Goal: Task Accomplishment & Management: Complete application form

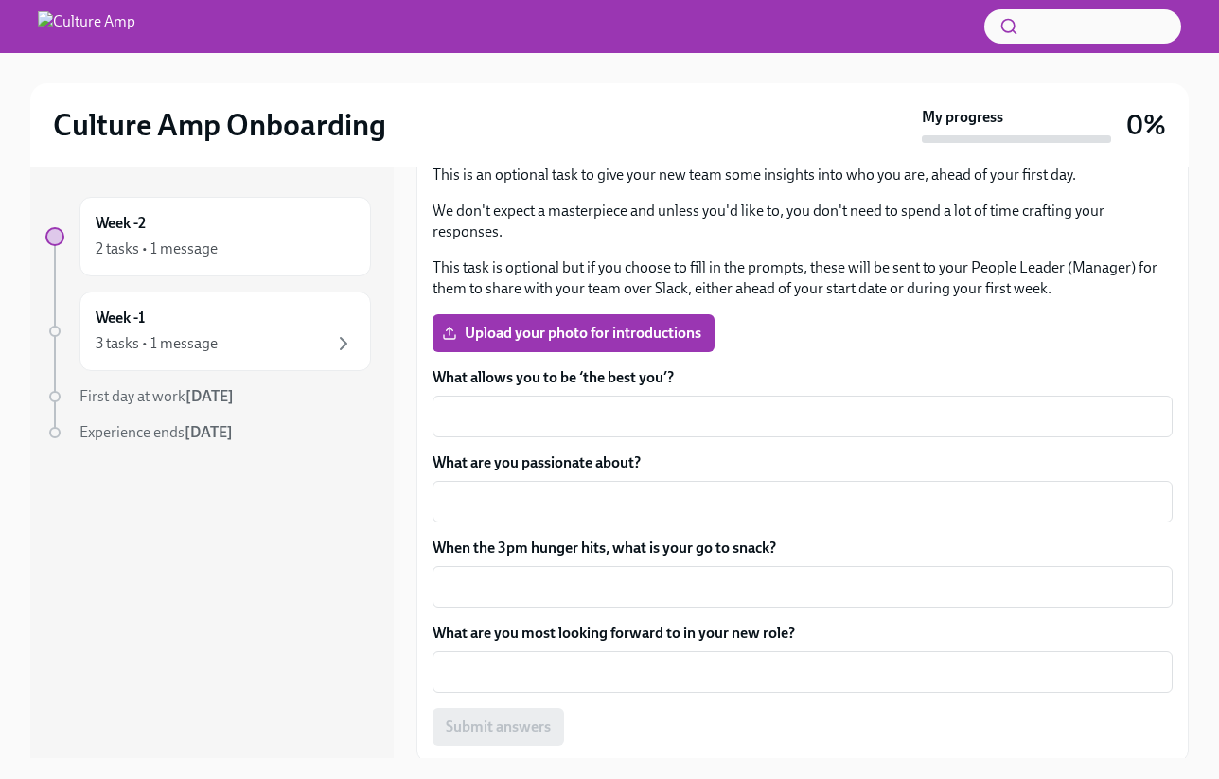
scroll to position [298, 0]
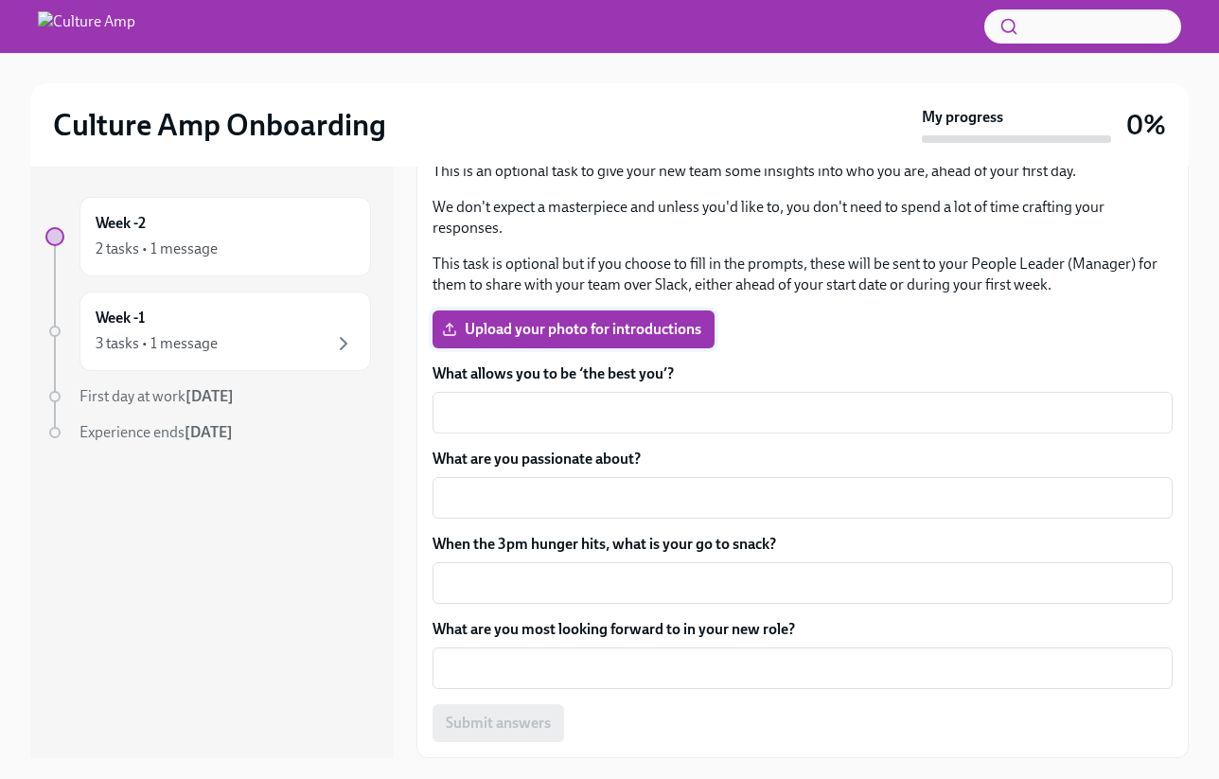
click at [666, 326] on span "Upload your photo for introductions" at bounding box center [573, 329] width 255 height 19
click at [0, 0] on input "Upload your photo for introductions" at bounding box center [0, 0] width 0 height 0
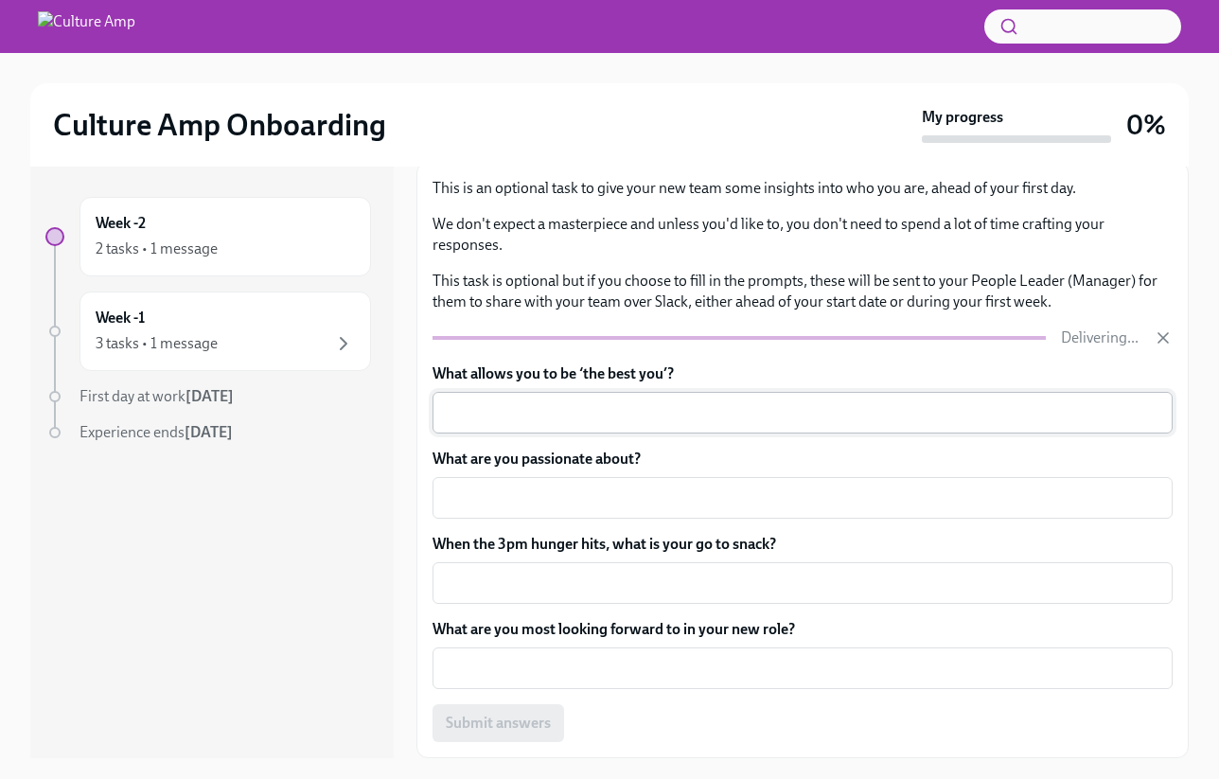
click at [548, 412] on textarea "What allows you to be ‘the best you’?" at bounding box center [802, 412] width 717 height 23
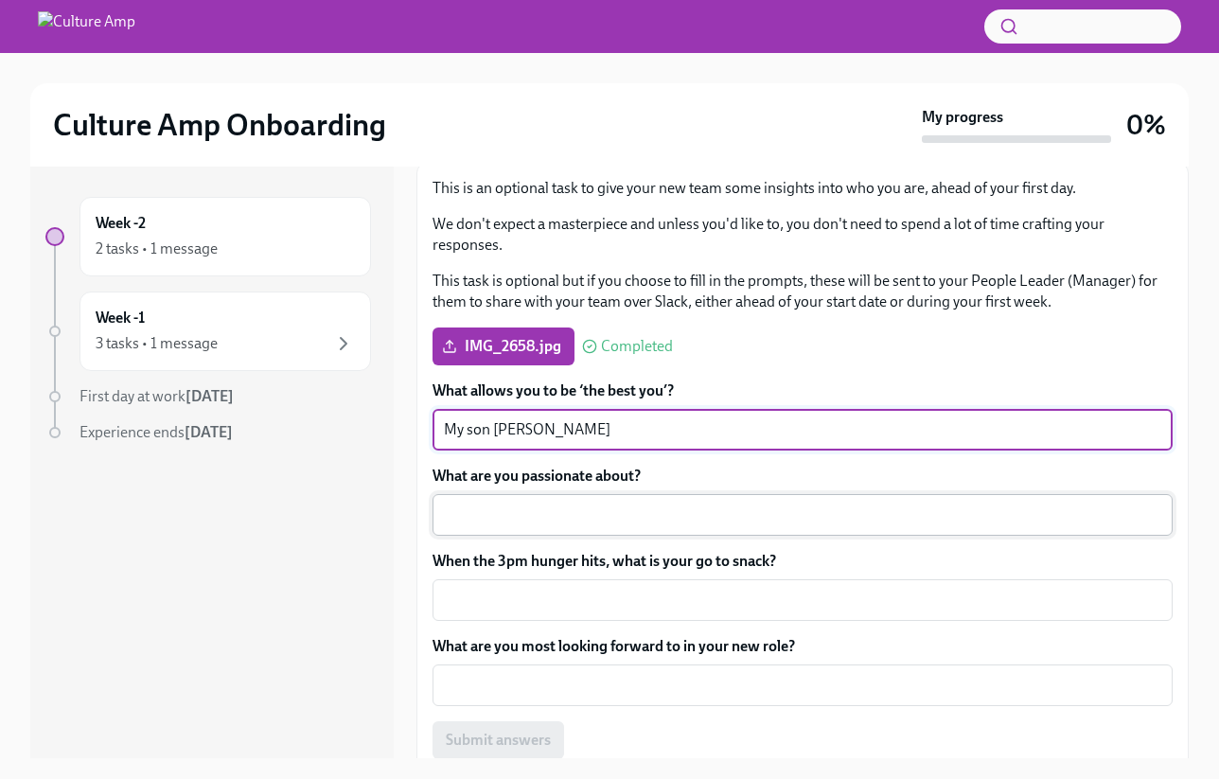
type textarea "My son [PERSON_NAME]"
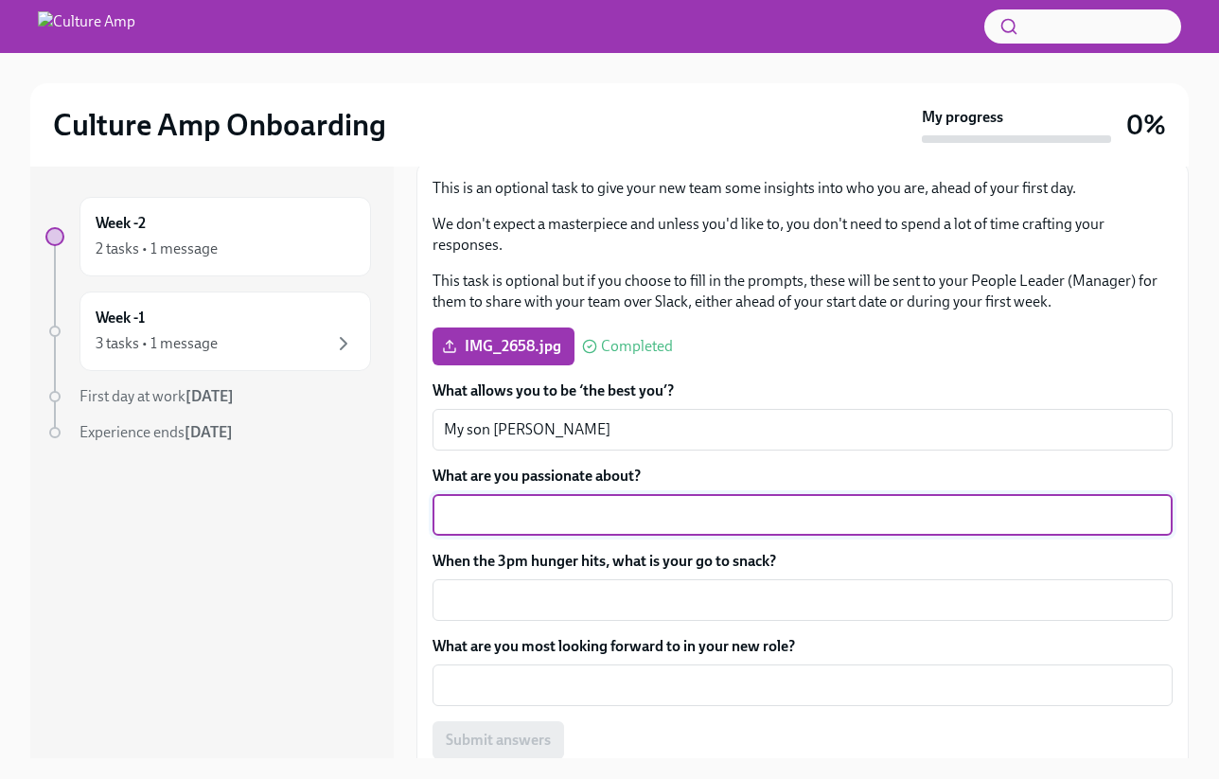
click at [537, 522] on textarea "What are you passionate about?" at bounding box center [802, 514] width 717 height 23
type textarea "Tech, car modifications and Pokemon cards"
click at [536, 604] on textarea "When the 3pm hunger hits, what is your go to snack?" at bounding box center [802, 600] width 717 height 23
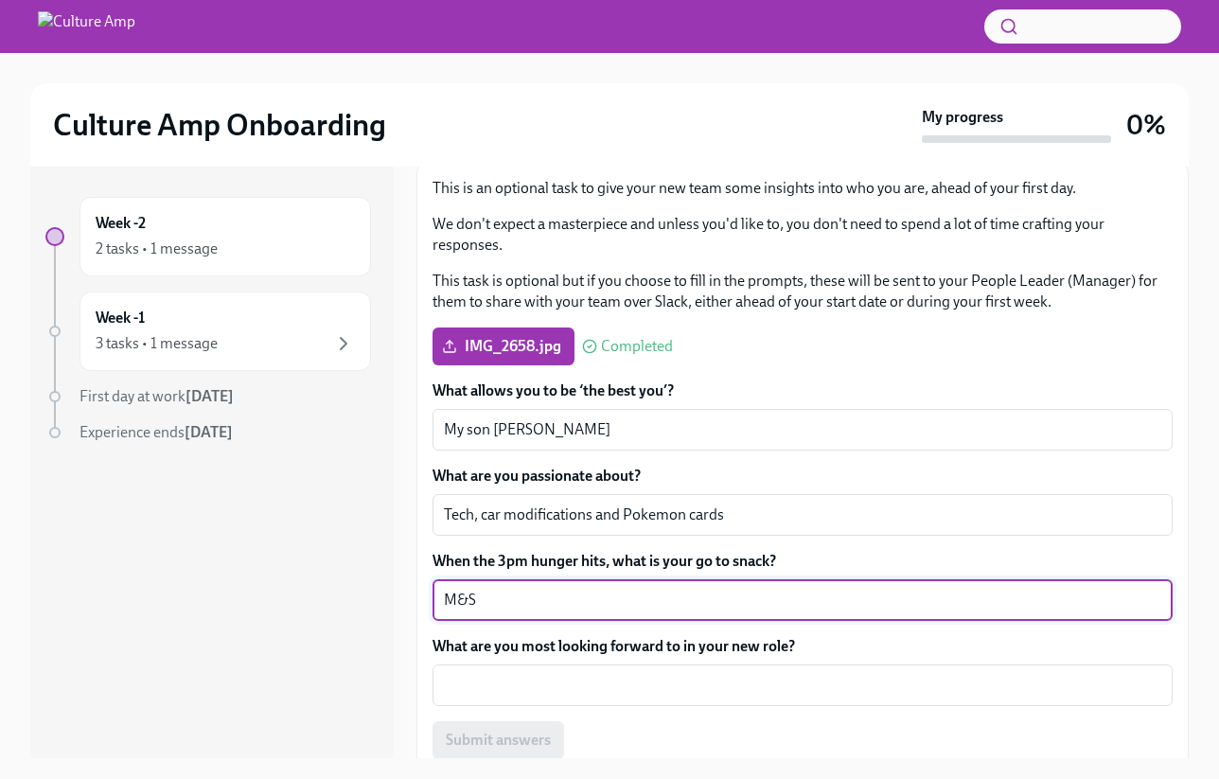
paste textarea "Hand Cooked Glazed Pork Flavour Crisps"
click at [525, 601] on textarea "M&S Hand Cooked Glazed Pork Flavour Crisps" at bounding box center [802, 600] width 717 height 23
click at [574, 599] on textarea "M&S Hand cooked Glazed Pork Flavour Crisps" at bounding box center [802, 600] width 717 height 23
click at [620, 603] on textarea "M&S Hand cooked glazed Pork Flavour Crisps" at bounding box center [802, 600] width 717 height 23
click at [651, 603] on textarea "M&S Hand cooked glazed pork Flavour Crisps" at bounding box center [802, 600] width 717 height 23
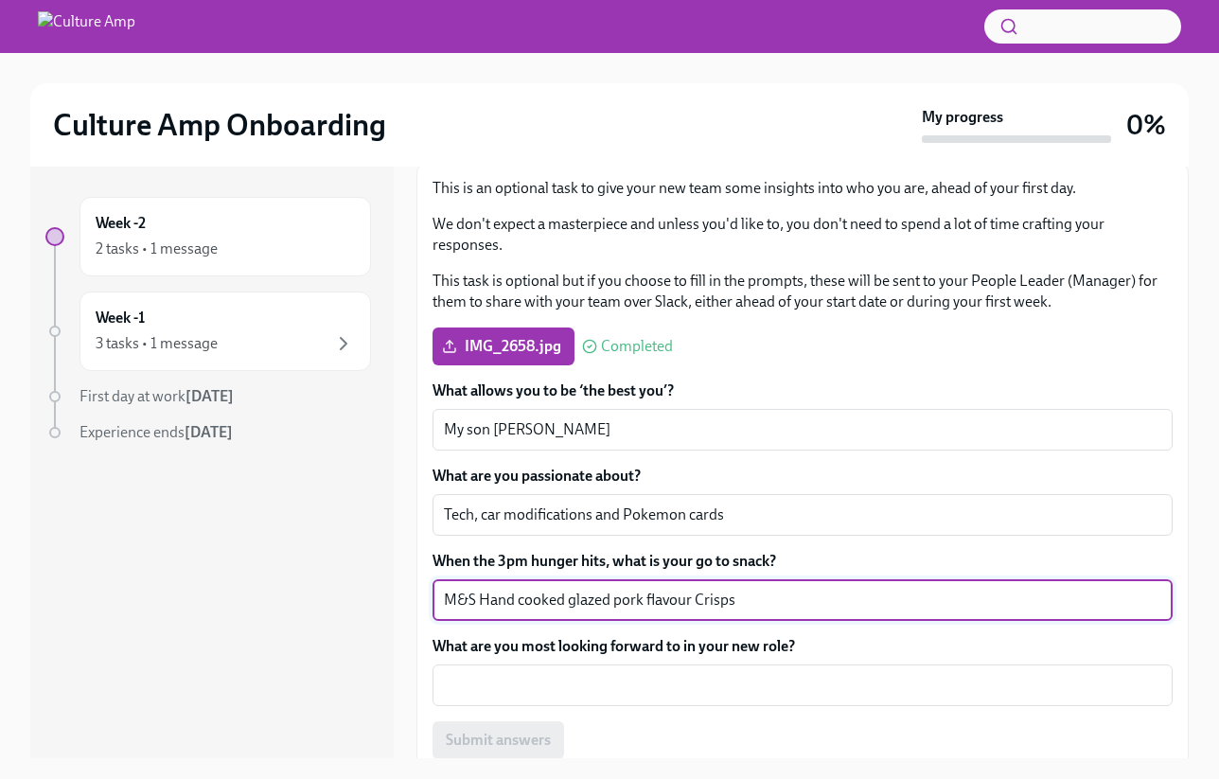
click at [702, 604] on textarea "M&S Hand cooked glazed pork flavour Crisps" at bounding box center [802, 600] width 717 height 23
click at [680, 608] on textarea "M&S Hand cooked glazed pork flavour crisps" at bounding box center [802, 600] width 717 height 23
type textarea "M&S Hand cooked glazed pork flavour crisps"
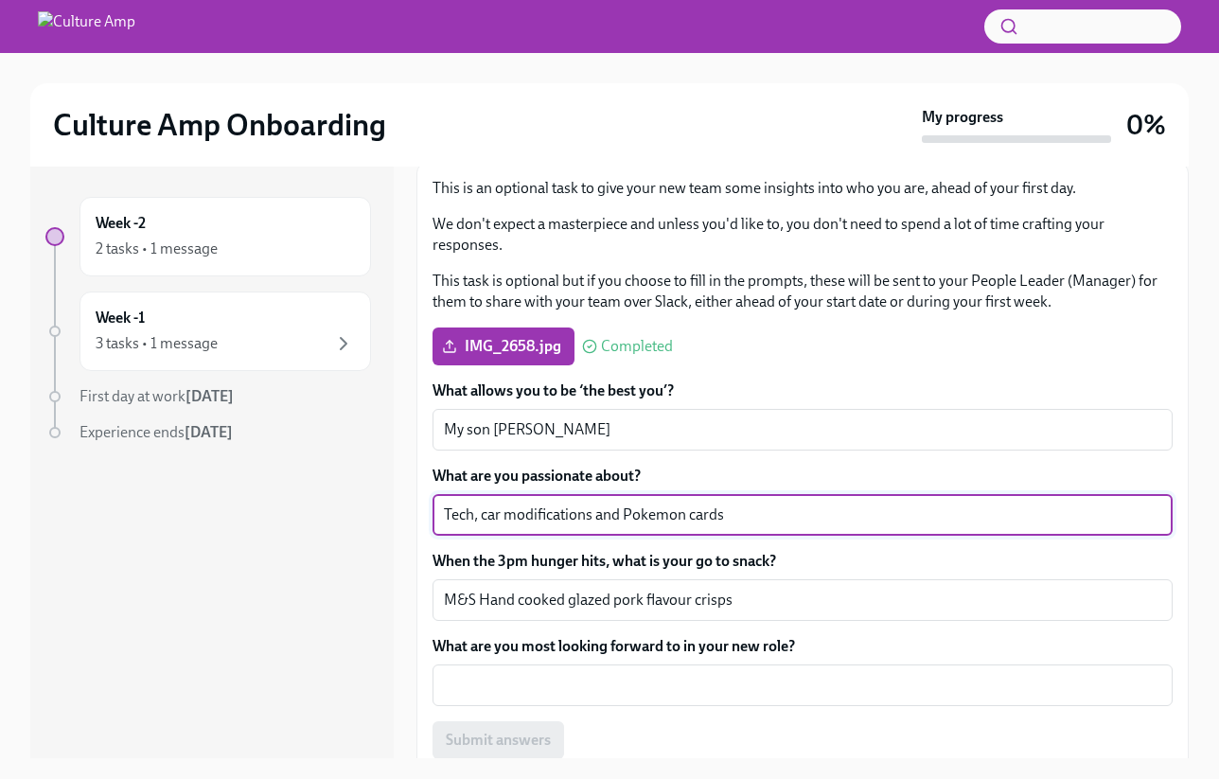
drag, startPoint x: 621, startPoint y: 516, endPoint x: 379, endPoint y: 522, distance: 241.4
click at [378, 522] on div "Week -2 2 tasks • 1 message Week -1 3 tasks • 1 message First day at work [DATE…" at bounding box center [609, 462] width 1158 height 591
type textarea "Cars, tech and Pokemon cards"
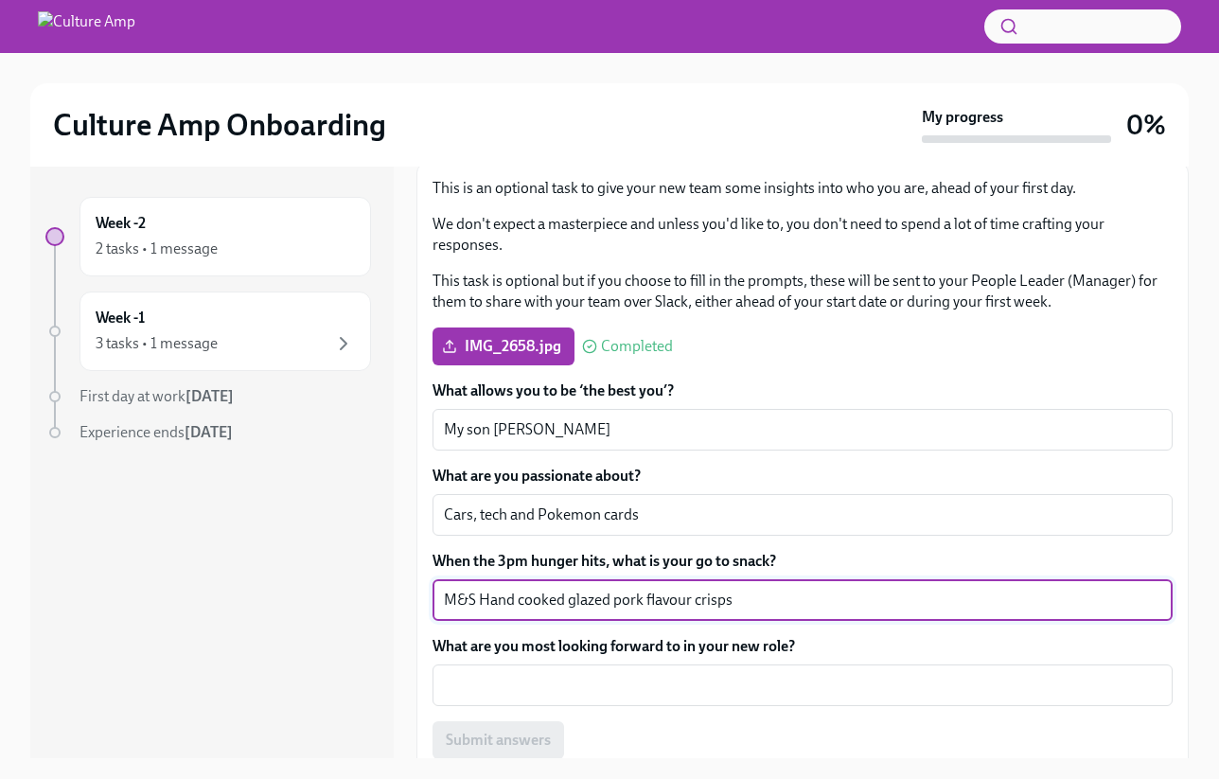
click at [559, 600] on textarea "M&S Hand cooked glazed pork flavour crisps" at bounding box center [802, 600] width 717 height 23
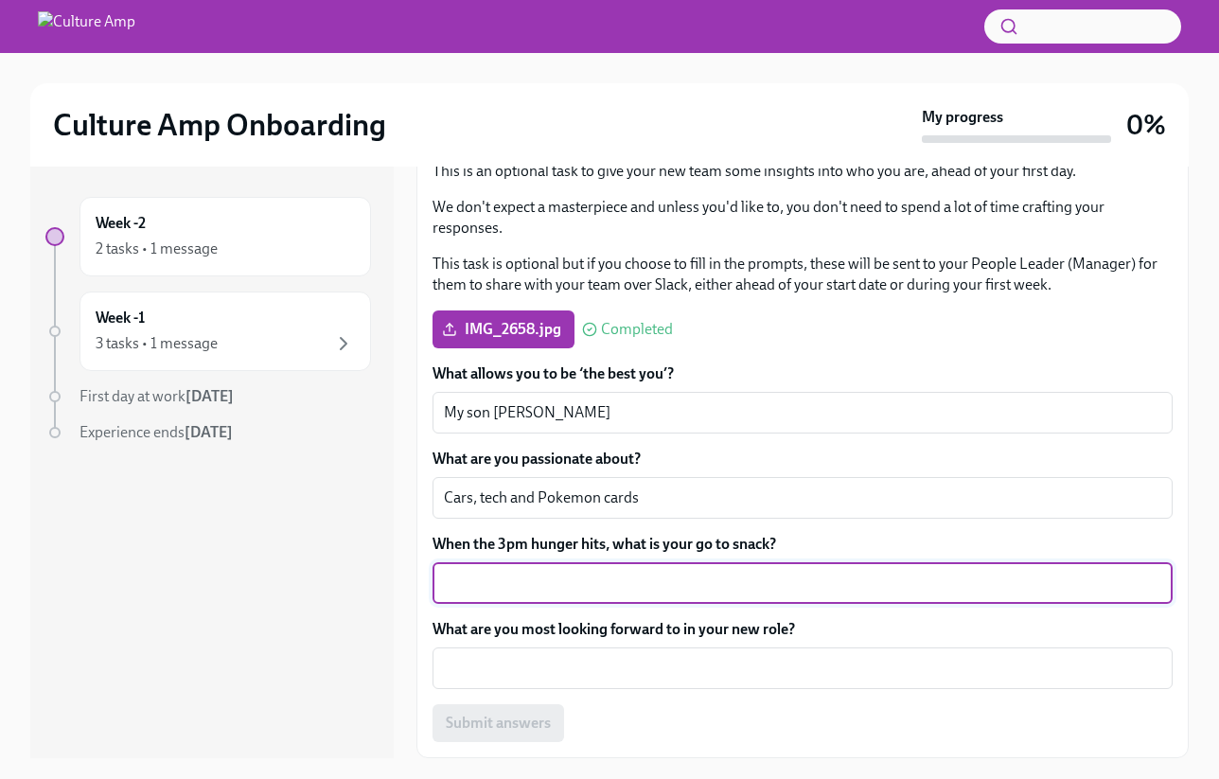
click at [606, 588] on textarea "When the 3pm hunger hits, what is your go to snack?" at bounding box center [802, 582] width 717 height 23
type textarea "Mi goreng + fried egg on top"
click at [681, 672] on textarea "What are you most looking forward to in your new role?" at bounding box center [802, 668] width 717 height 23
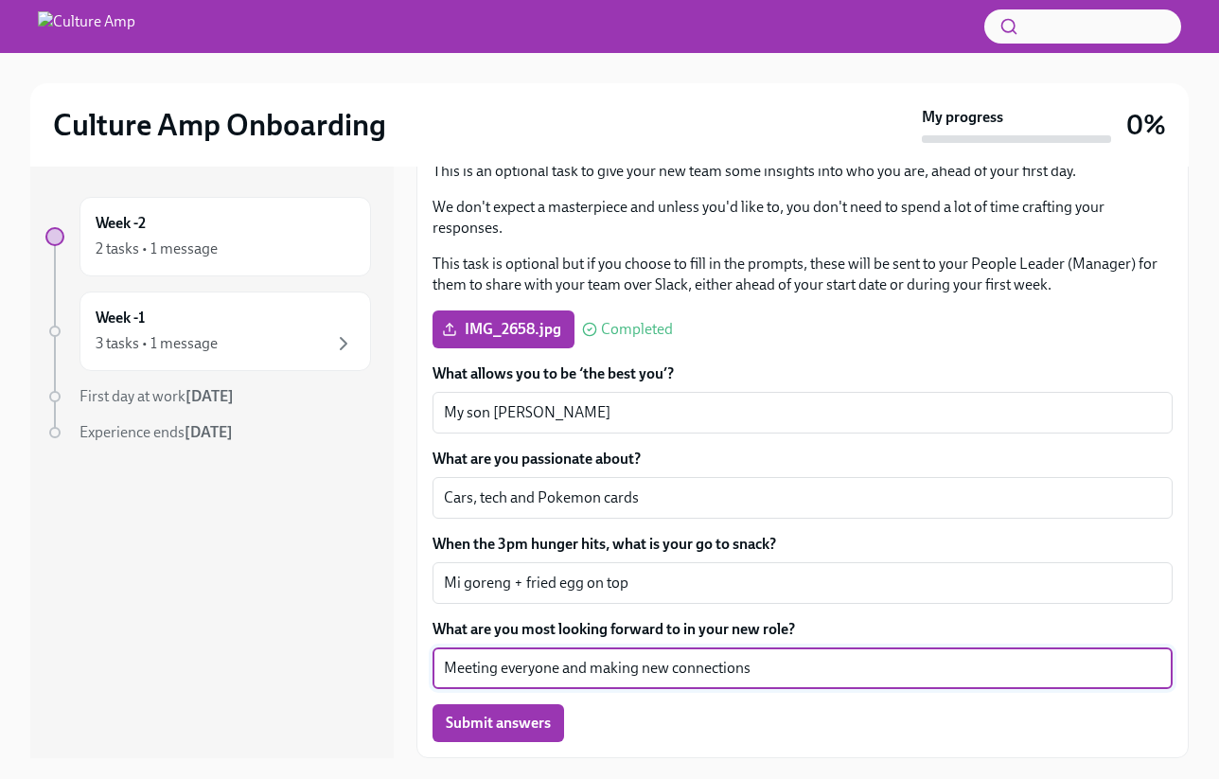
click at [571, 677] on textarea "Meeting everyone and making new connections" at bounding box center [802, 668] width 717 height 23
click at [795, 669] on textarea "Apart from meeting everyone and building connections, what the snack cupboard l…" at bounding box center [802, 668] width 717 height 23
click at [795, 672] on textarea "Apart from meeting everyone and building connections, finding out what the snac…" at bounding box center [802, 668] width 717 height 23
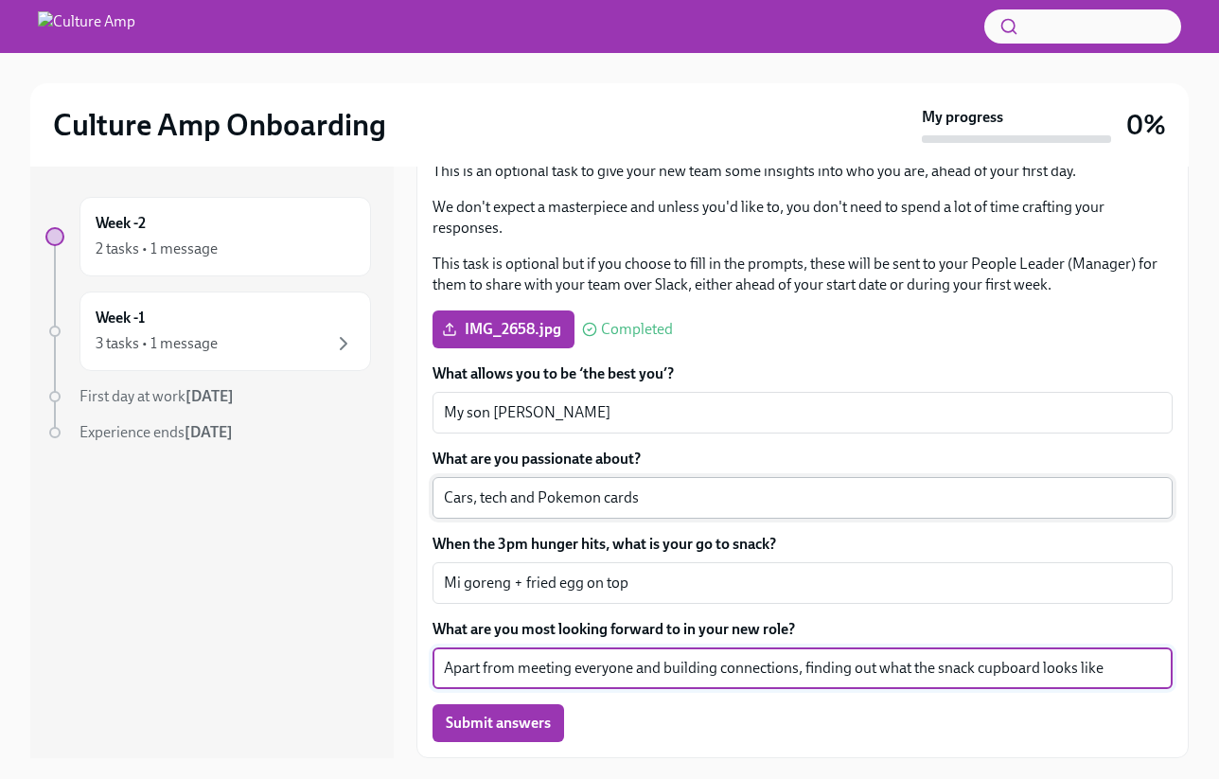
type textarea "Apart from meeting everyone and building connections, finding out what the snac…"
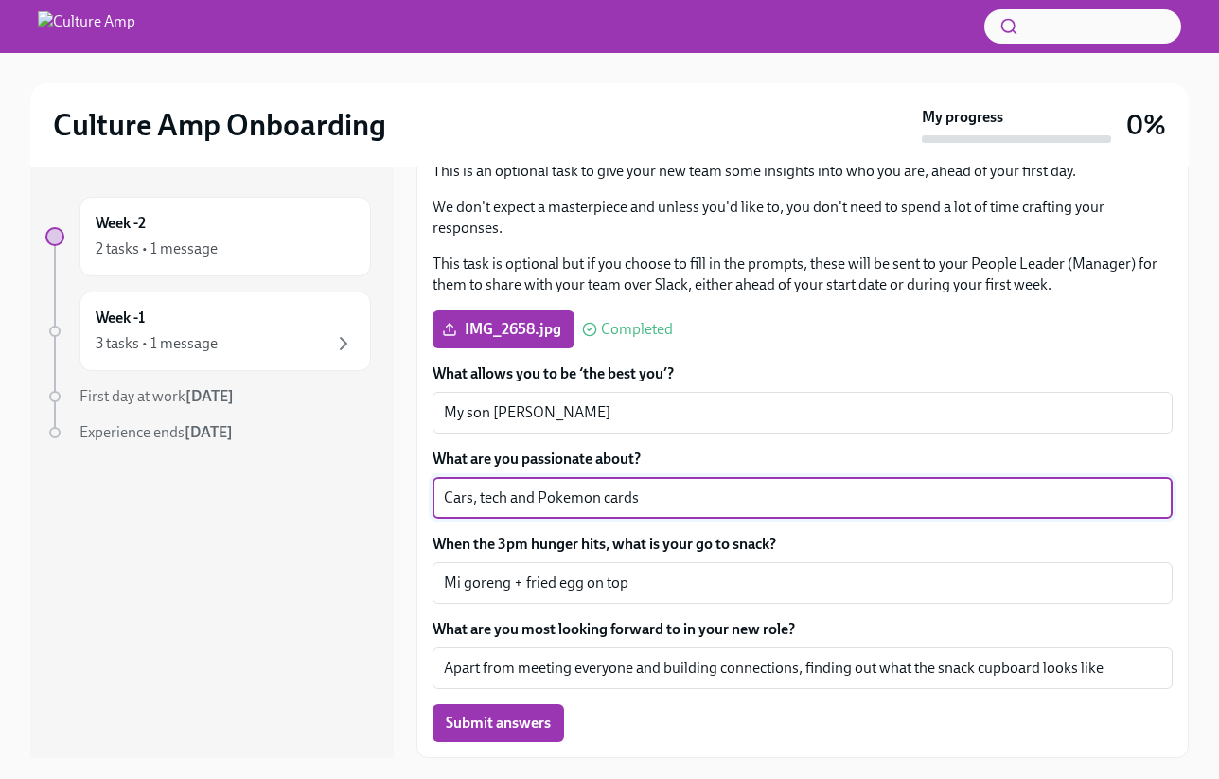
click at [674, 499] on textarea "Cars, tech and Pokemon cards" at bounding box center [802, 497] width 717 height 23
type textarea "Cars, tech and Pokemon"
click at [589, 407] on textarea "My son [PERSON_NAME]" at bounding box center [802, 412] width 717 height 23
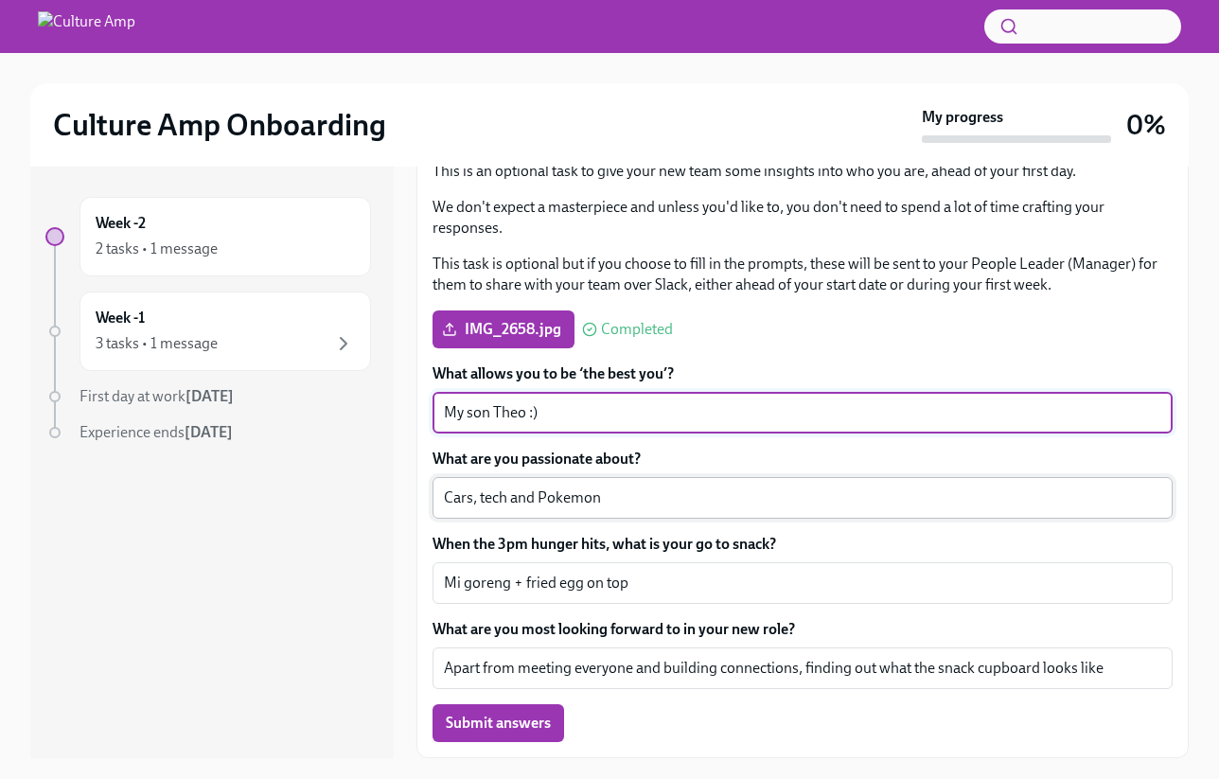
type textarea "My son Theo :)"
click at [632, 497] on textarea "Cars, tech and Pokemon" at bounding box center [802, 497] width 717 height 23
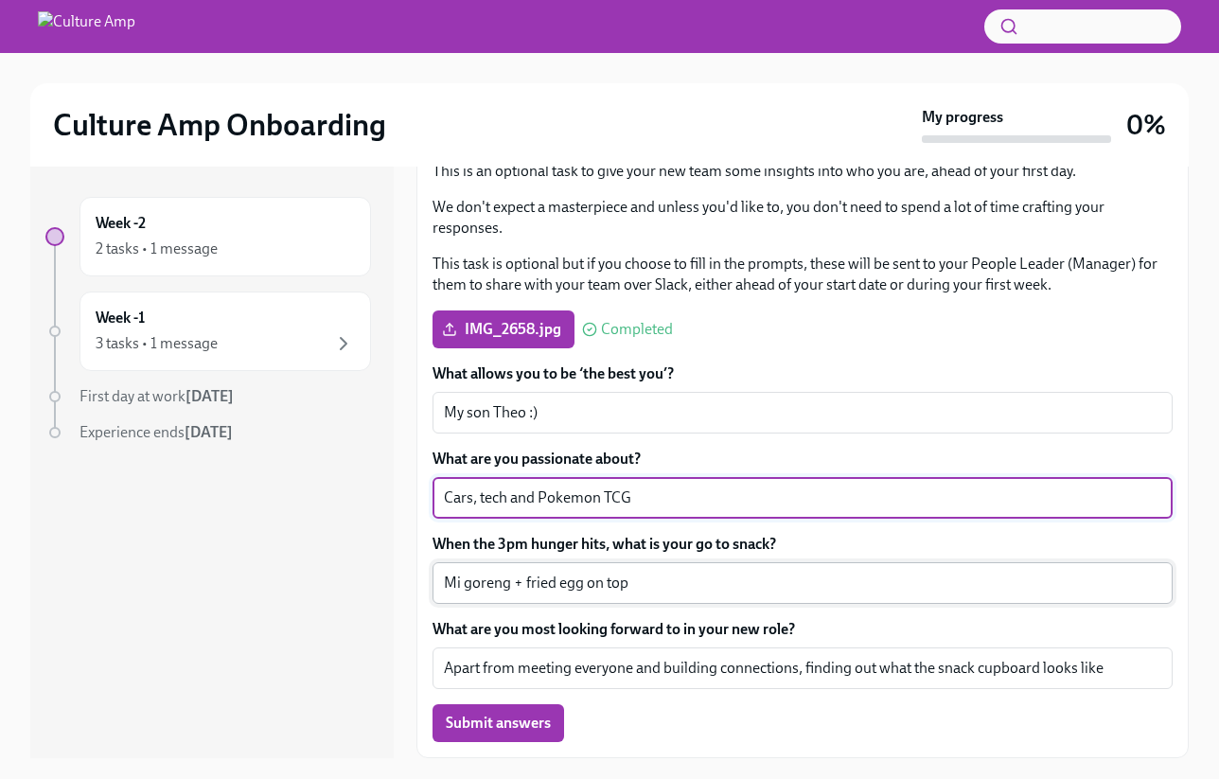
click at [675, 589] on textarea "Mi goreng + fried egg on top" at bounding box center [802, 582] width 717 height 23
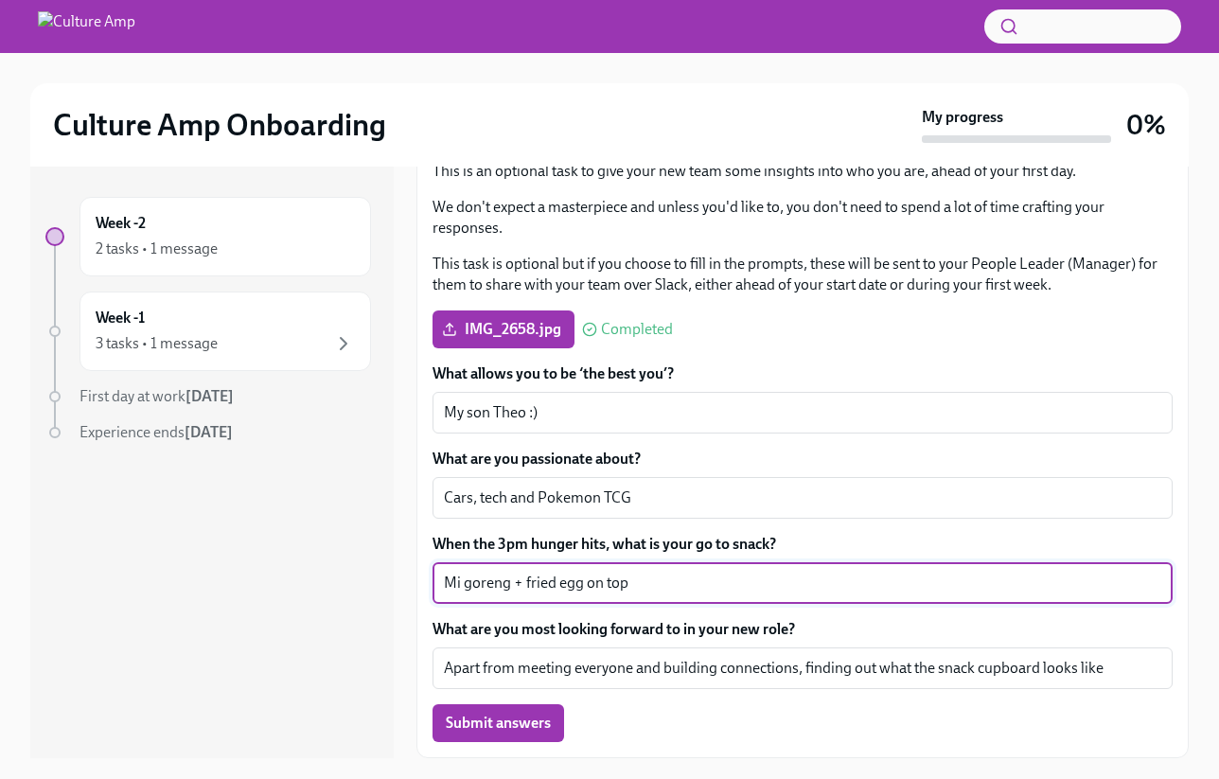
scroll to position [32, 0]
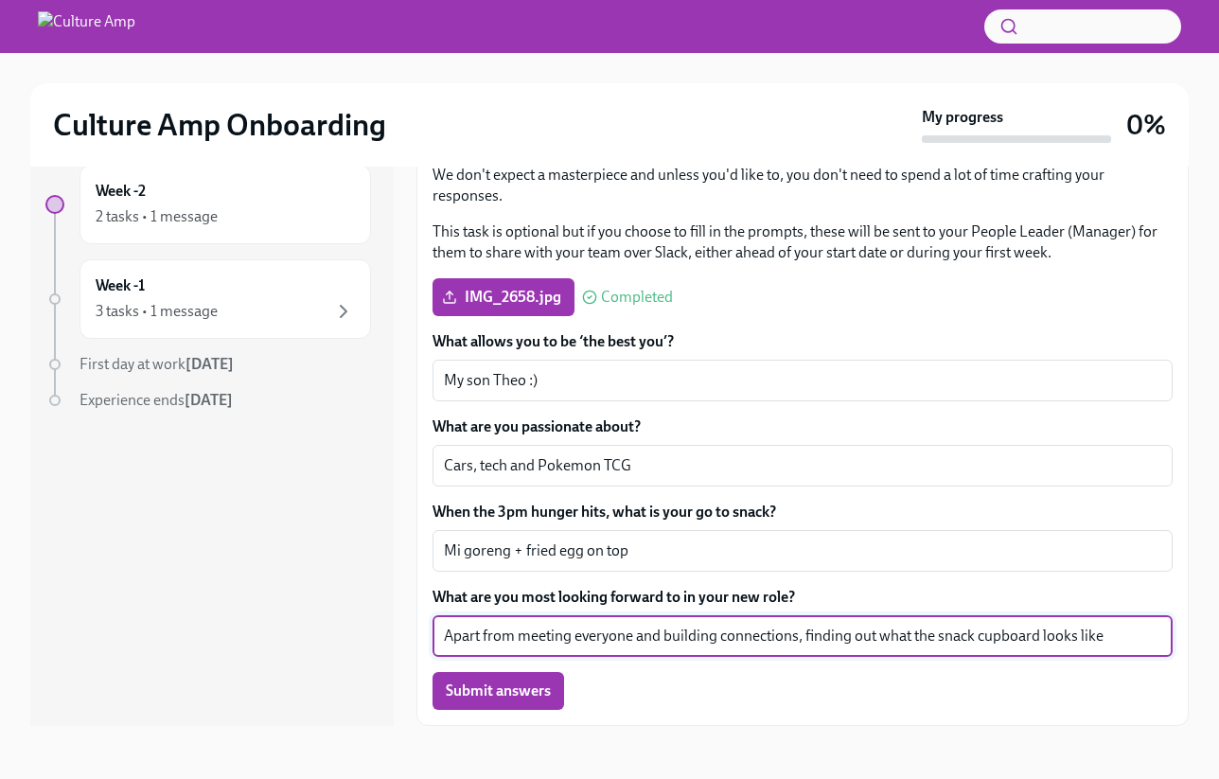
drag, startPoint x: 810, startPoint y: 637, endPoint x: 781, endPoint y: 624, distance: 31.8
click at [781, 624] on textarea "Apart from meeting everyone and building connections, finding out what the snac…" at bounding box center [802, 635] width 717 height 23
click at [671, 466] on textarea "Cars, tech and Pokemon TCG" at bounding box center [802, 465] width 717 height 23
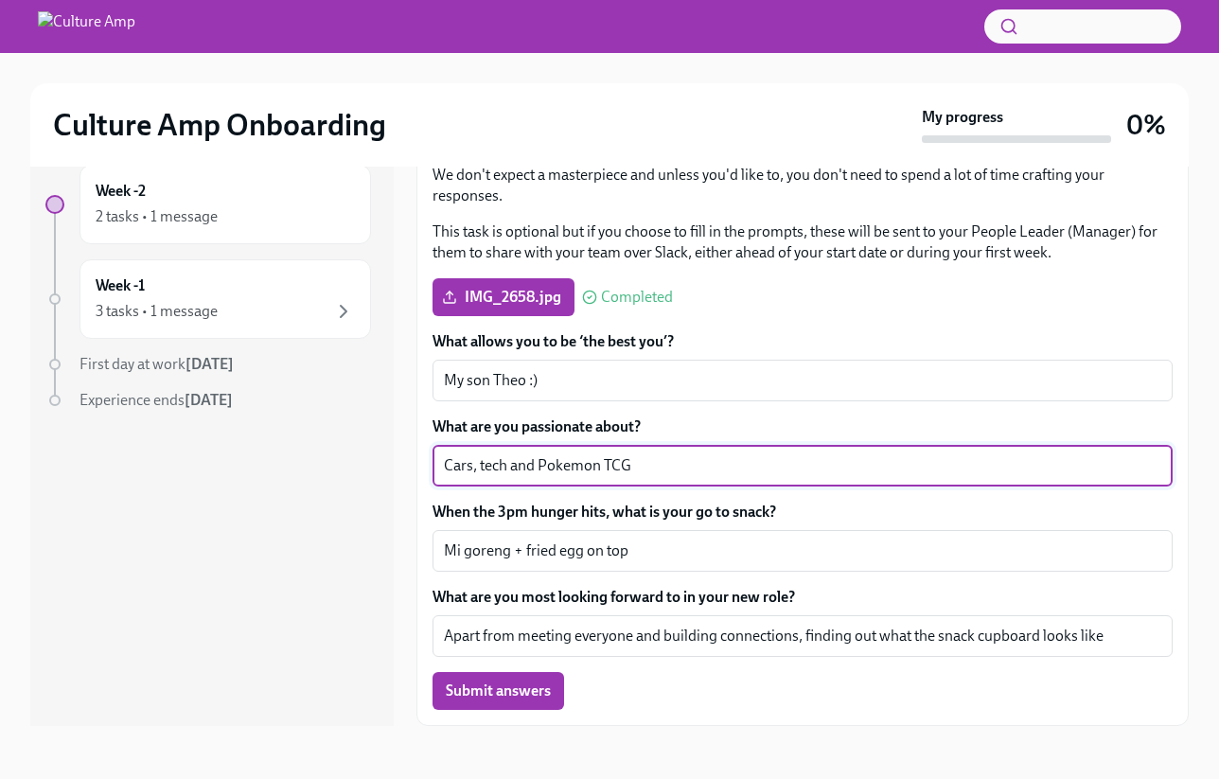
click at [508, 466] on textarea "Cars, tech and Pokemon TCG" at bounding box center [802, 465] width 717 height 23
click at [705, 466] on textarea "Cars, tech, tennis and Pokemon TCG" at bounding box center [802, 465] width 717 height 23
drag, startPoint x: 587, startPoint y: 465, endPoint x: 734, endPoint y: 465, distance: 147.6
click at [734, 465] on textarea "Cars, tech, tennis and Pokemon TCG" at bounding box center [802, 465] width 717 height 23
type textarea "Cars, tech, tennis and collecting/grading Pokemon cards"
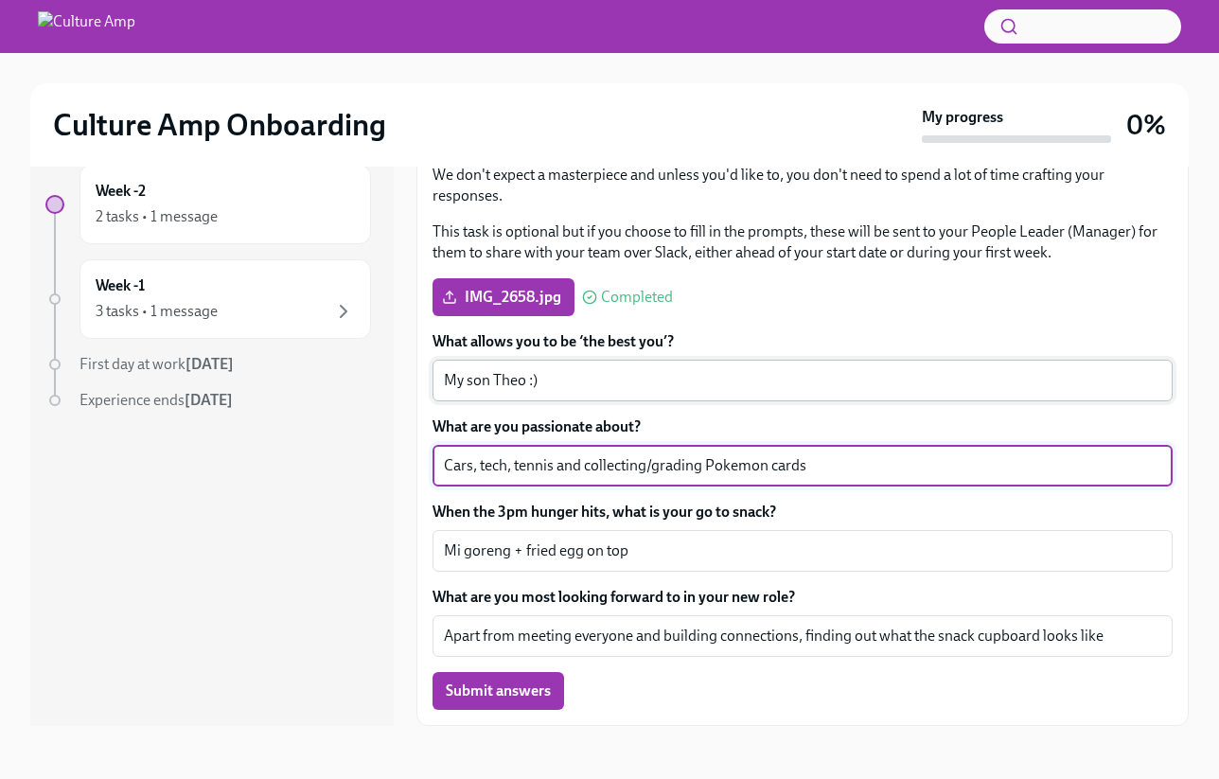
click at [580, 383] on textarea "My son Theo :)" at bounding box center [802, 380] width 717 height 23
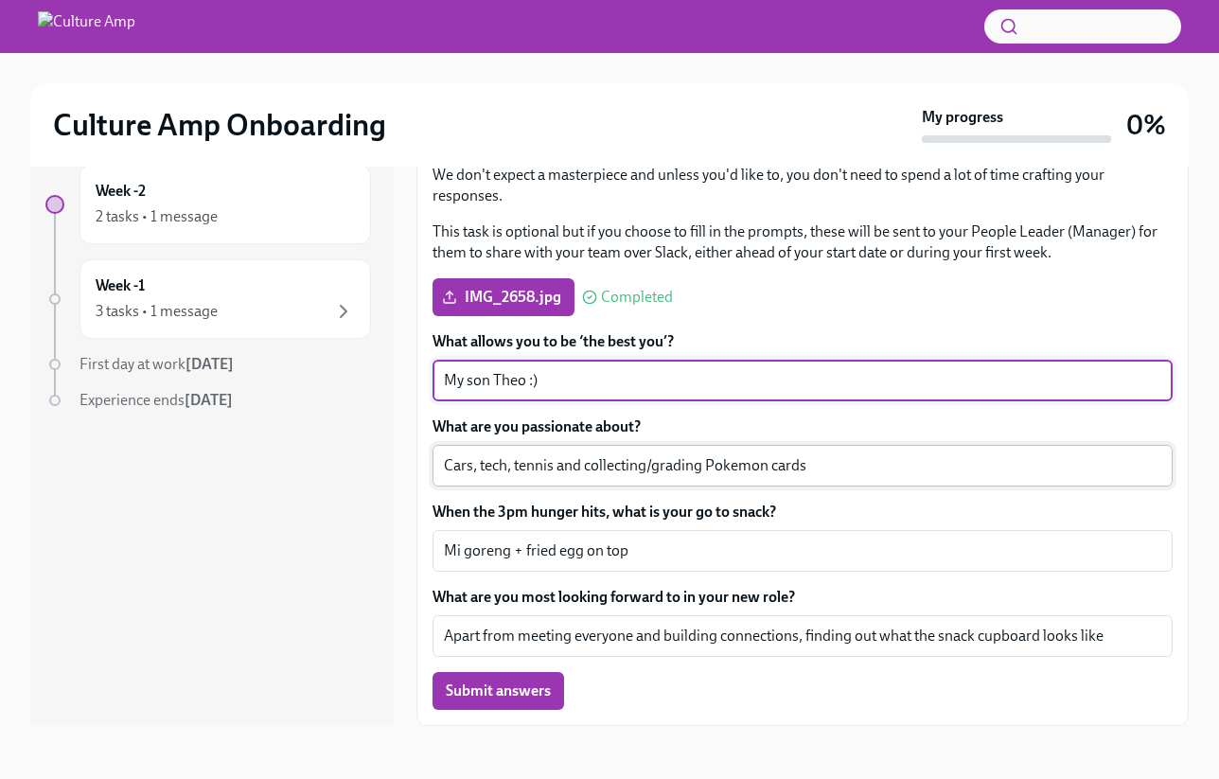
click at [795, 470] on textarea "Cars, tech, tennis and collecting/grading Pokemon cards" at bounding box center [802, 465] width 717 height 23
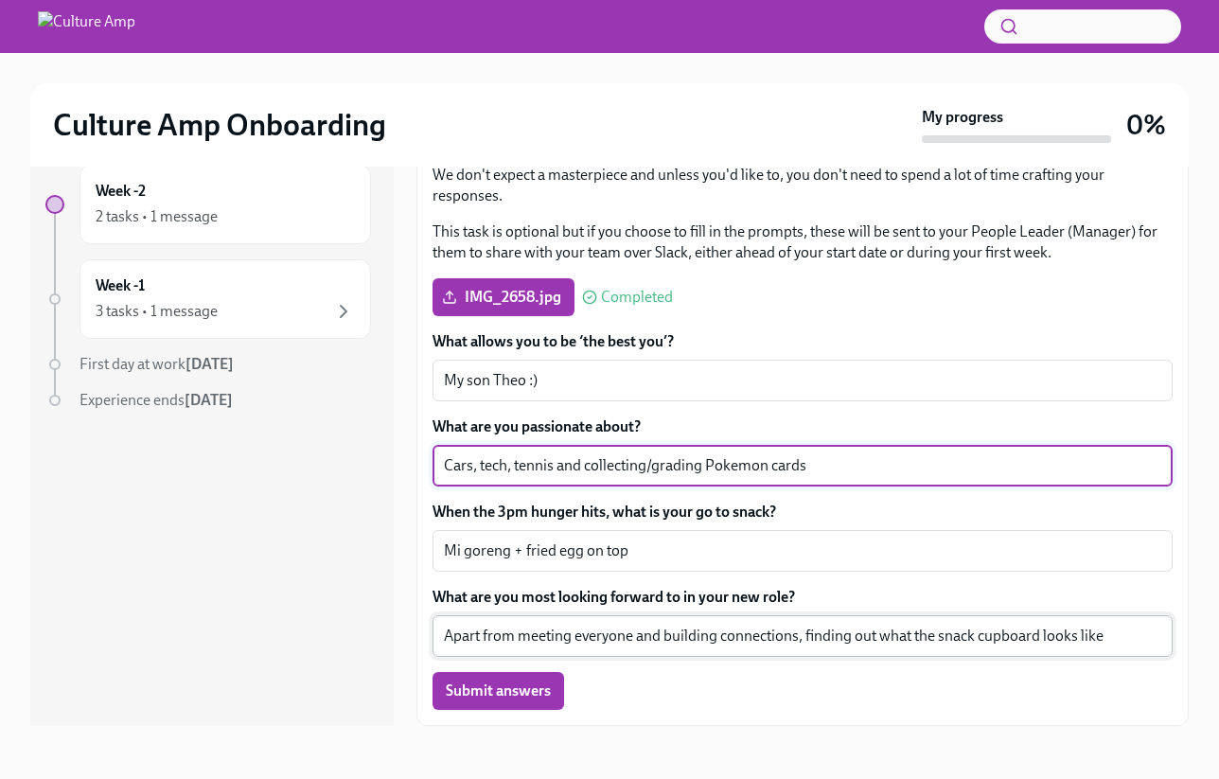
click at [795, 628] on textarea "Apart from meeting everyone and building connections, finding out what the snac…" at bounding box center [802, 635] width 717 height 23
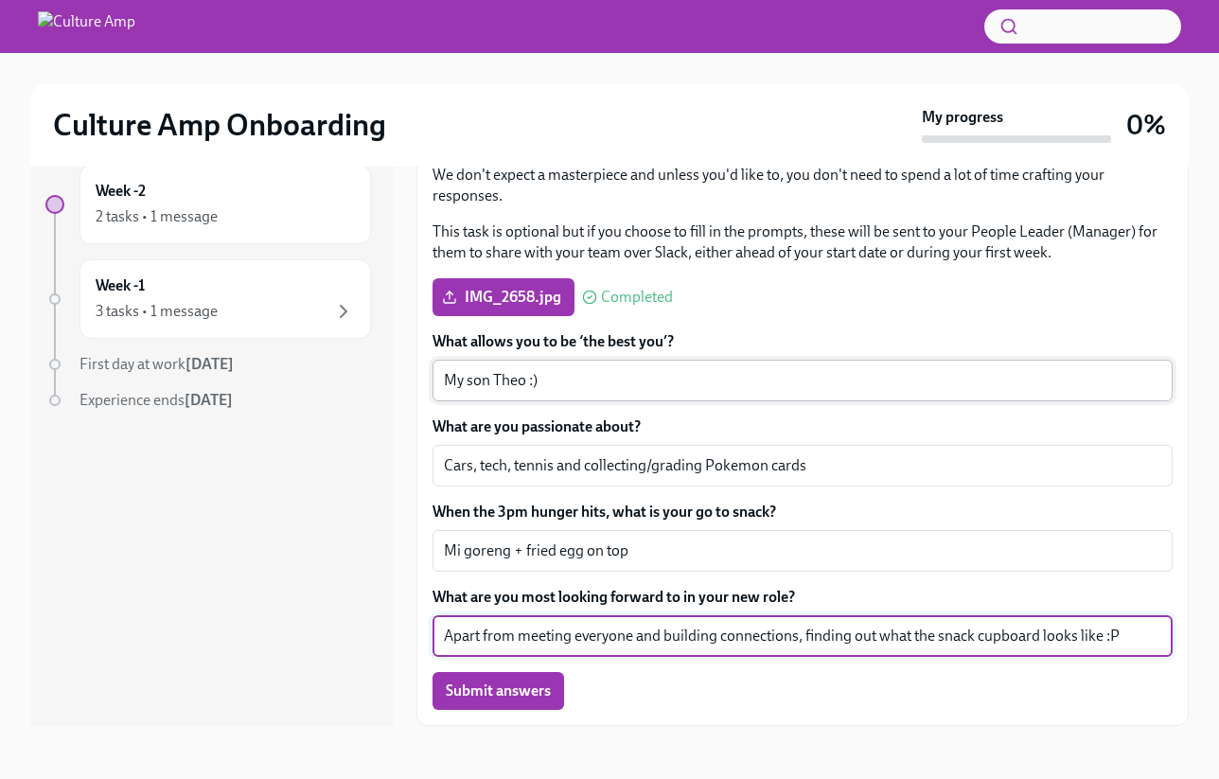
type textarea "Apart from meeting everyone and building connections, finding out what the snac…"
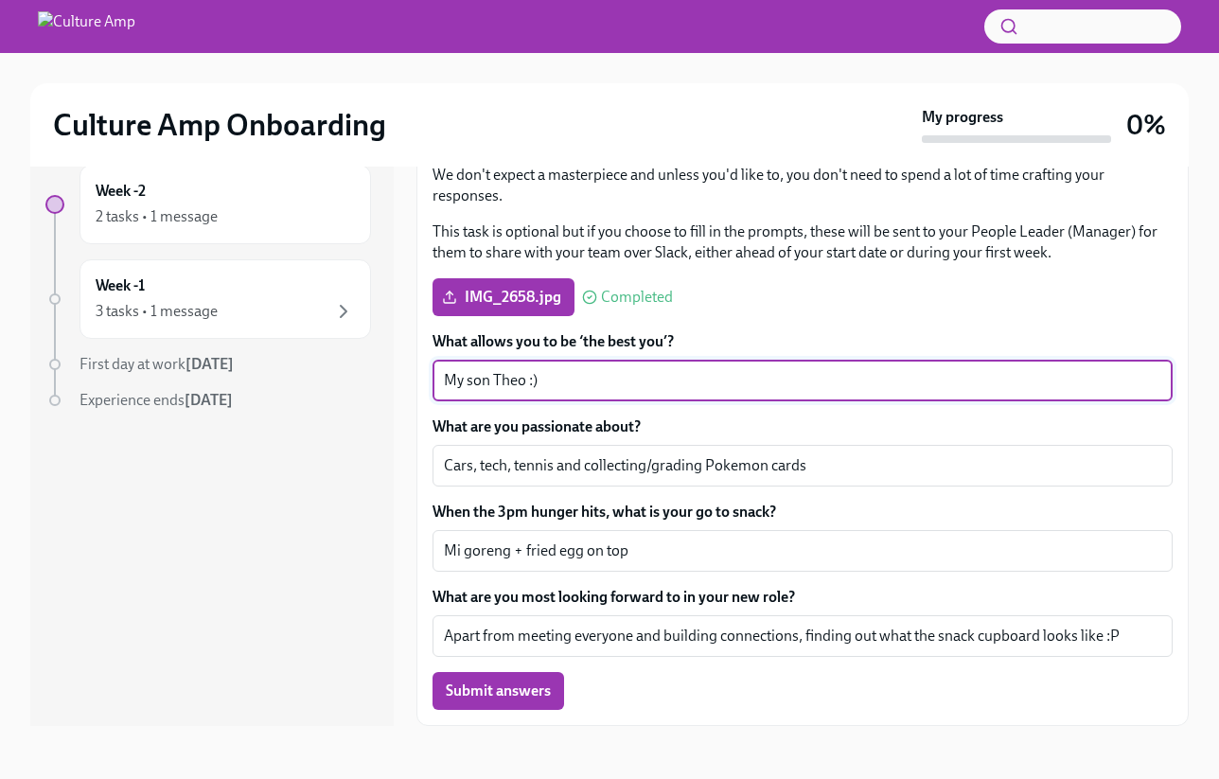
click at [569, 382] on textarea "My son Theo :)" at bounding box center [802, 380] width 717 height 23
drag, startPoint x: 573, startPoint y: 379, endPoint x: 413, endPoint y: 387, distance: 160.1
click at [413, 387] on div "Week -2 2 tasks • 1 message Week -1 3 tasks • 1 message First day at work [DATE…" at bounding box center [609, 429] width 1158 height 591
click at [582, 385] on textarea "A very strong coffee + my son" at bounding box center [802, 380] width 717 height 23
drag, startPoint x: 664, startPoint y: 378, endPoint x: 412, endPoint y: 390, distance: 252.9
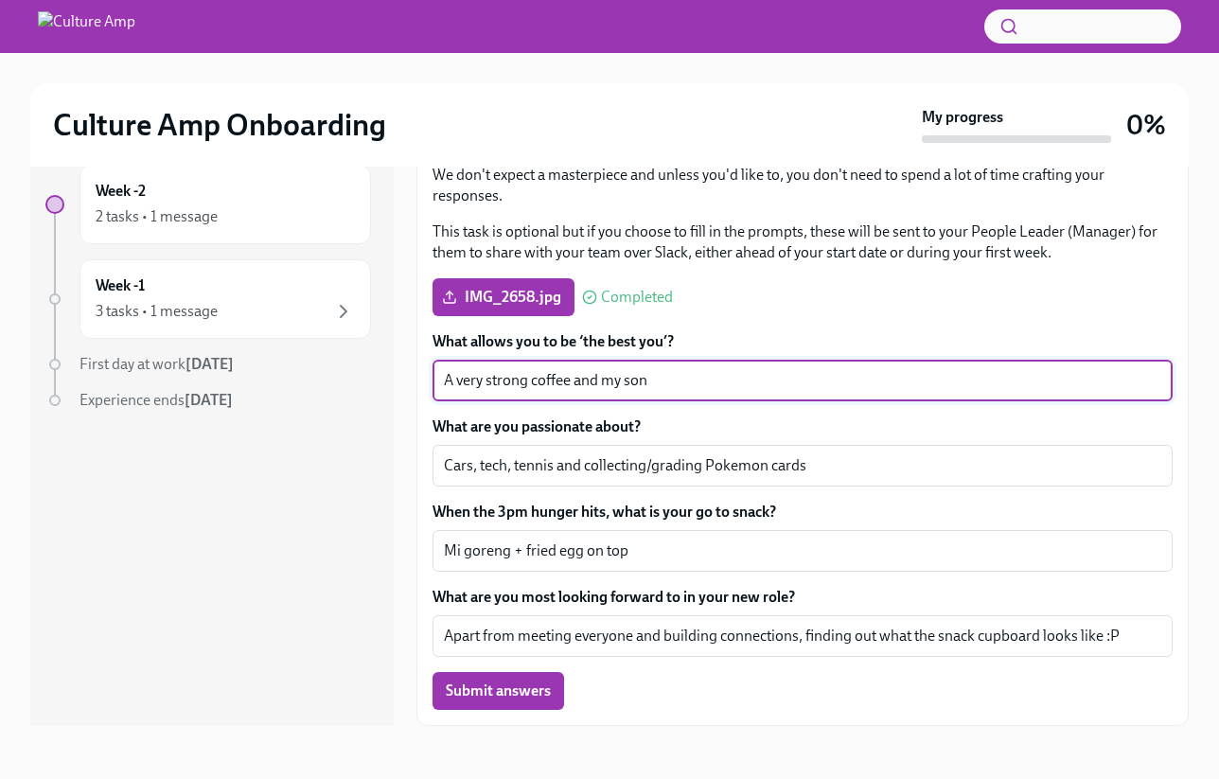
click at [412, 390] on div "Week -2 2 tasks • 1 message Week -1 3 tasks • 1 message First day at work [DATE…" at bounding box center [609, 429] width 1158 height 591
drag, startPoint x: 691, startPoint y: 381, endPoint x: 419, endPoint y: 382, distance: 271.6
click at [419, 383] on div "This is an optional task to give your new team some insights into who you are, …" at bounding box center [802, 419] width 772 height 613
type textarea "A very strong coffee and my son [PERSON_NAME]"
click at [471, 465] on textarea "Cars, tech, tennis and collecting/grading Pokemon cards" at bounding box center [802, 465] width 717 height 23
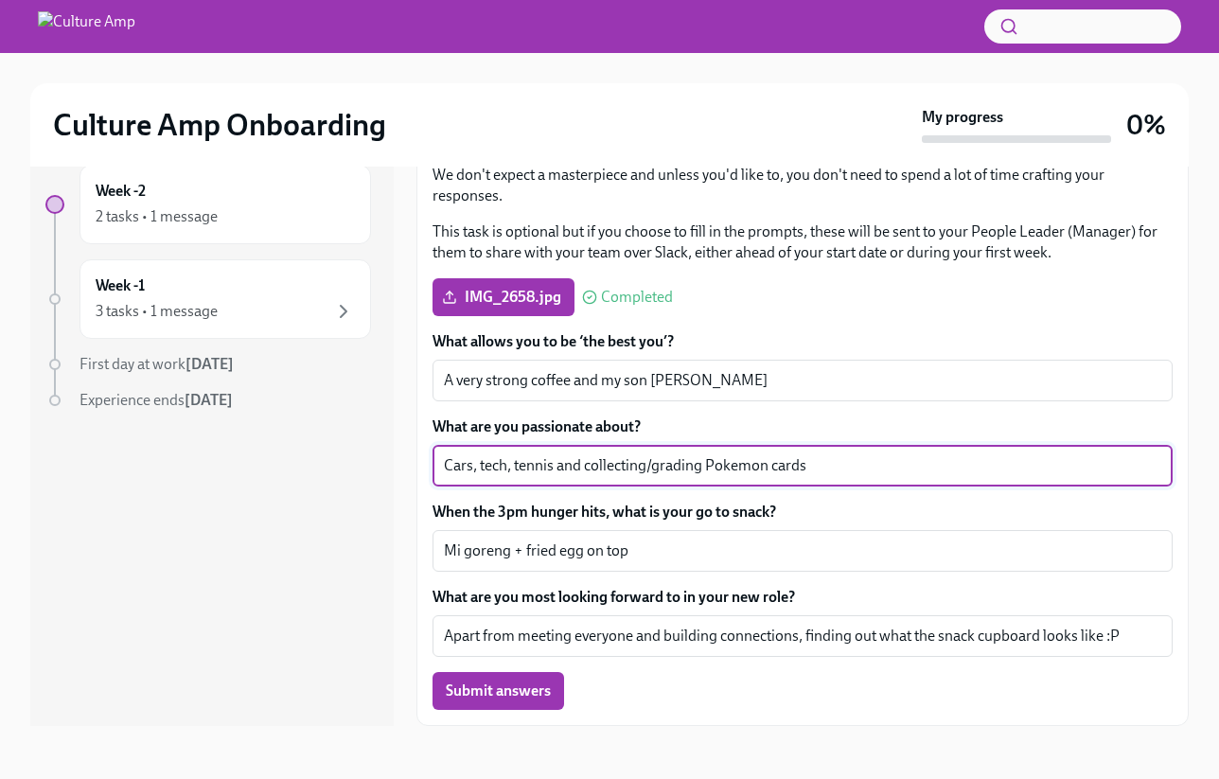
click at [795, 459] on textarea "Cars, tech, tennis and collecting/grading Pokemon cards" at bounding box center [802, 465] width 717 height 23
click at [670, 558] on textarea "Mi goreng + fried egg on top" at bounding box center [802, 550] width 717 height 23
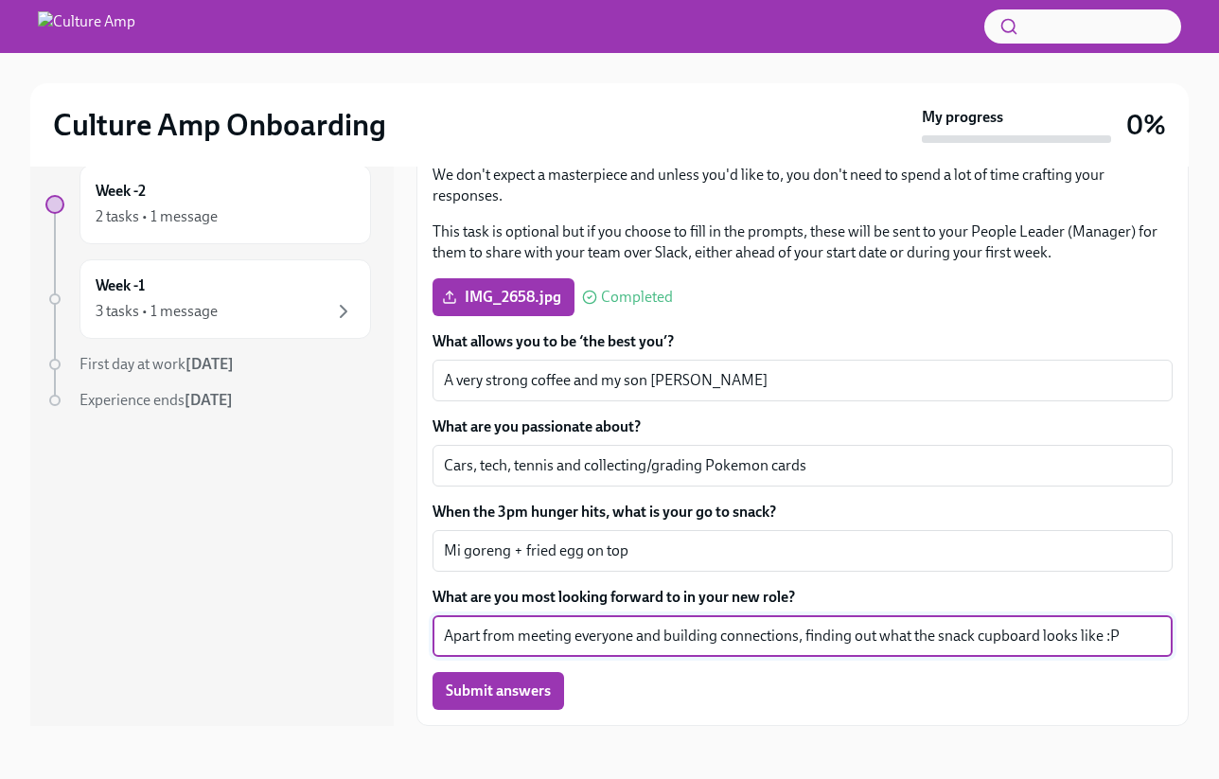
click at [795, 635] on textarea "Apart from meeting everyone and building connections, finding out what the snac…" at bounding box center [802, 635] width 717 height 23
type textarea "Apart from meeting everyone and building connections, finding out what the snac…"
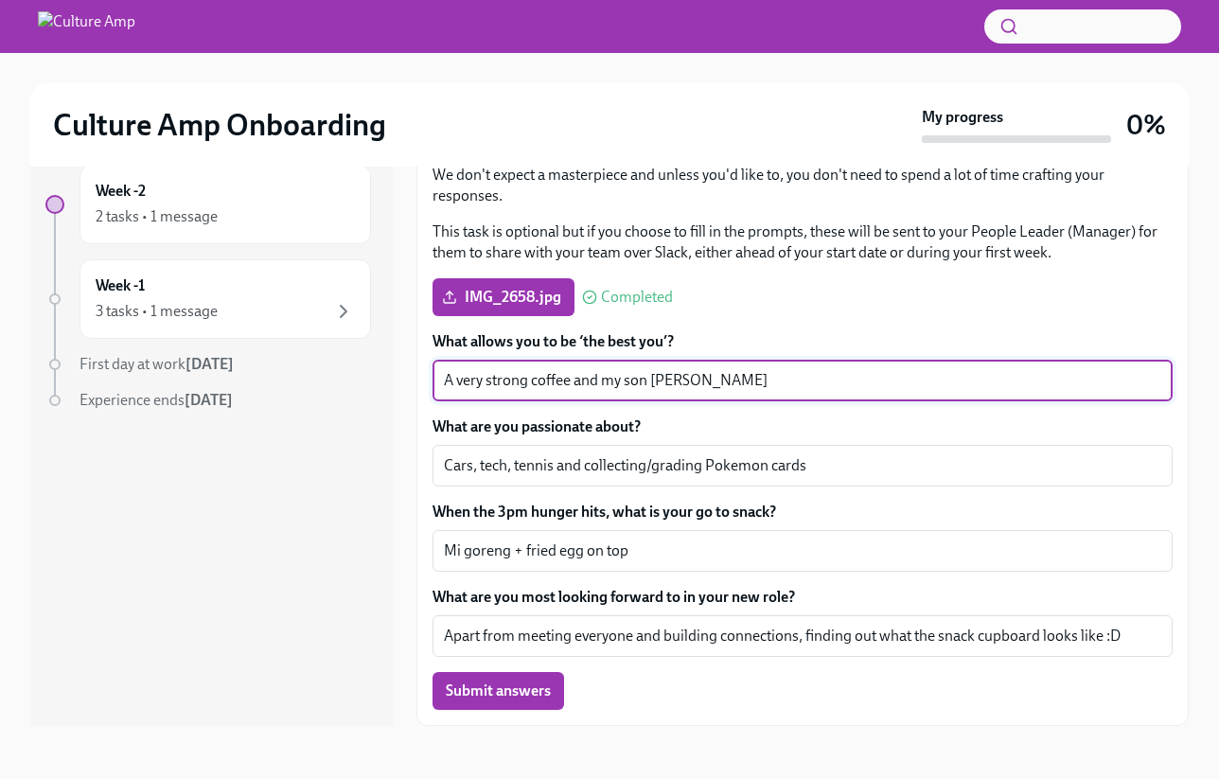
drag, startPoint x: 755, startPoint y: 374, endPoint x: 371, endPoint y: 375, distance: 384.1
click at [371, 375] on div "Week -2 2 tasks • 1 message Week -1 3 tasks • 1 message First day at work [DATE…" at bounding box center [609, 429] width 1158 height 591
type textarea "My son [PERSON_NAME] and a very strong coffee"
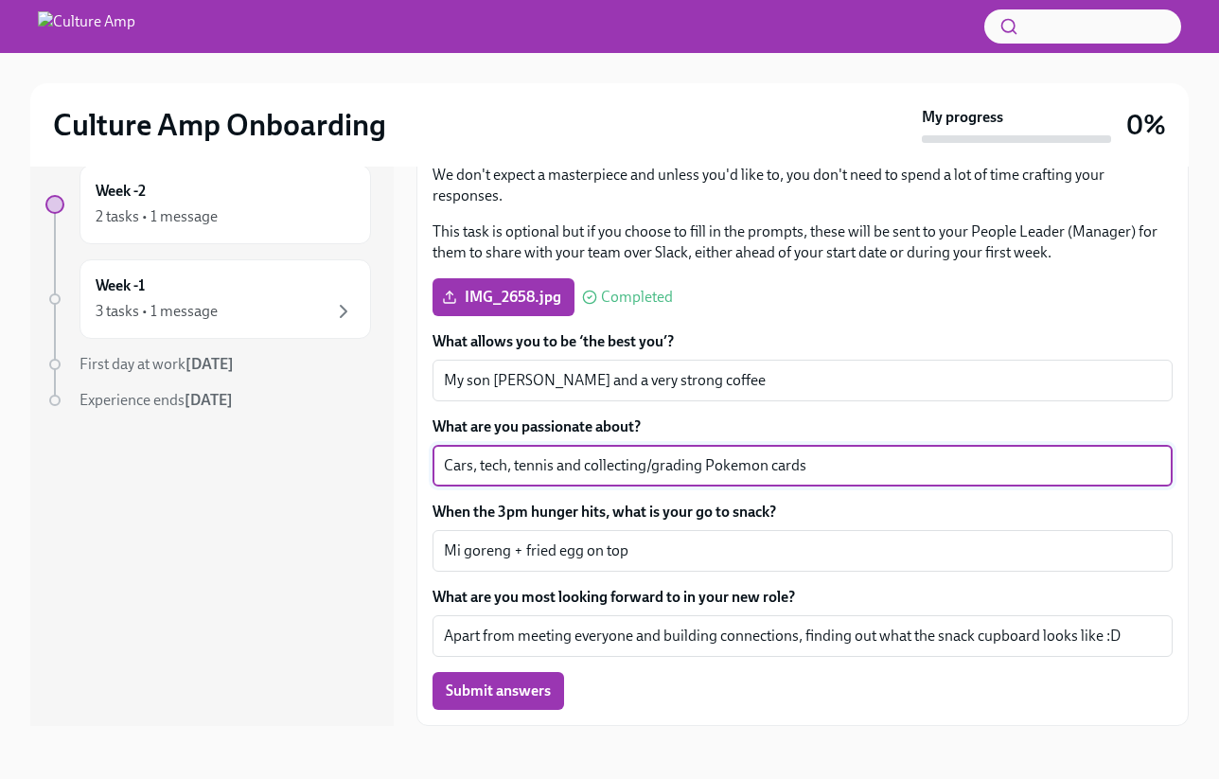
drag, startPoint x: 583, startPoint y: 466, endPoint x: 511, endPoint y: 465, distance: 71.9
click at [510, 465] on textarea "Cars, tech, tennis and collecting/grading Pokemon cards" at bounding box center [802, 465] width 717 height 23
click at [511, 465] on textarea "Cars, tech, tennis and collecting/grading Pokemon cards" at bounding box center [802, 465] width 717 height 23
click at [531, 463] on textarea "Cars, tech, tennis and collecting/grading Pokemon cards" at bounding box center [802, 465] width 717 height 23
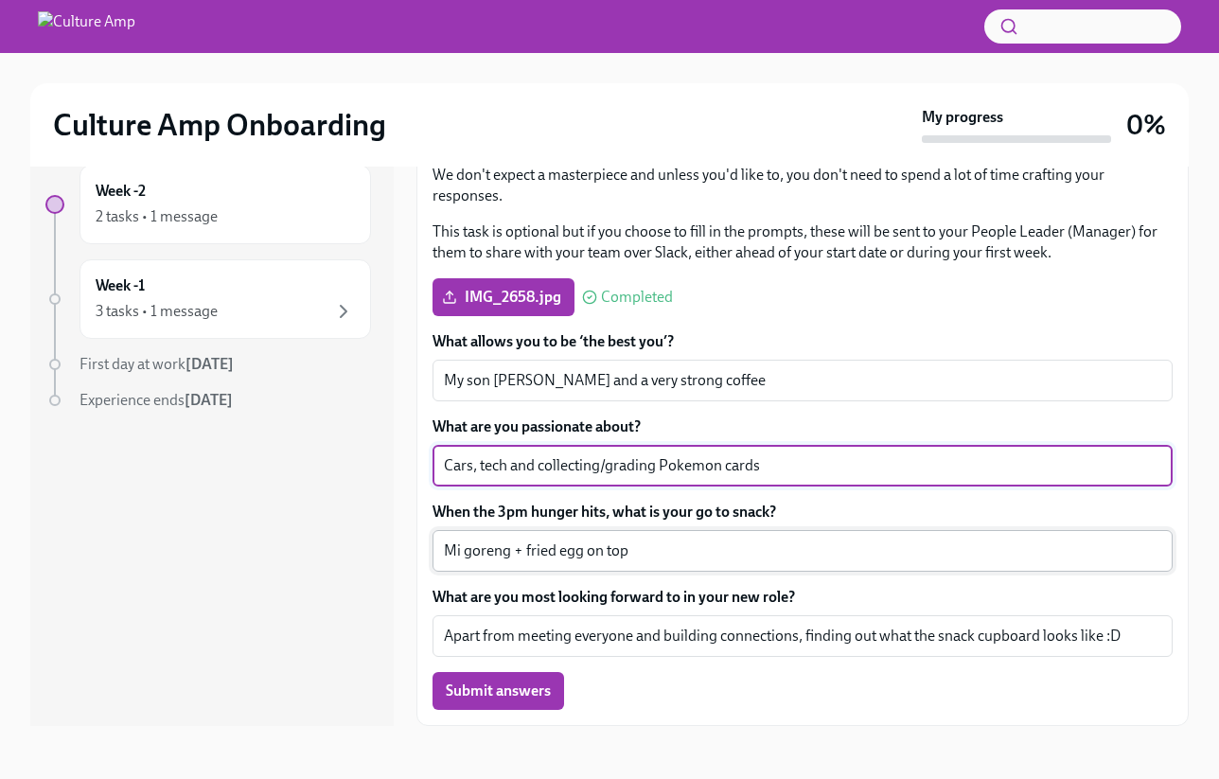
type textarea "Cars, tech and collecting/grading Pokemon cards"
click at [679, 554] on textarea "Mi goreng + fried egg on top" at bounding box center [802, 550] width 717 height 23
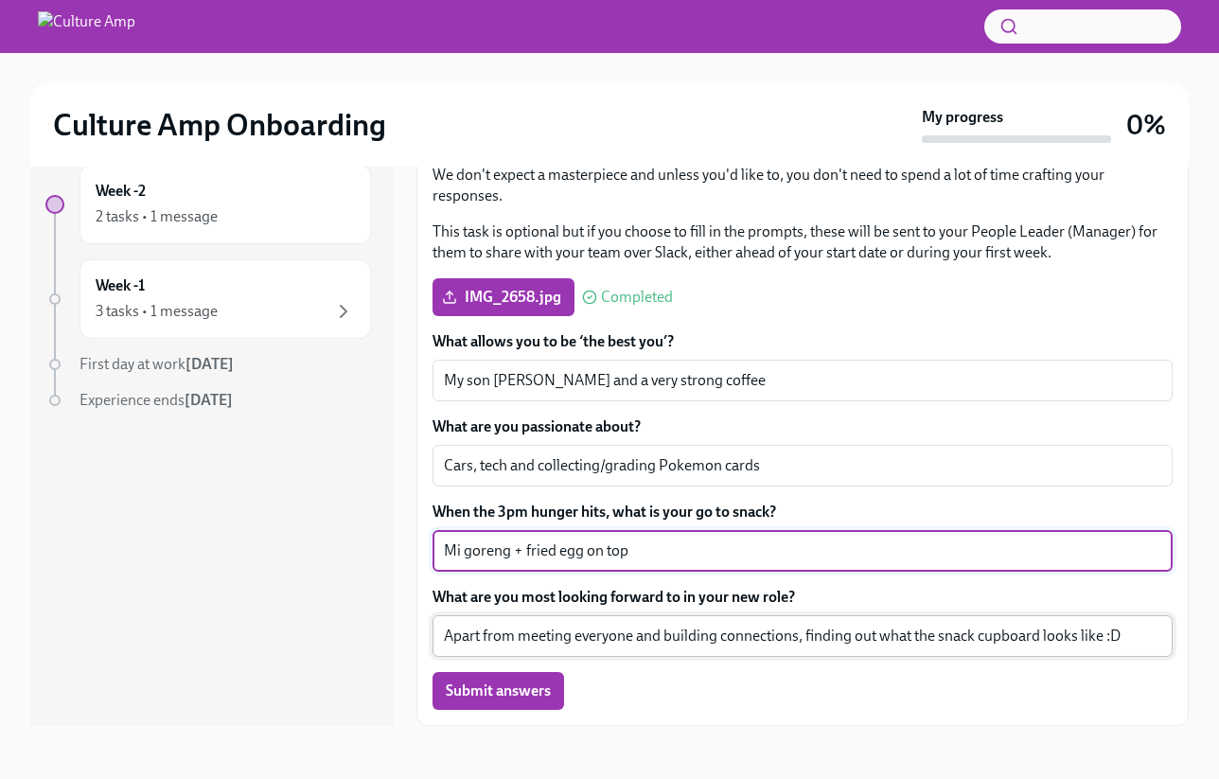
click at [721, 634] on textarea "Apart from meeting everyone and building connections, finding out what the snac…" at bounding box center [802, 635] width 717 height 23
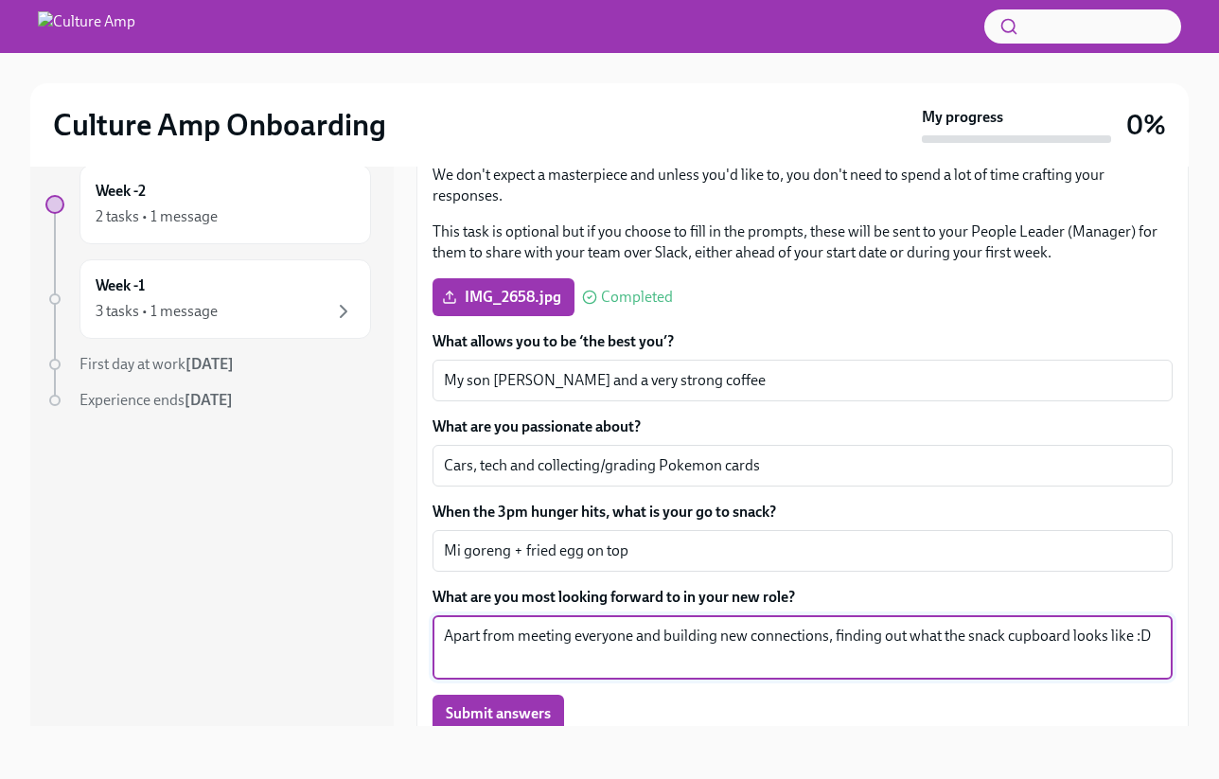
click at [795, 636] on textarea "Apart from meeting everyone and building new connections, finding out what the …" at bounding box center [802, 646] width 717 height 45
click at [729, 640] on textarea "Apart from meeting everyone and building new connections, finding out what the …" at bounding box center [802, 646] width 717 height 45
click at [795, 637] on textarea "Apart from meeting everyone and building meaninful connections, finding out wha…" at bounding box center [802, 646] width 717 height 45
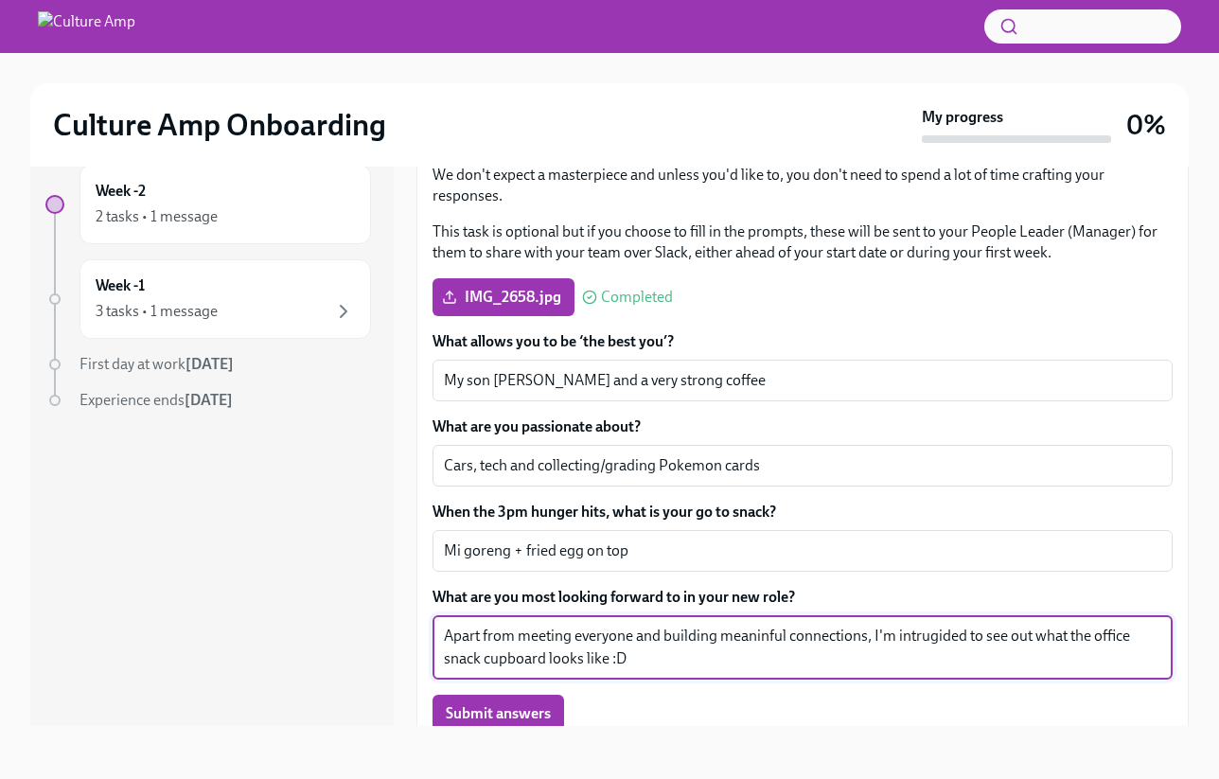
click at [795, 638] on textarea "Apart from meeting everyone and building meaninful connections, I'm intrugided …" at bounding box center [802, 646] width 717 height 45
click at [706, 669] on textarea "Apart from meeting everyone and building meaninful connections, I'm intrugided …" at bounding box center [802, 646] width 717 height 45
click at [795, 665] on textarea "Apart from meeting everyone and building meaninful connections, I'm intrugided …" at bounding box center [802, 646] width 717 height 45
click at [795, 636] on textarea "Apart from meeting everyone and building meaninful connections, I'm intrugided …" at bounding box center [802, 646] width 717 height 45
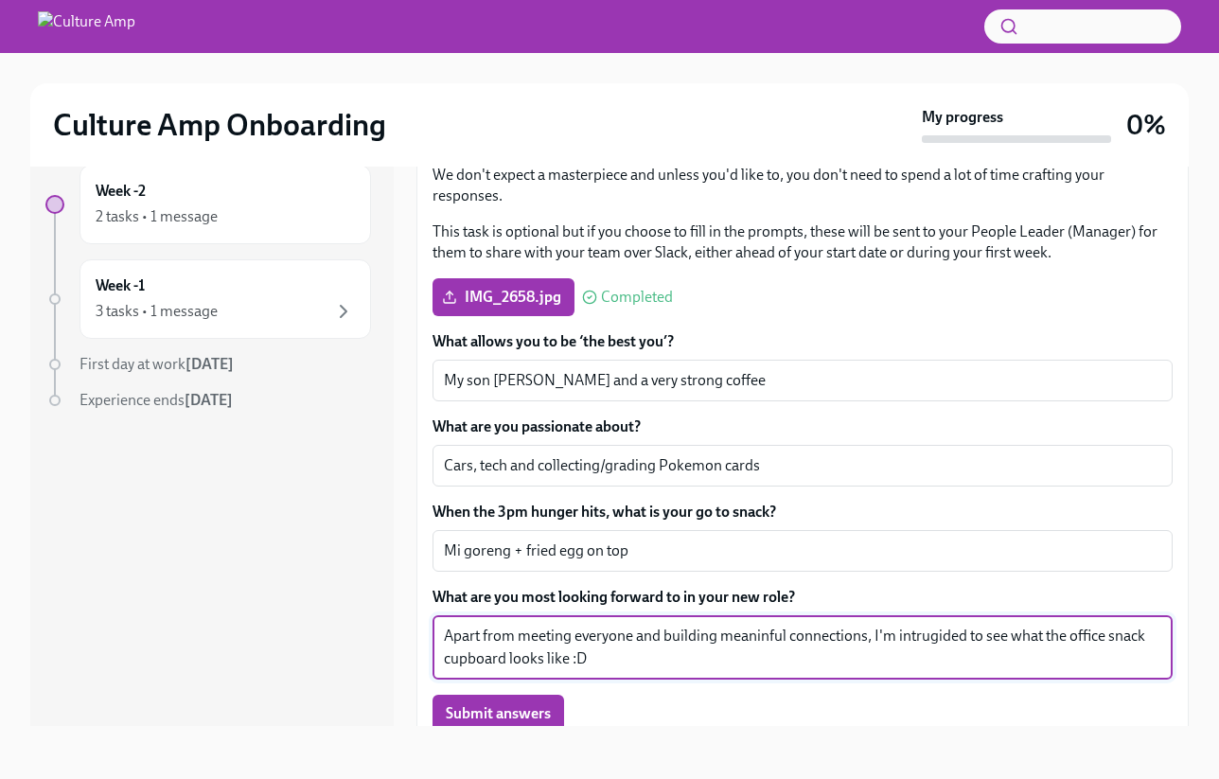
click at [795, 636] on textarea "Apart from meeting everyone and building meaninful connections, I'm intrugided …" at bounding box center [802, 646] width 717 height 45
click at [795, 638] on textarea "Apart from meeting everyone and building meaninful connections, I'm intrugided …" at bounding box center [802, 646] width 717 height 45
paste textarea "igu"
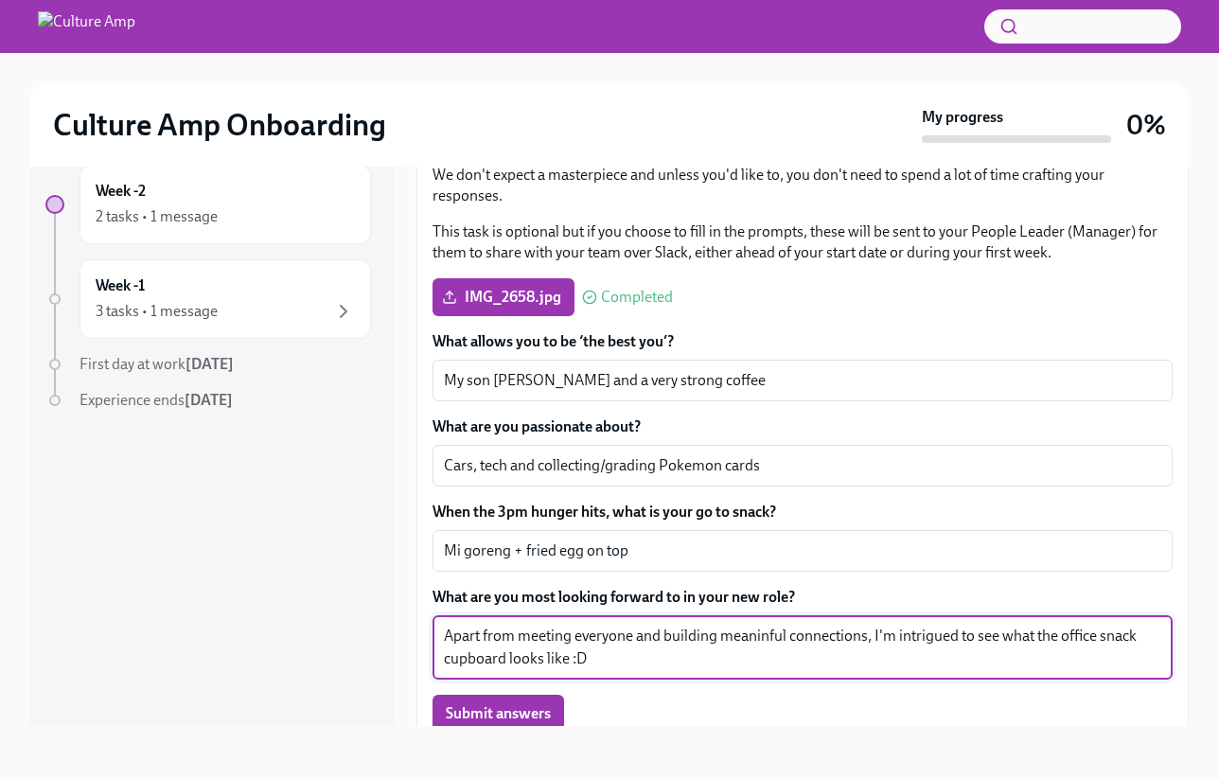
type textarea "Apart from meeting everyone and building meaninful connections, I'm intrigued t…"
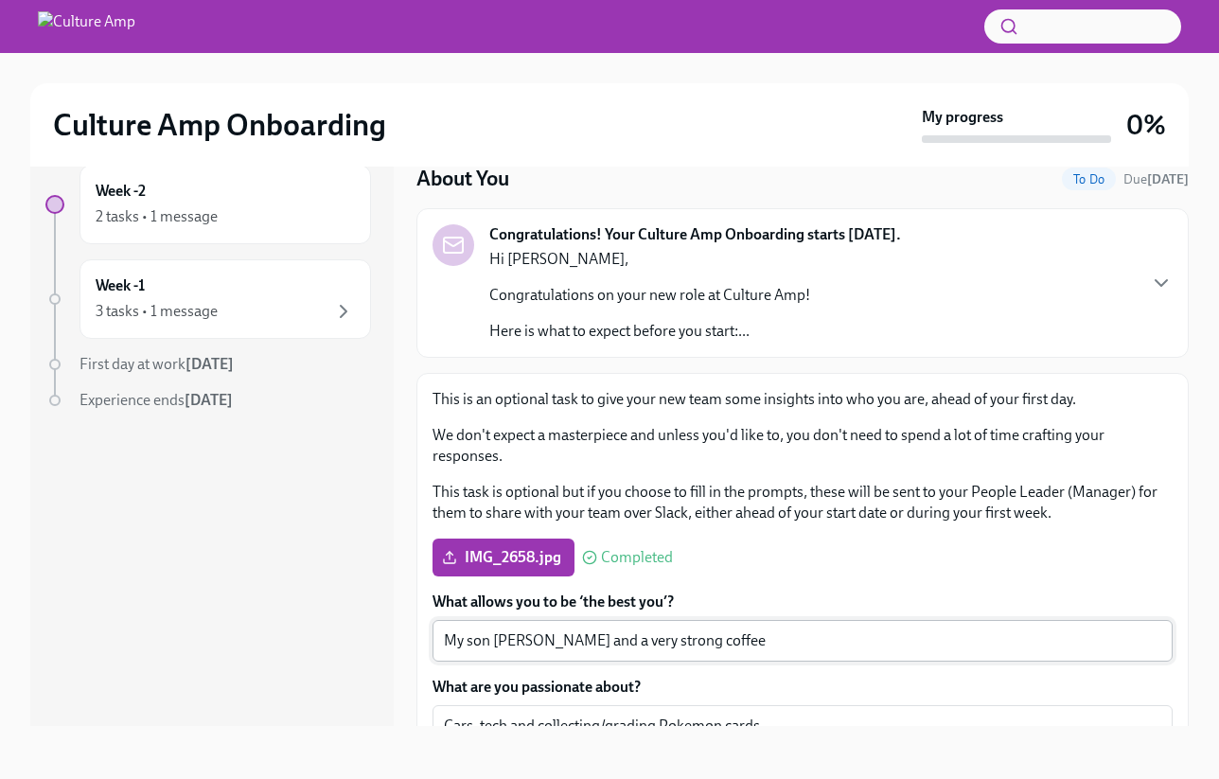
scroll to position [0, 0]
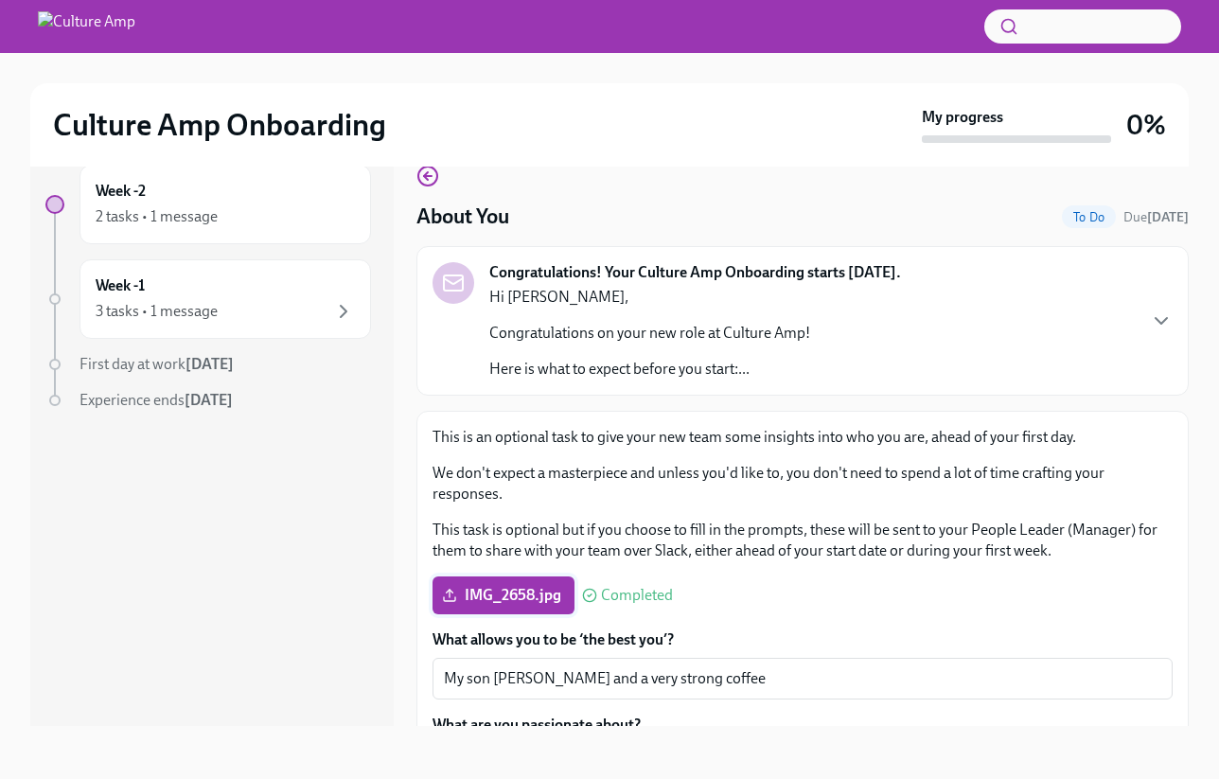
click at [522, 589] on span "IMG_2658.jpg" at bounding box center [503, 595] width 115 height 19
click at [0, 0] on input "IMG_2658.jpg" at bounding box center [0, 0] width 0 height 0
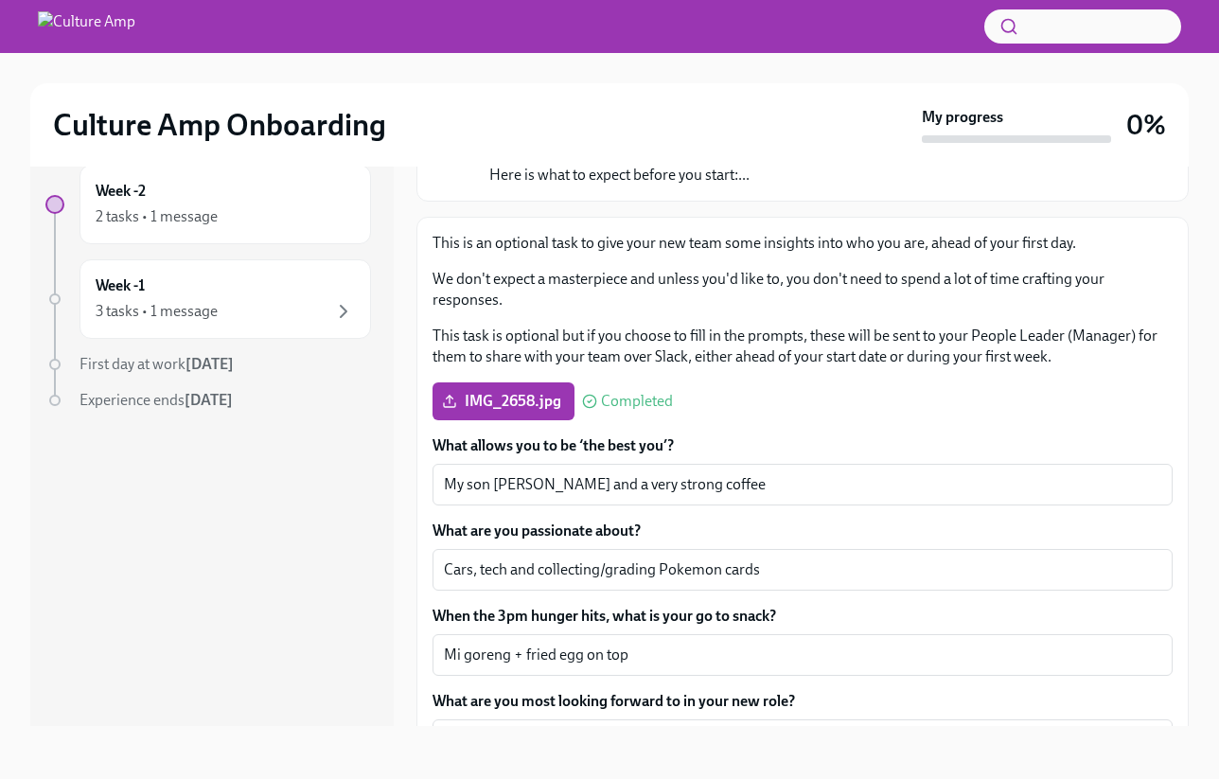
scroll to position [304, 0]
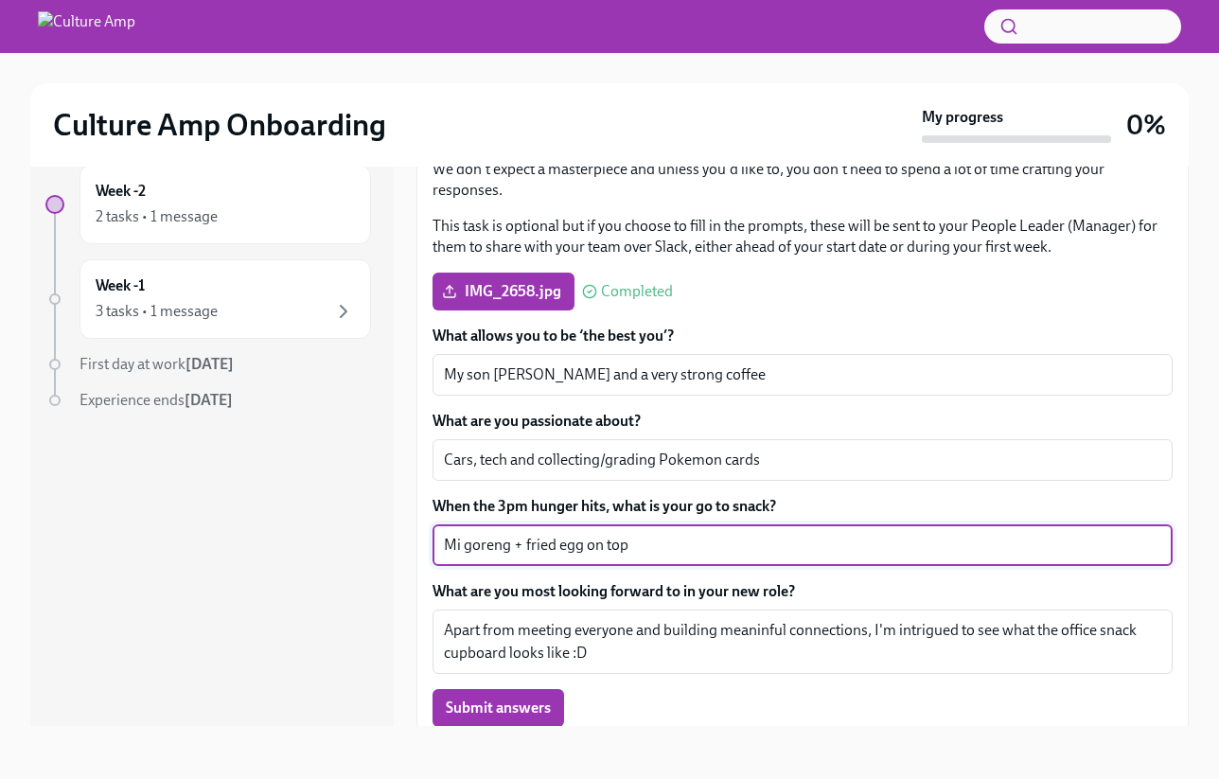
drag, startPoint x: 509, startPoint y: 550, endPoint x: 370, endPoint y: 552, distance: 139.1
click at [368, 551] on div "Week -2 2 tasks • 1 message Week -1 3 tasks • 1 message First day at work [DATE…" at bounding box center [609, 429] width 1158 height 591
click at [766, 546] on textarea "Mi goreng + fried egg on top" at bounding box center [802, 545] width 717 height 23
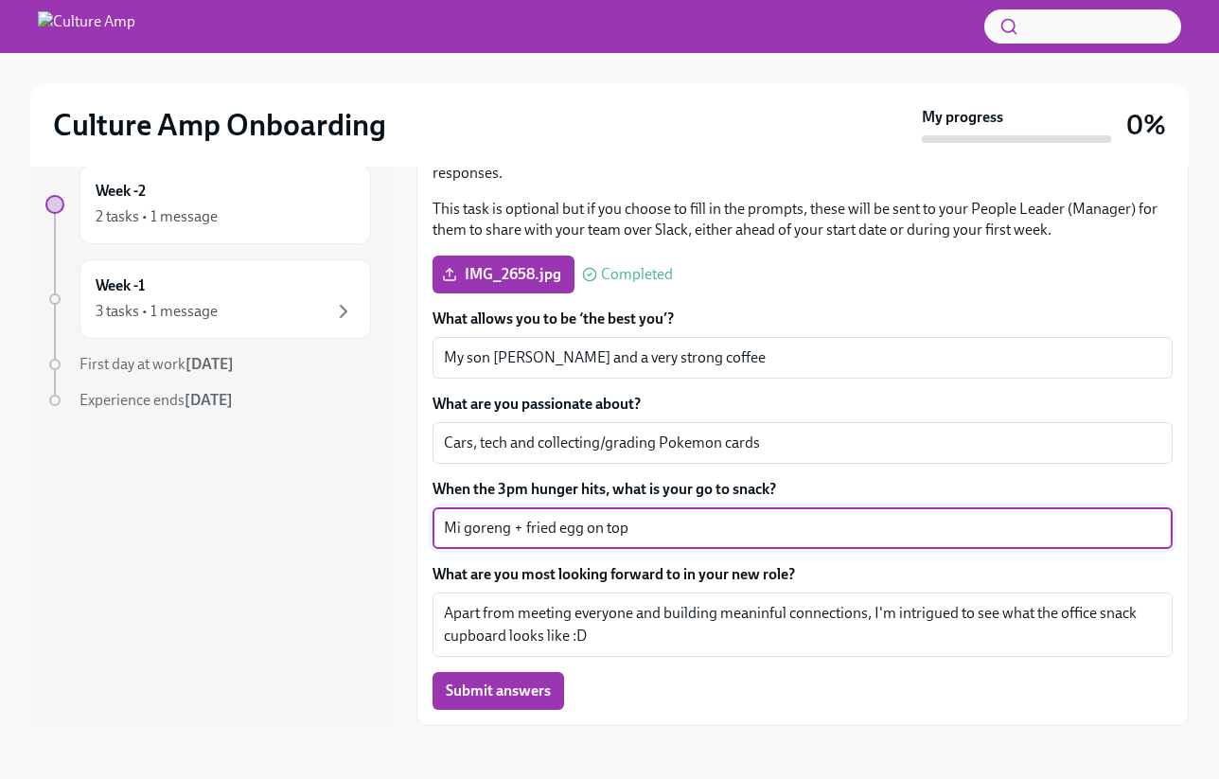
click at [520, 532] on textarea "Mi goreng + fried egg on top" at bounding box center [802, 528] width 717 height 23
type textarea "Mi goreng with a fried egg on top"
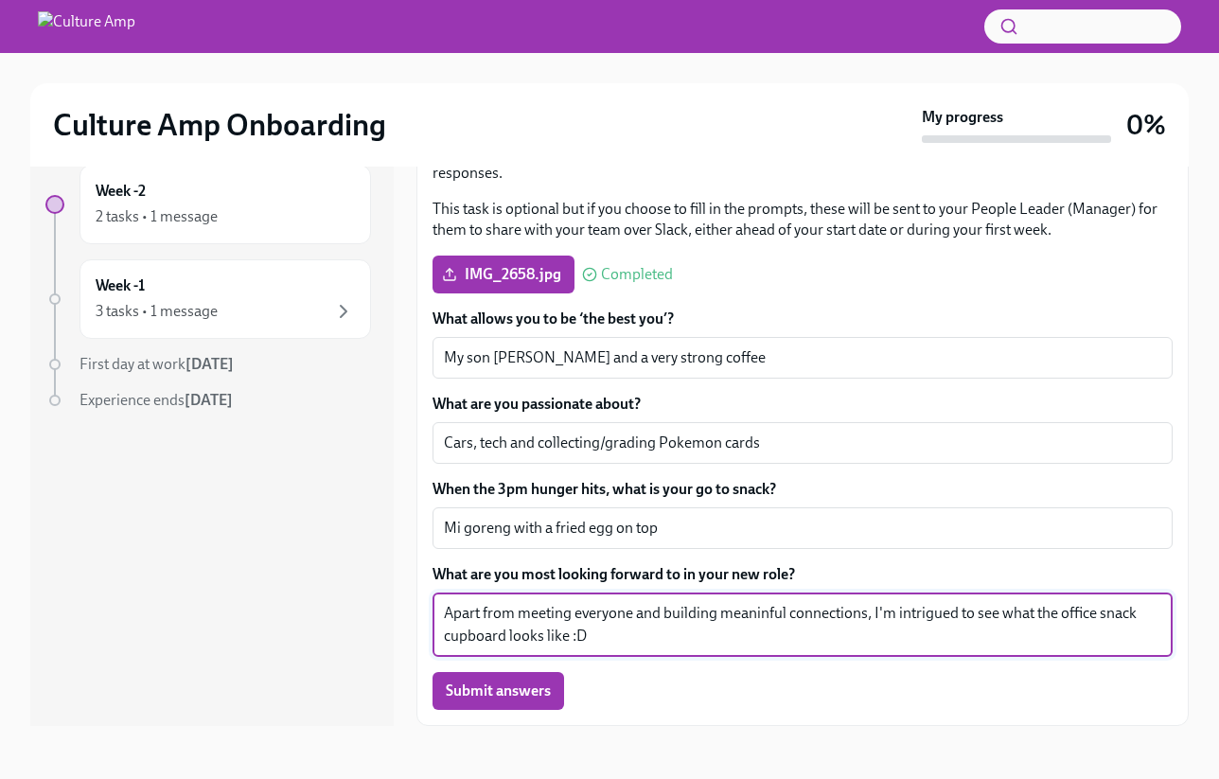
click at [758, 612] on textarea "Apart from meeting everyone and building meaninful connections, I'm intrigued t…" at bounding box center [802, 624] width 717 height 45
type textarea "Apart from meeting everyone and building new connections, I'm intrigued to see …"
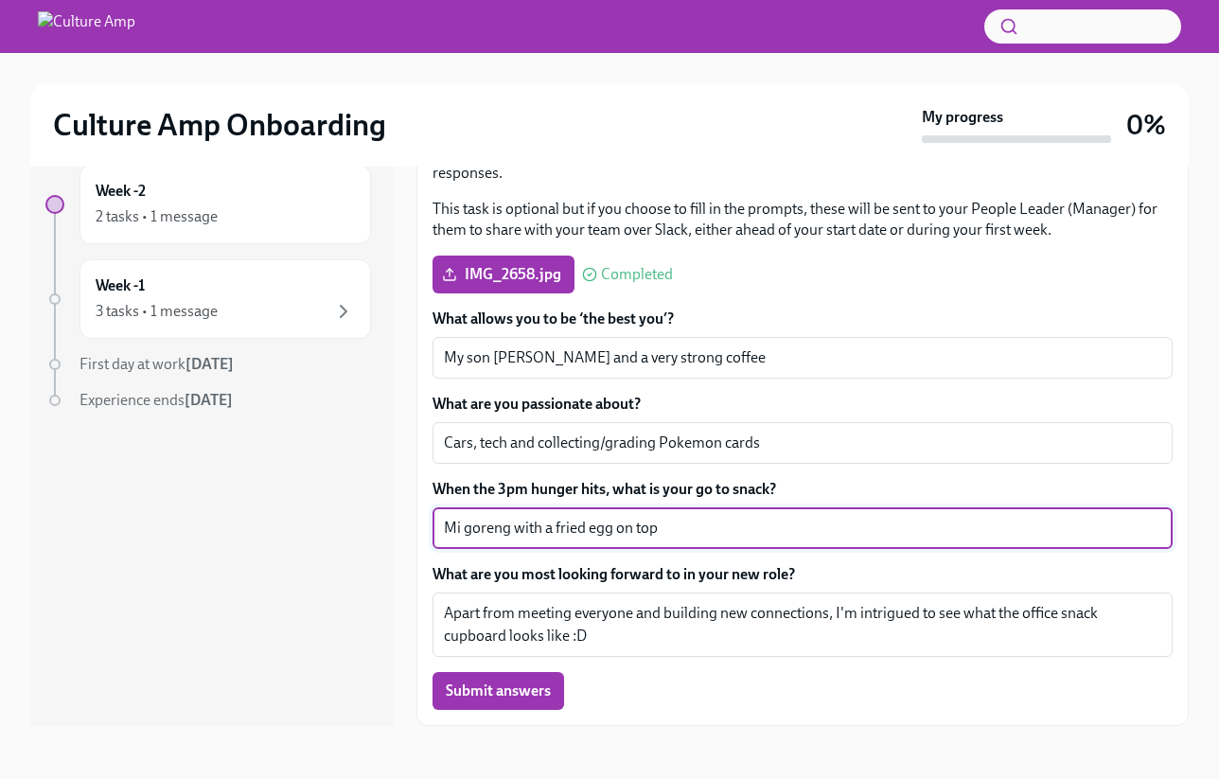
drag, startPoint x: 552, startPoint y: 532, endPoint x: 517, endPoint y: 532, distance: 35.0
click at [517, 532] on textarea "Mi goreng with a fried egg on top" at bounding box center [802, 528] width 717 height 23
type textarea "Mi goreng + fried egg on top"
click at [488, 693] on span "Submit answers" at bounding box center [498, 690] width 105 height 19
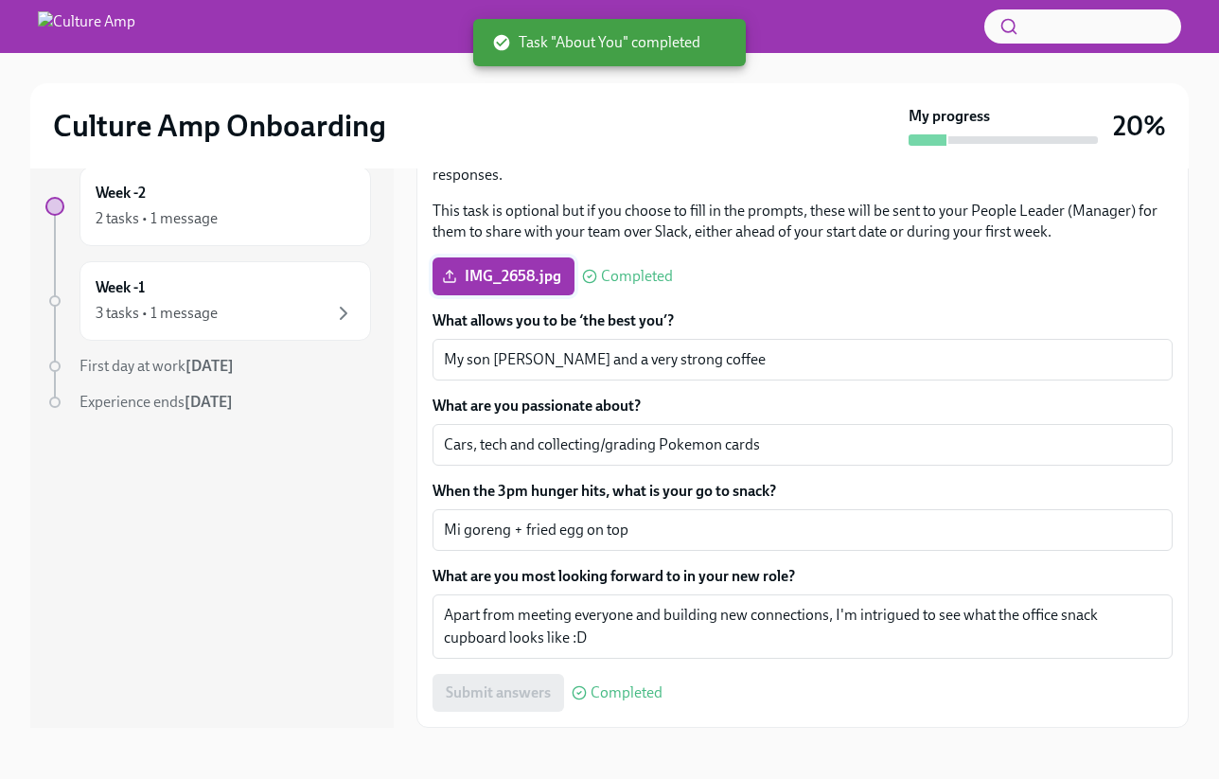
click at [515, 279] on span "IMG_2658.jpg" at bounding box center [503, 276] width 115 height 19
click at [0, 0] on input "IMG_2658.jpg" at bounding box center [0, 0] width 0 height 0
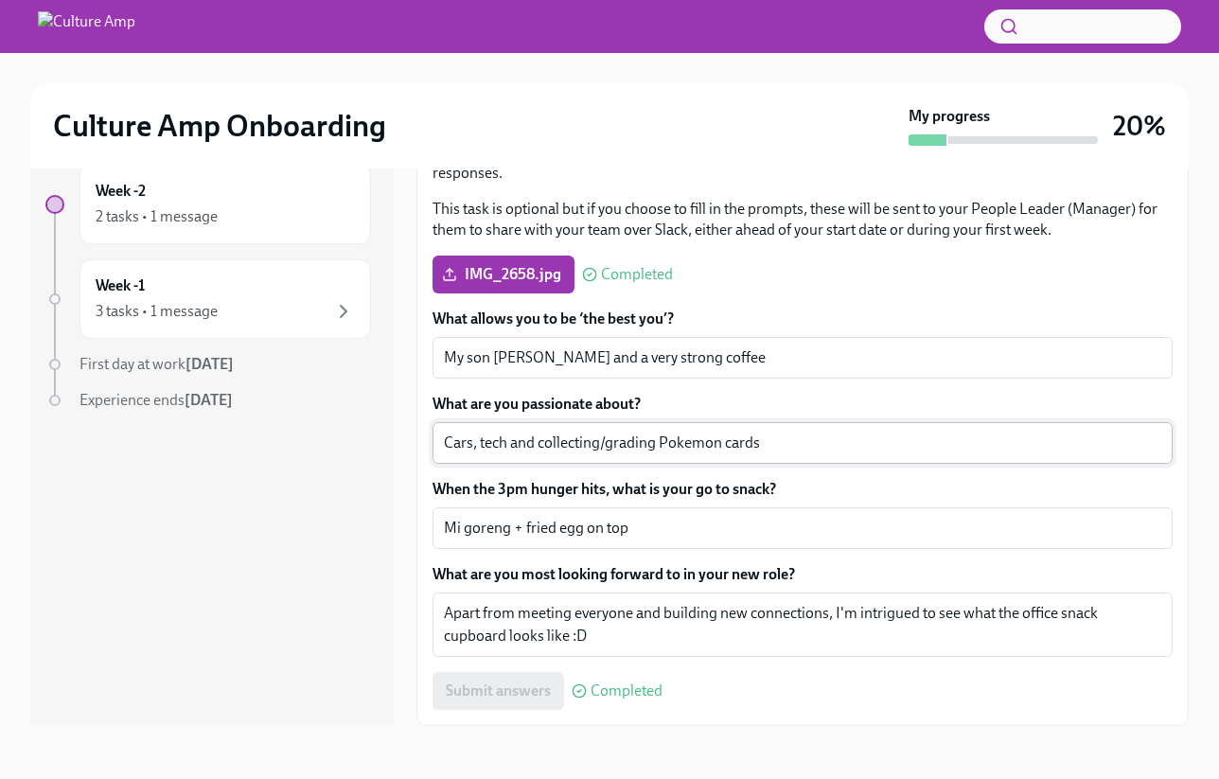
scroll to position [0, 0]
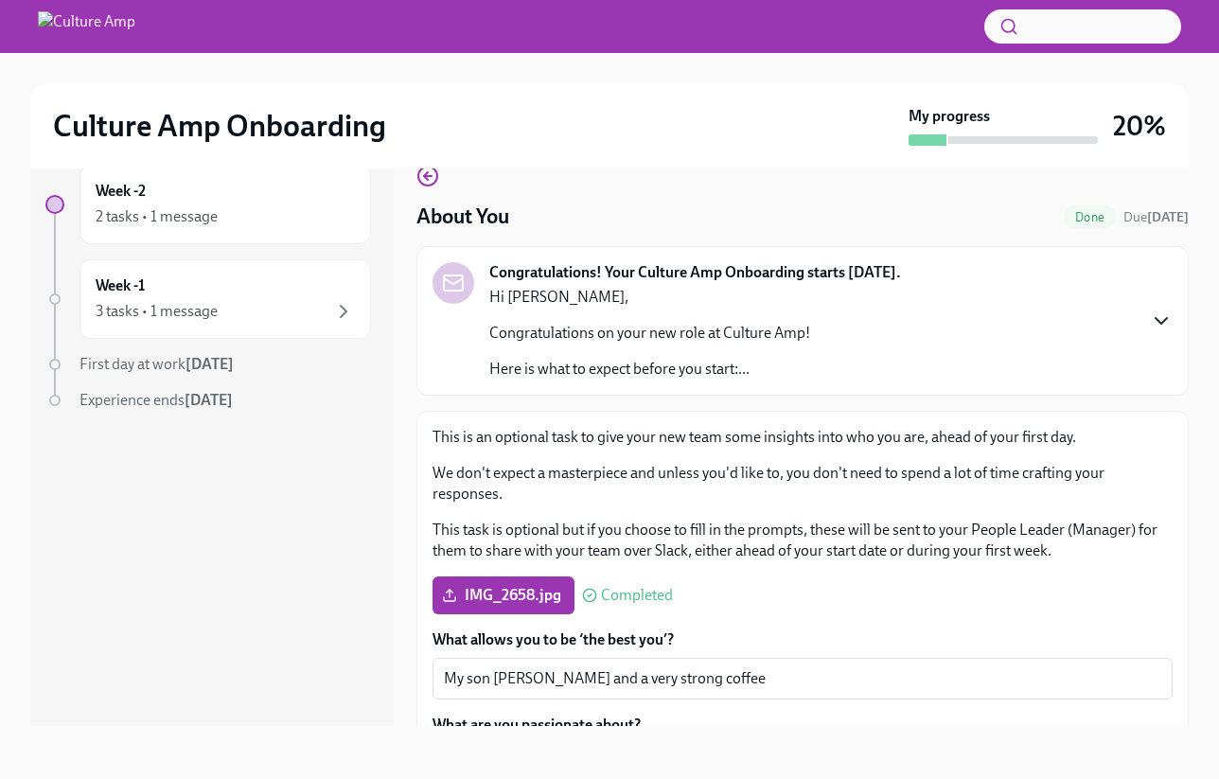
click at [795, 313] on icon "button" at bounding box center [1161, 320] width 23 height 23
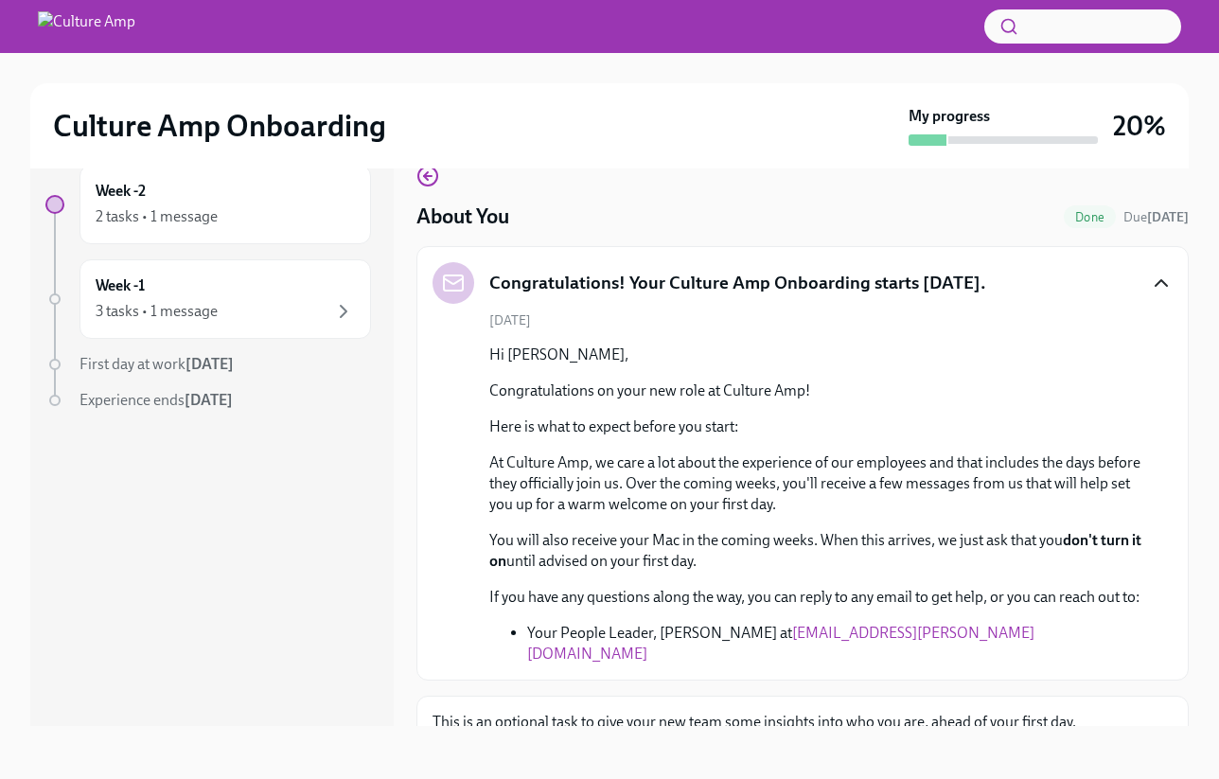
click at [795, 272] on icon "button" at bounding box center [1161, 283] width 23 height 23
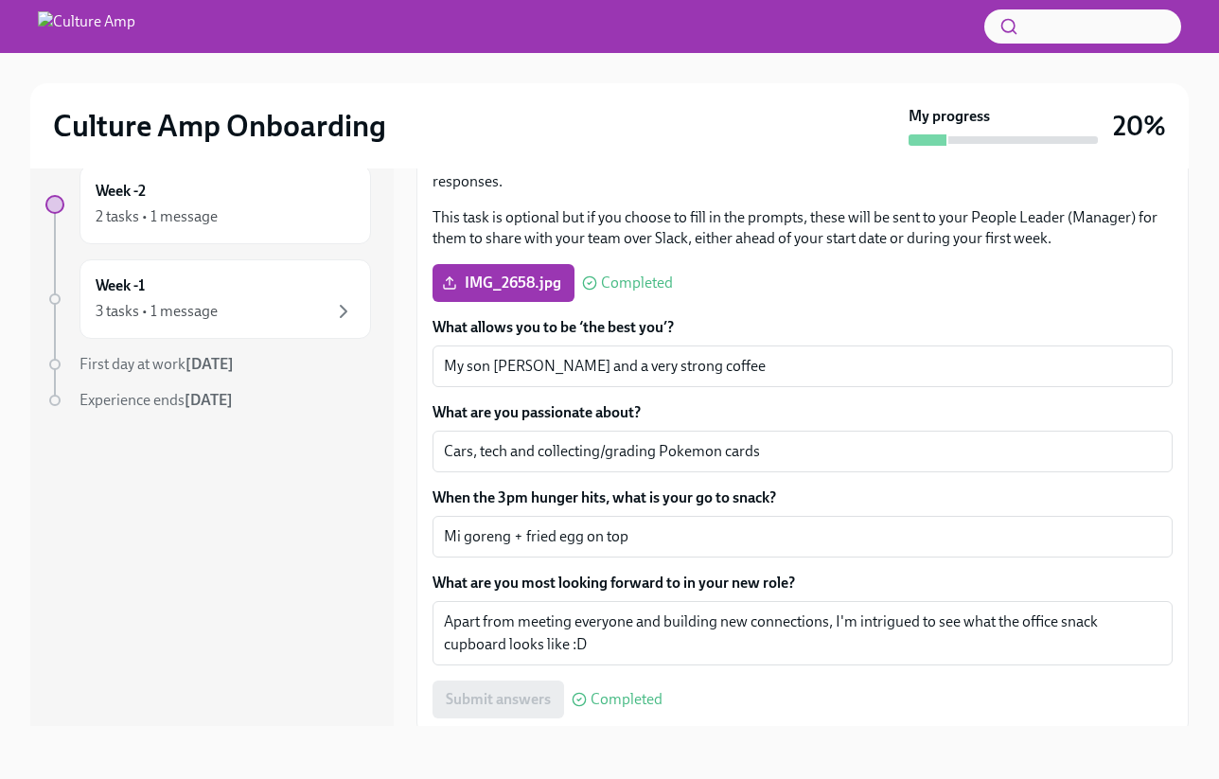
scroll to position [321, 0]
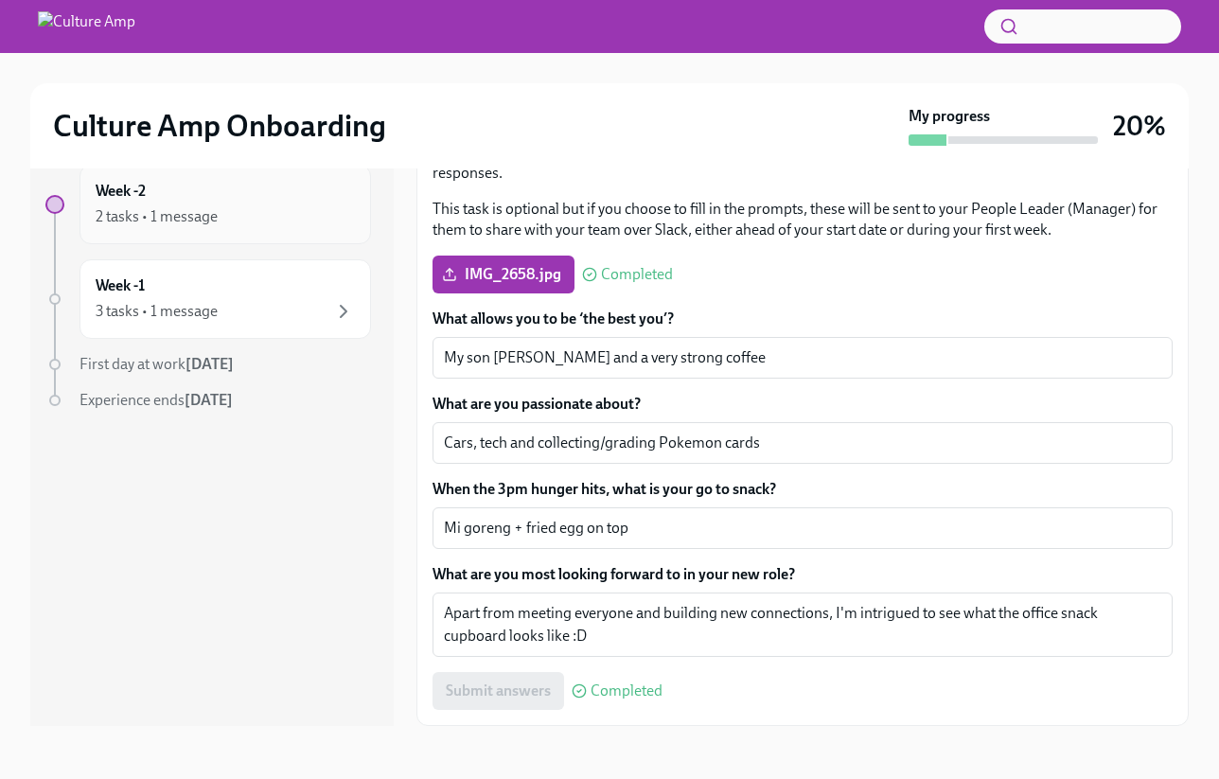
click at [230, 203] on div "Week -2 2 tasks • 1 message" at bounding box center [225, 204] width 259 height 47
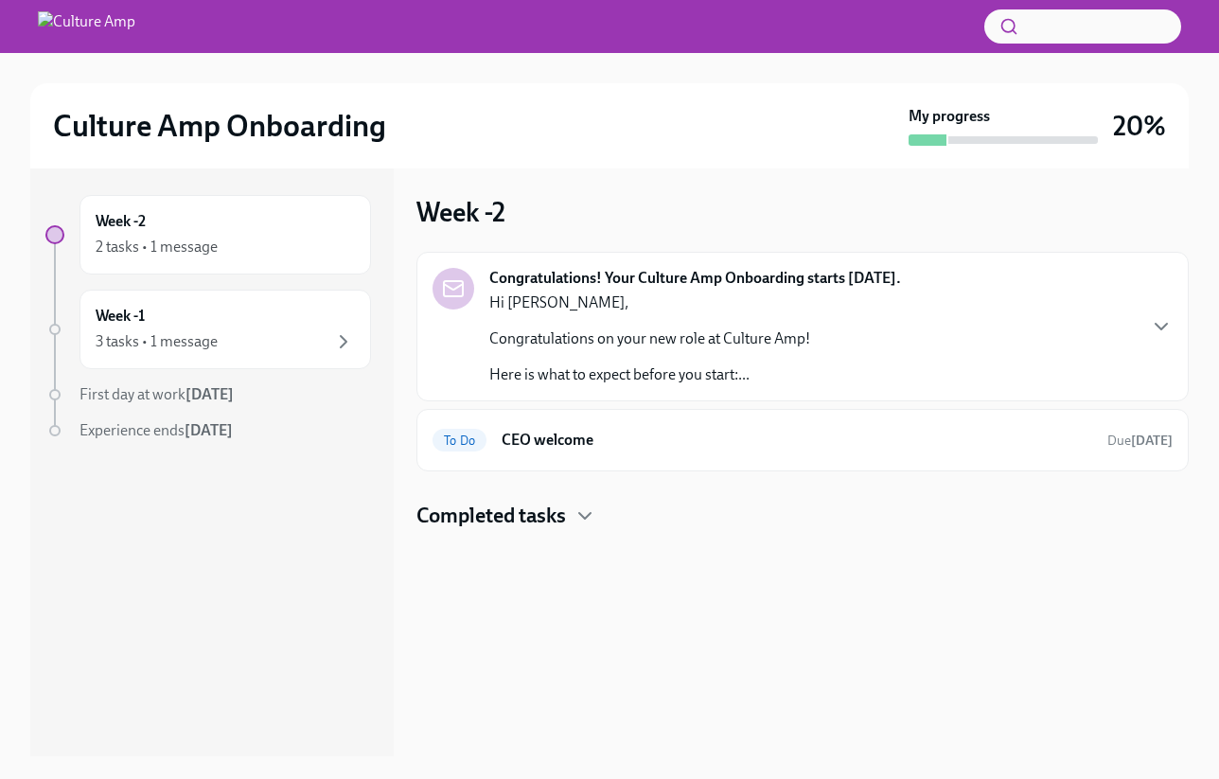
scroll to position [4, 0]
click at [483, 515] on h4 "Completed tasks" at bounding box center [490, 515] width 149 height 28
click at [627, 445] on h6 "CEO welcome" at bounding box center [796, 440] width 590 height 21
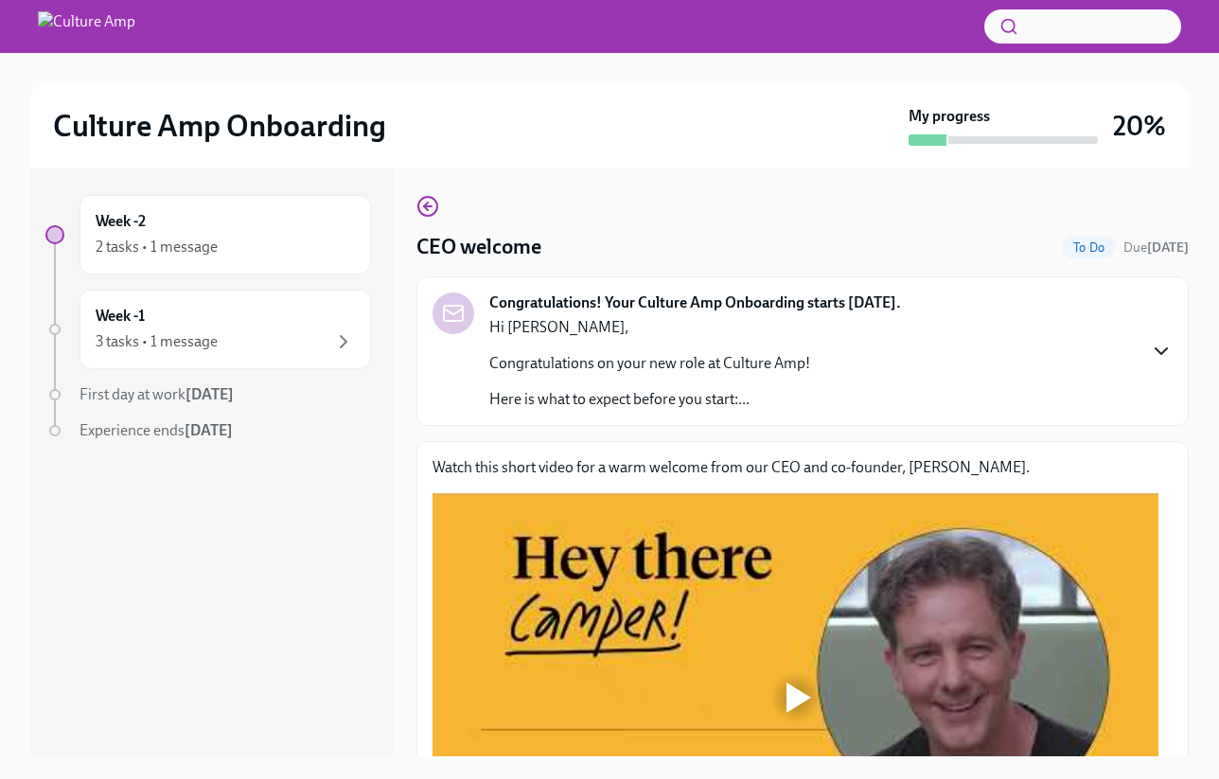
click at [795, 353] on icon "button" at bounding box center [1161, 351] width 23 height 23
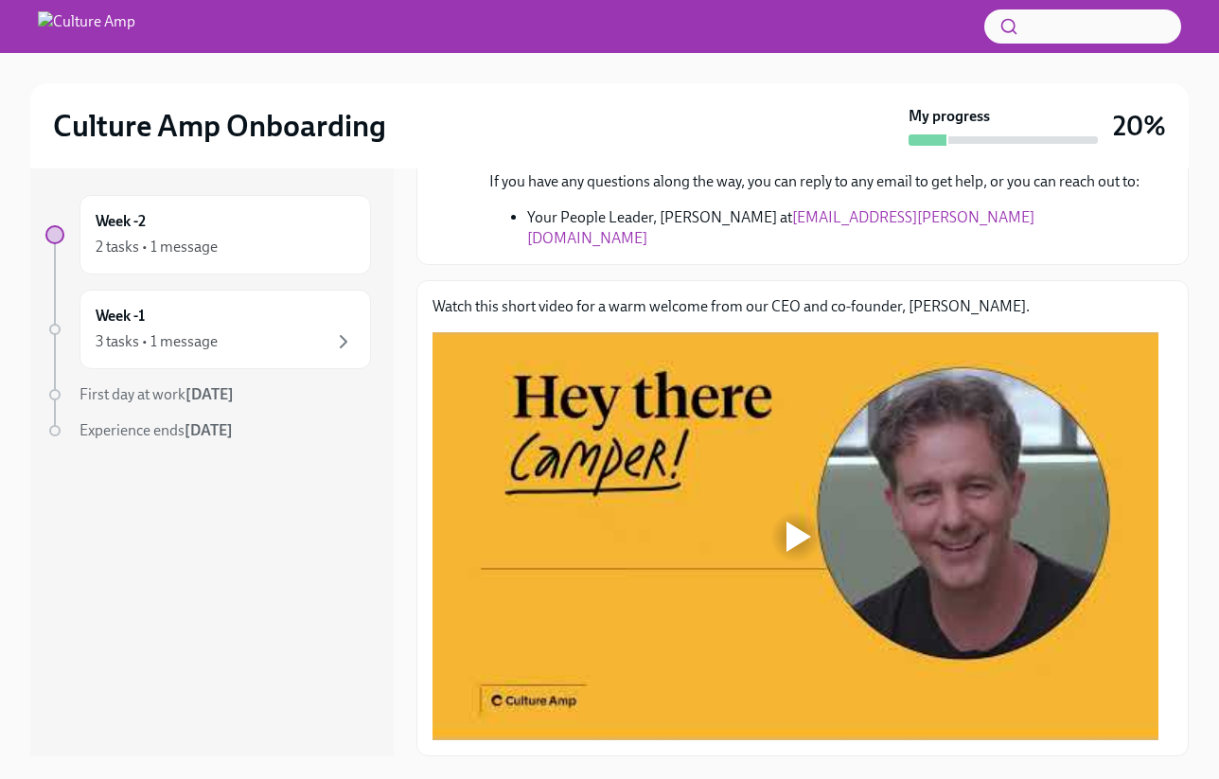
scroll to position [34, 0]
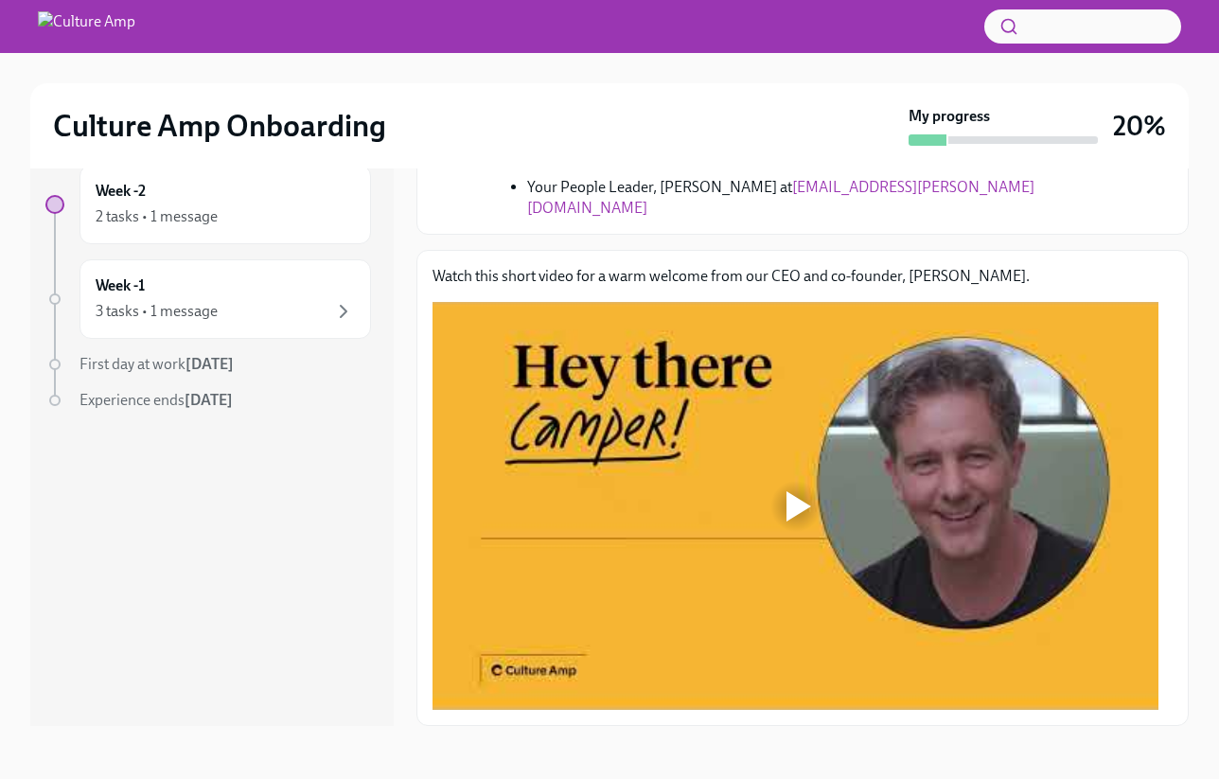
click at [783, 514] on div at bounding box center [795, 506] width 61 height 61
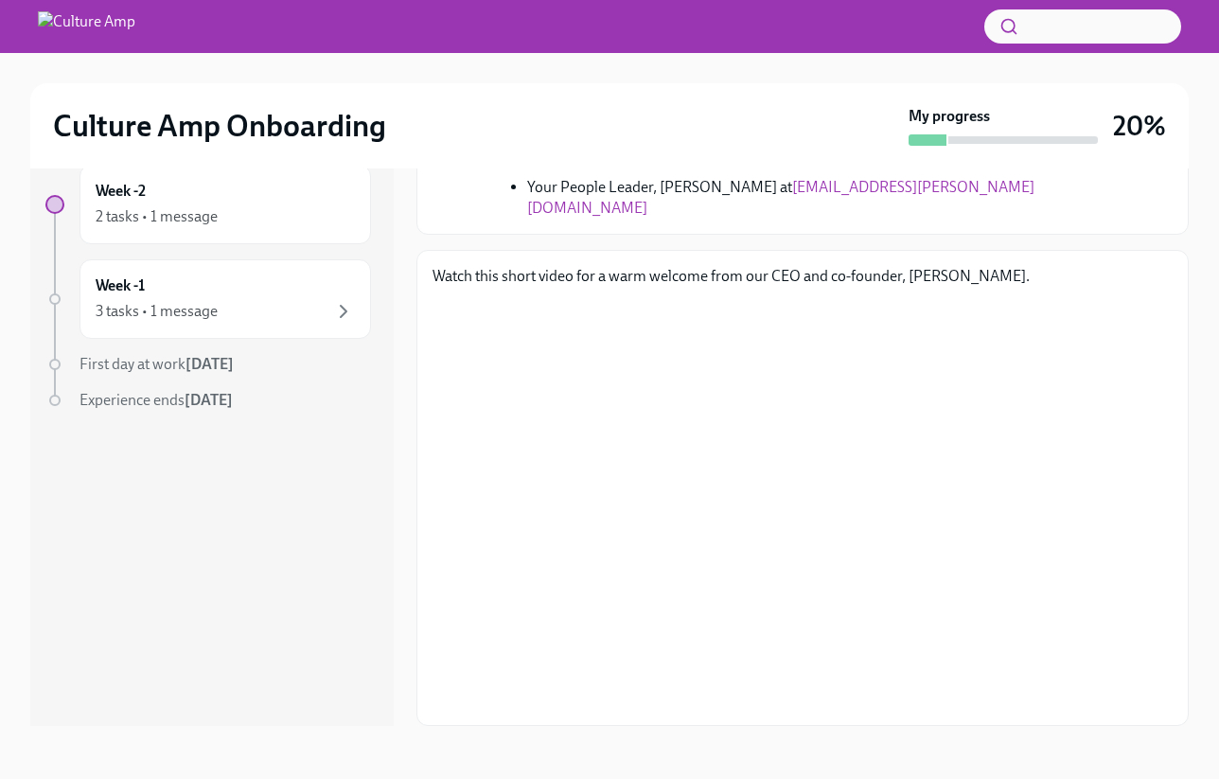
scroll to position [0, 0]
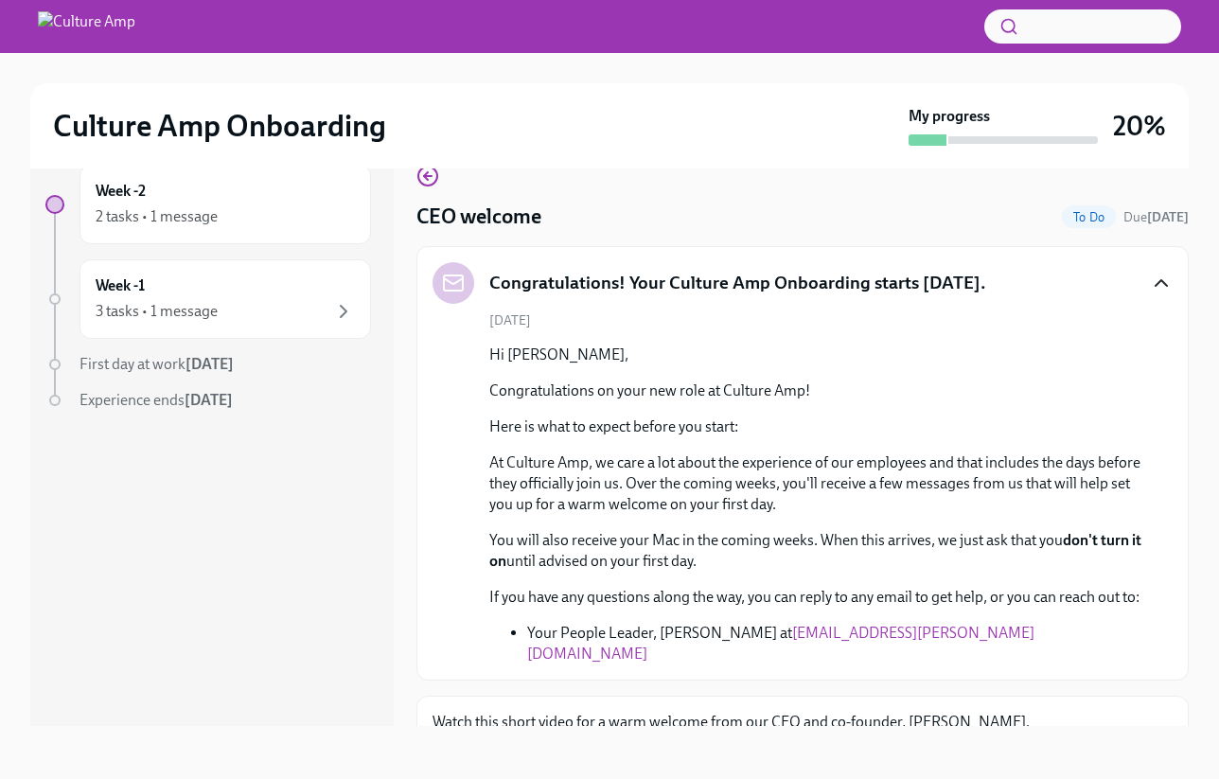
click at [795, 597] on p "If you have any questions along the way, you can reply to any email to get help…" at bounding box center [815, 597] width 653 height 21
click at [795, 652] on link "[EMAIL_ADDRESS][PERSON_NAME][DOMAIN_NAME]" at bounding box center [780, 643] width 507 height 39
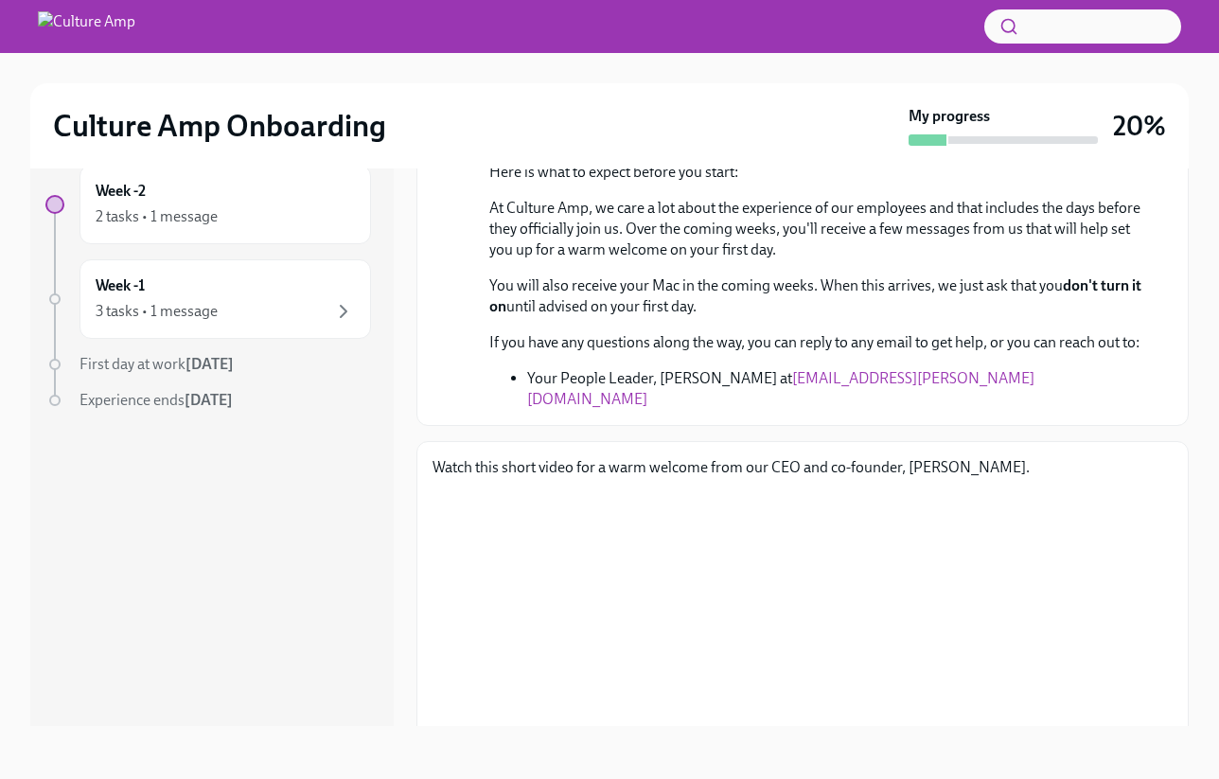
scroll to position [305, 0]
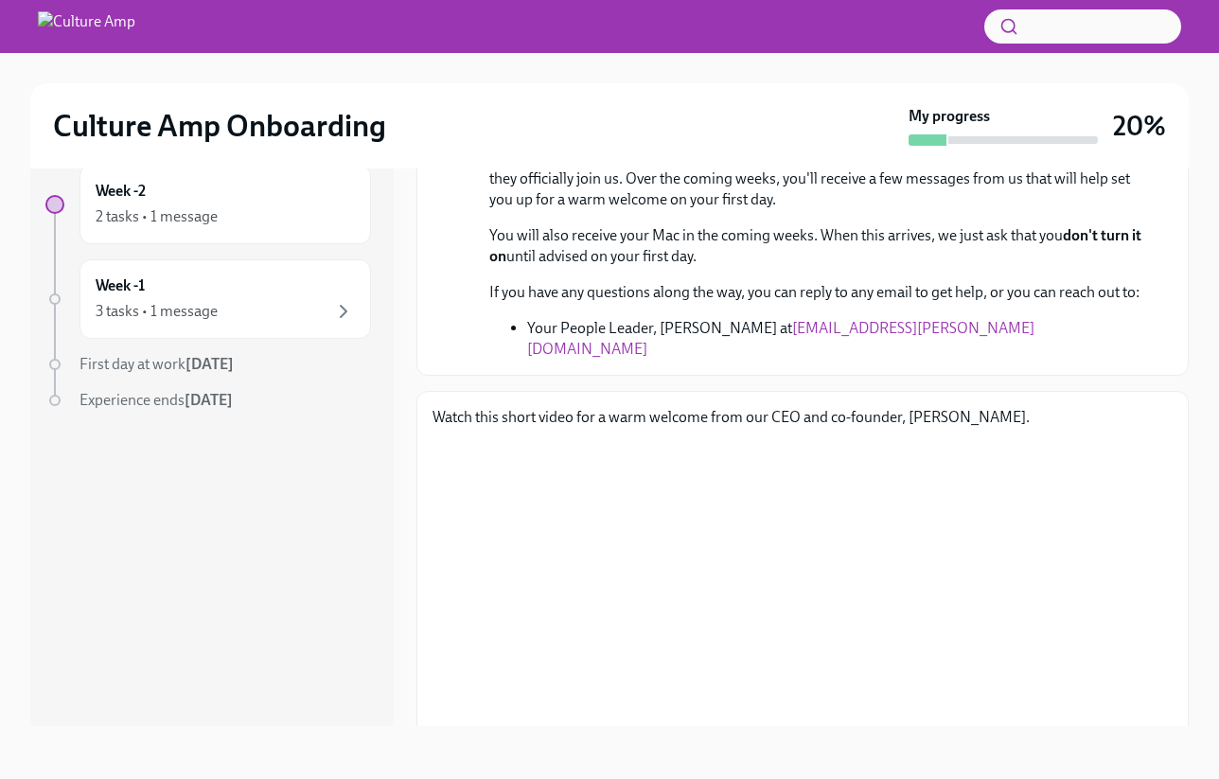
click at [694, 416] on p "Watch this short video for a warm welcome from our CEO and co-founder, [PERSON_…" at bounding box center [802, 417] width 740 height 21
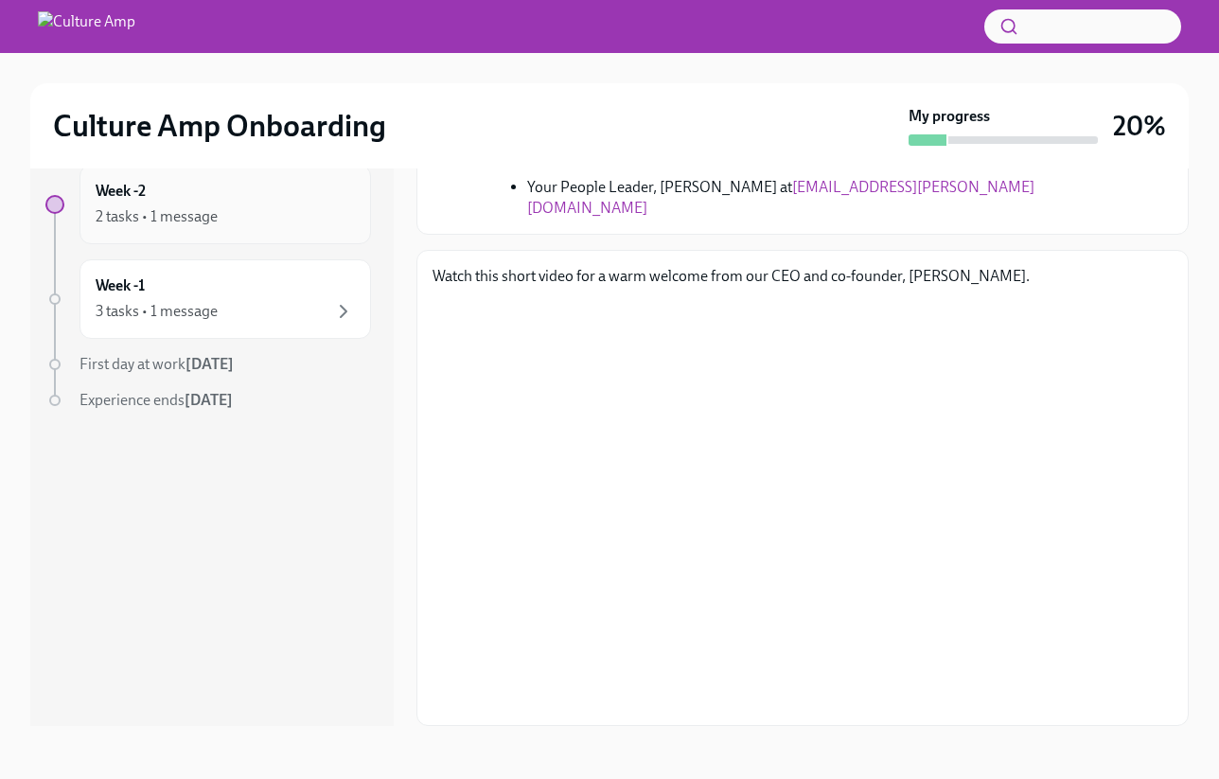
click at [195, 203] on div "Week -2 2 tasks • 1 message" at bounding box center [225, 204] width 259 height 47
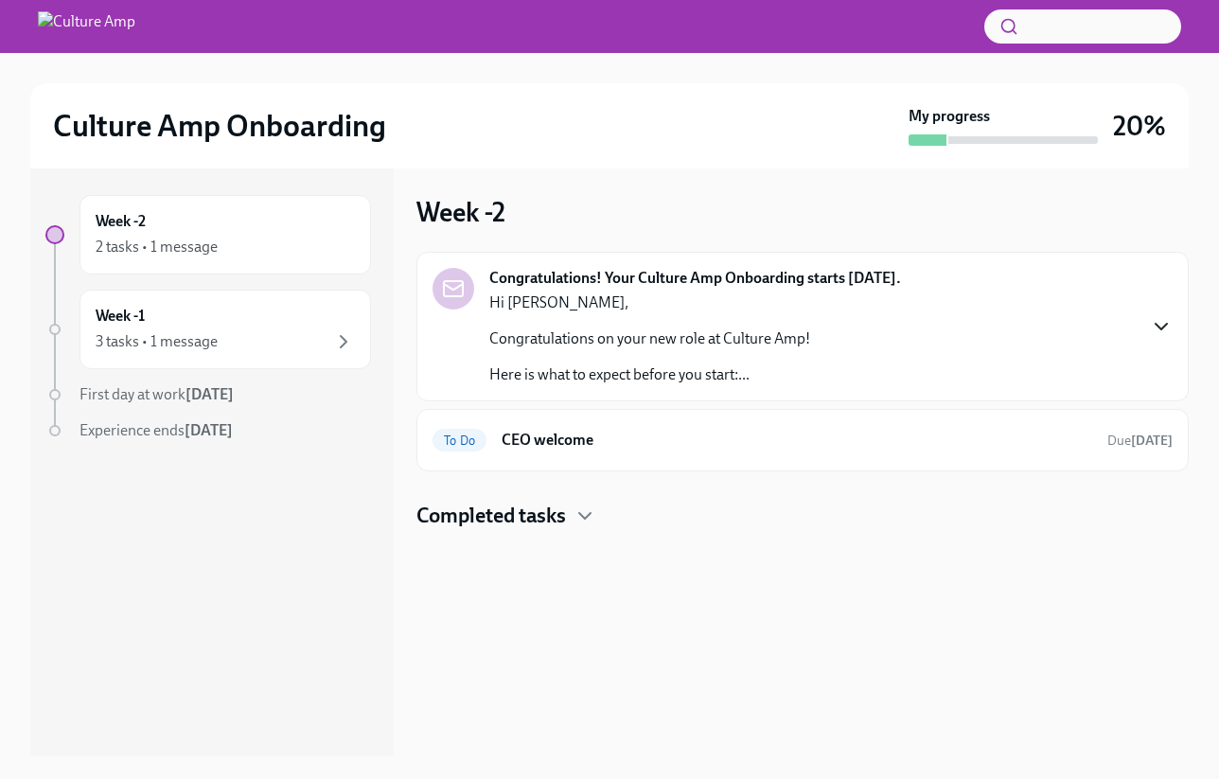
click at [795, 324] on icon "button" at bounding box center [1161, 326] width 23 height 23
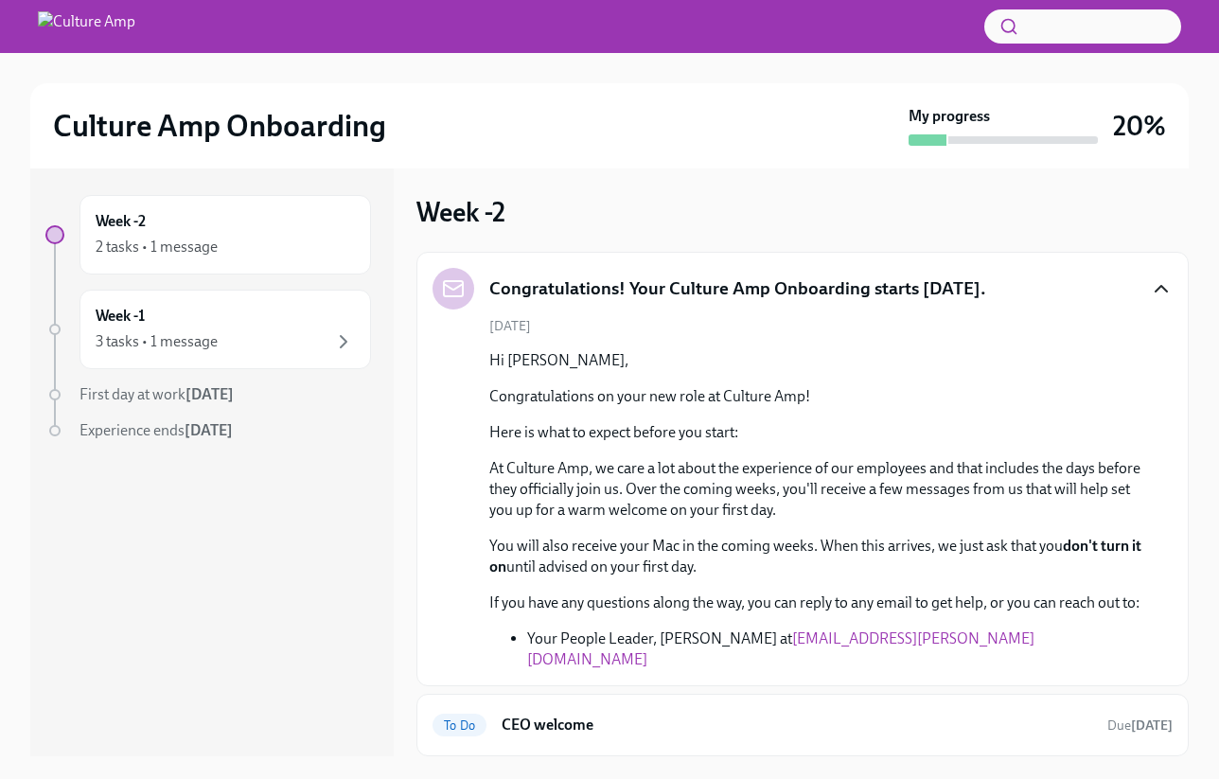
click at [795, 288] on icon "button" at bounding box center [1160, 289] width 11 height 6
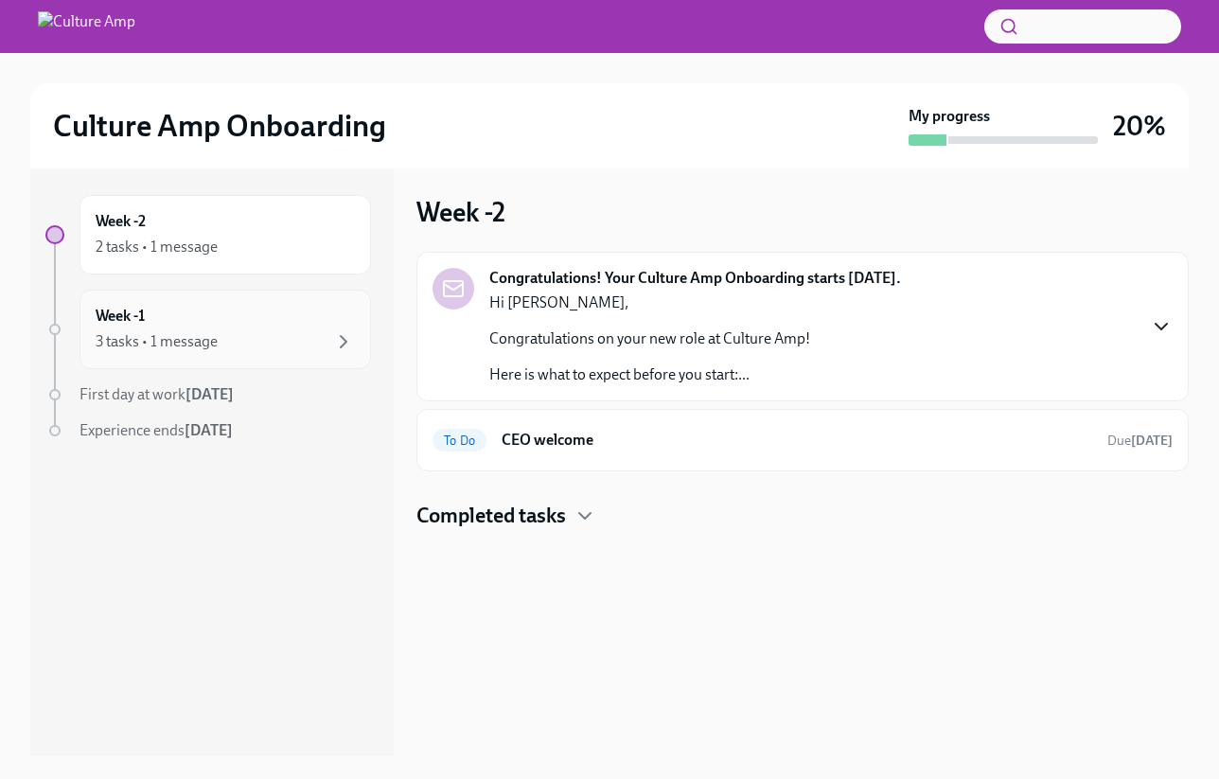
click at [300, 341] on div "3 tasks • 1 message" at bounding box center [225, 341] width 259 height 23
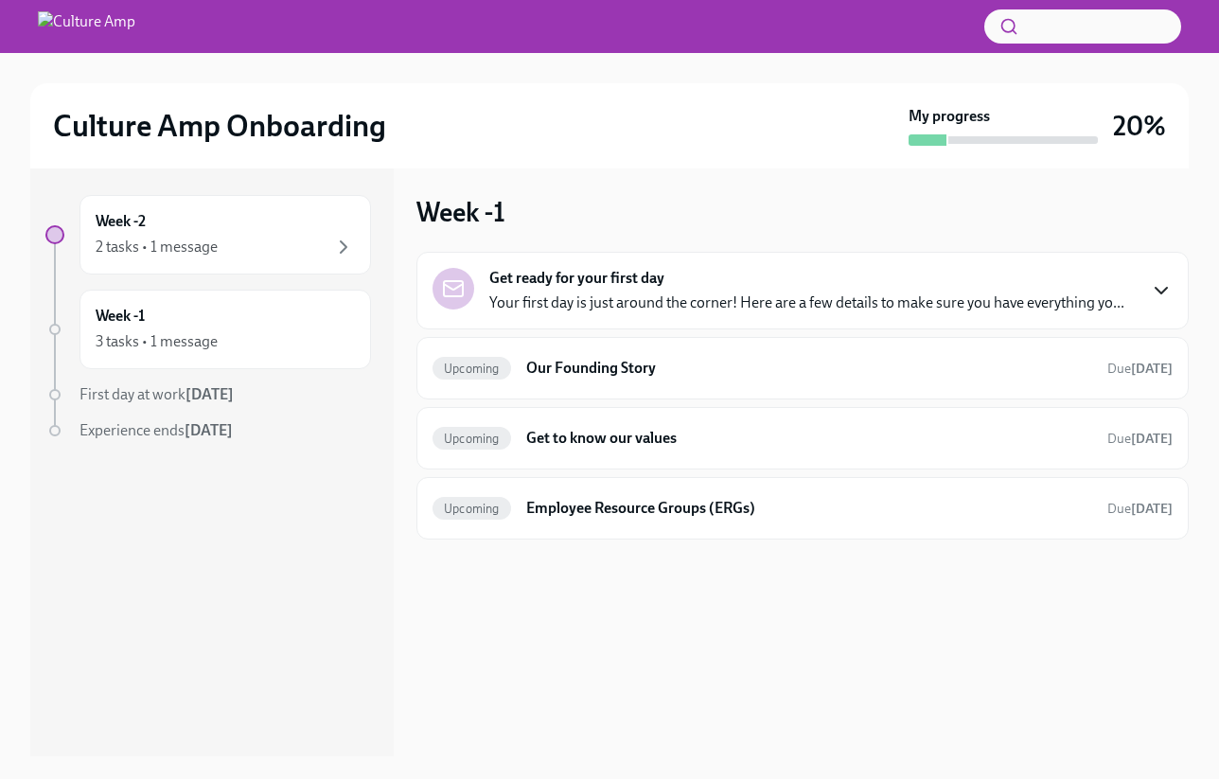
click at [795, 289] on icon "button" at bounding box center [1160, 291] width 11 height 6
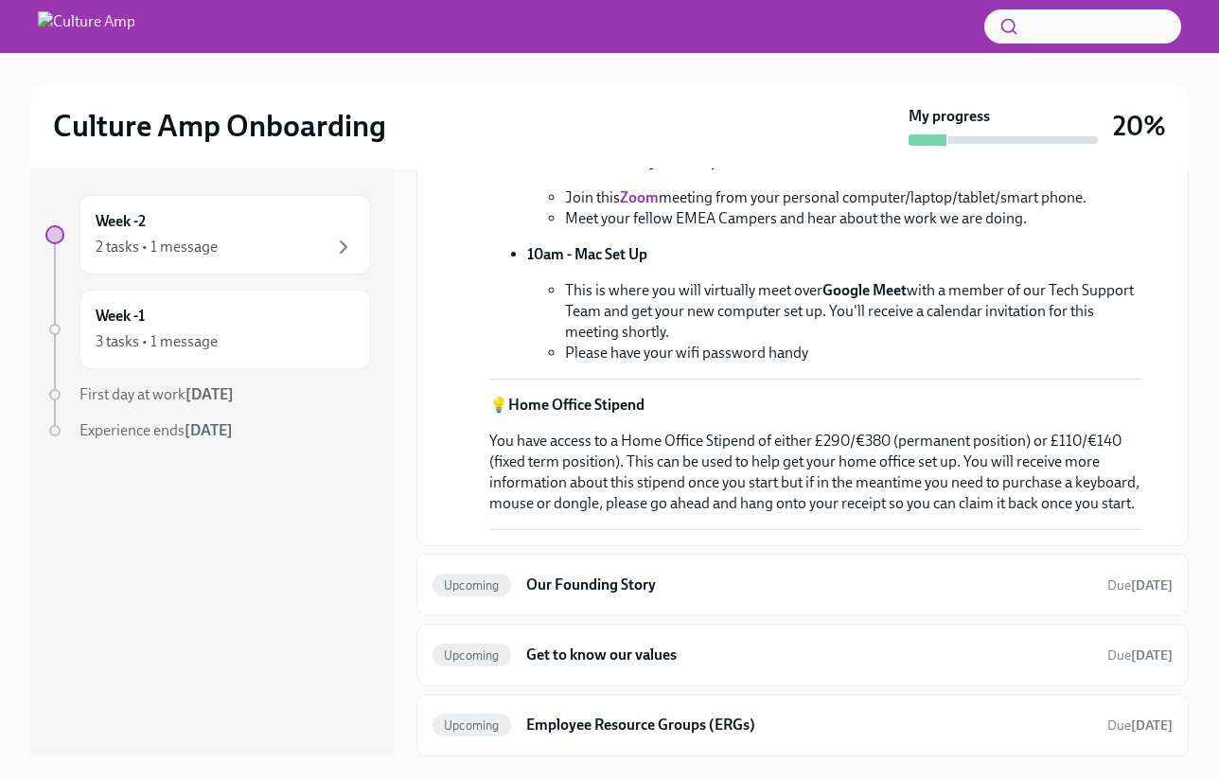
scroll to position [1363, 0]
click at [795, 579] on h6 "Our Founding Story" at bounding box center [809, 584] width 566 height 21
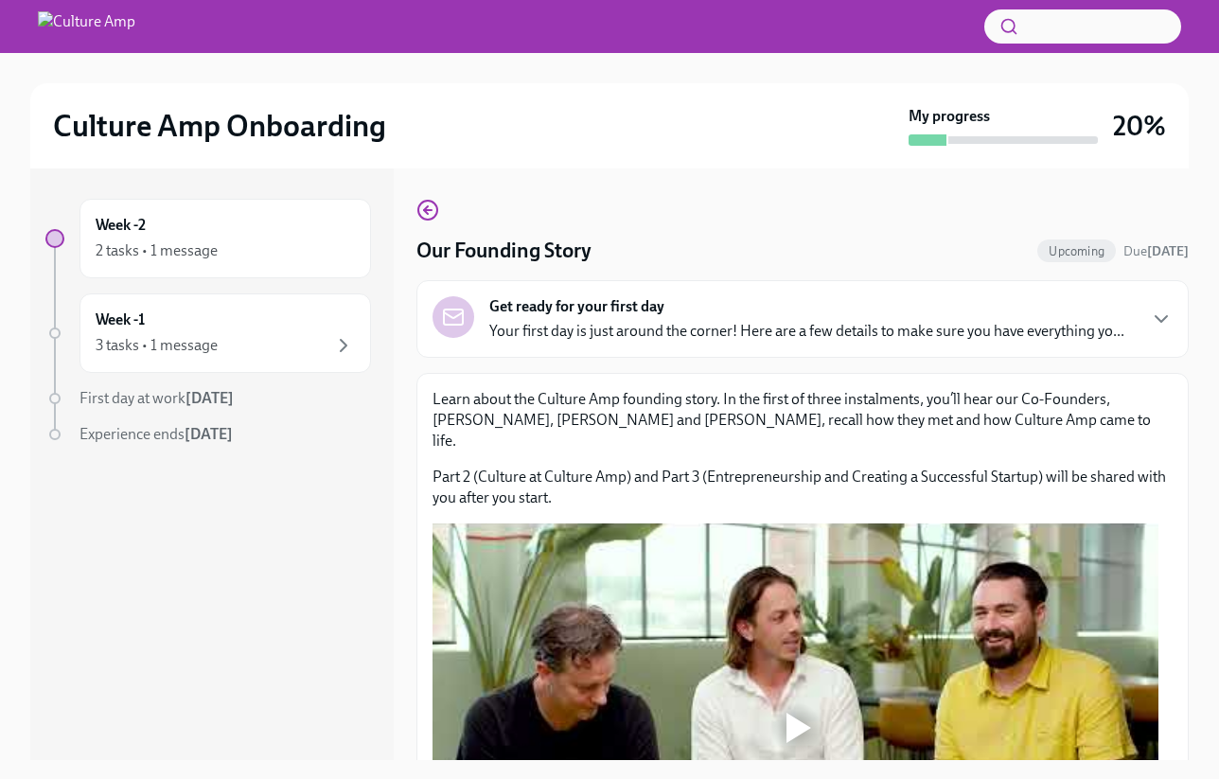
click at [795, 451] on div "Learn about the Culture Amp founding story. In the first of three instalments, …" at bounding box center [802, 448] width 740 height 119
click at [795, 330] on icon "button" at bounding box center [1161, 319] width 23 height 23
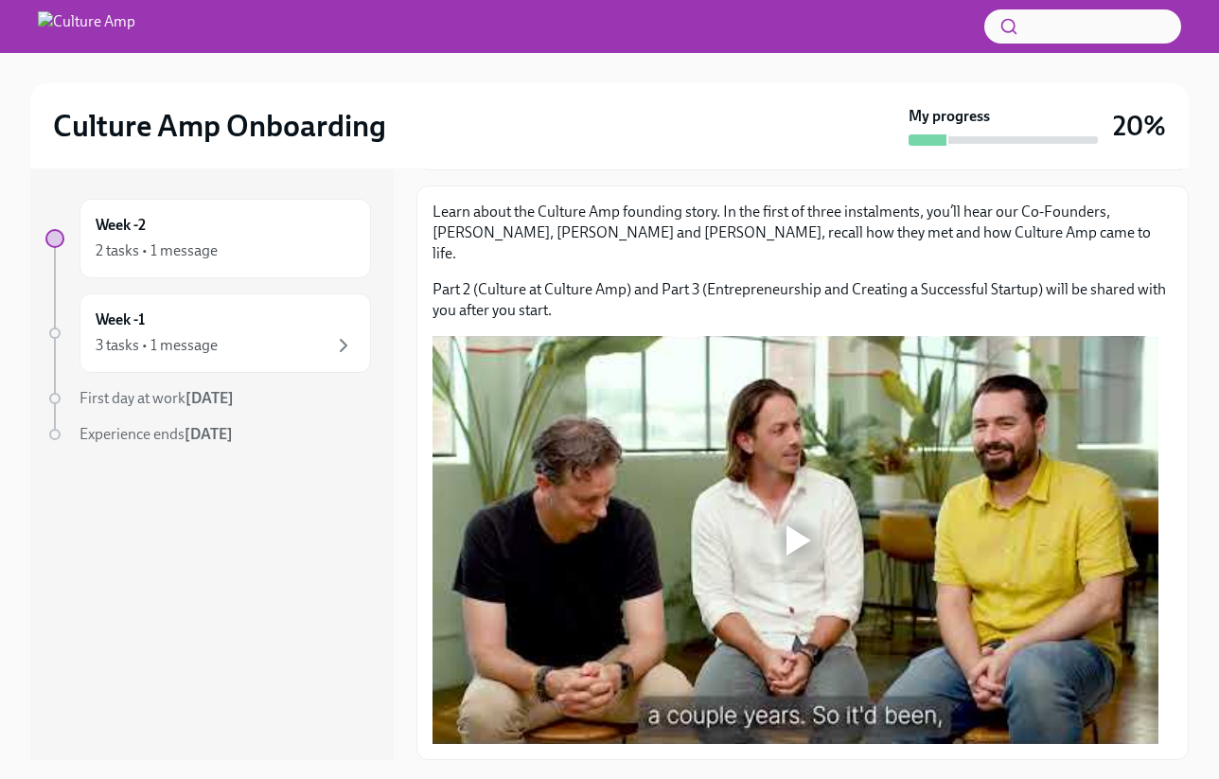
scroll to position [34, 0]
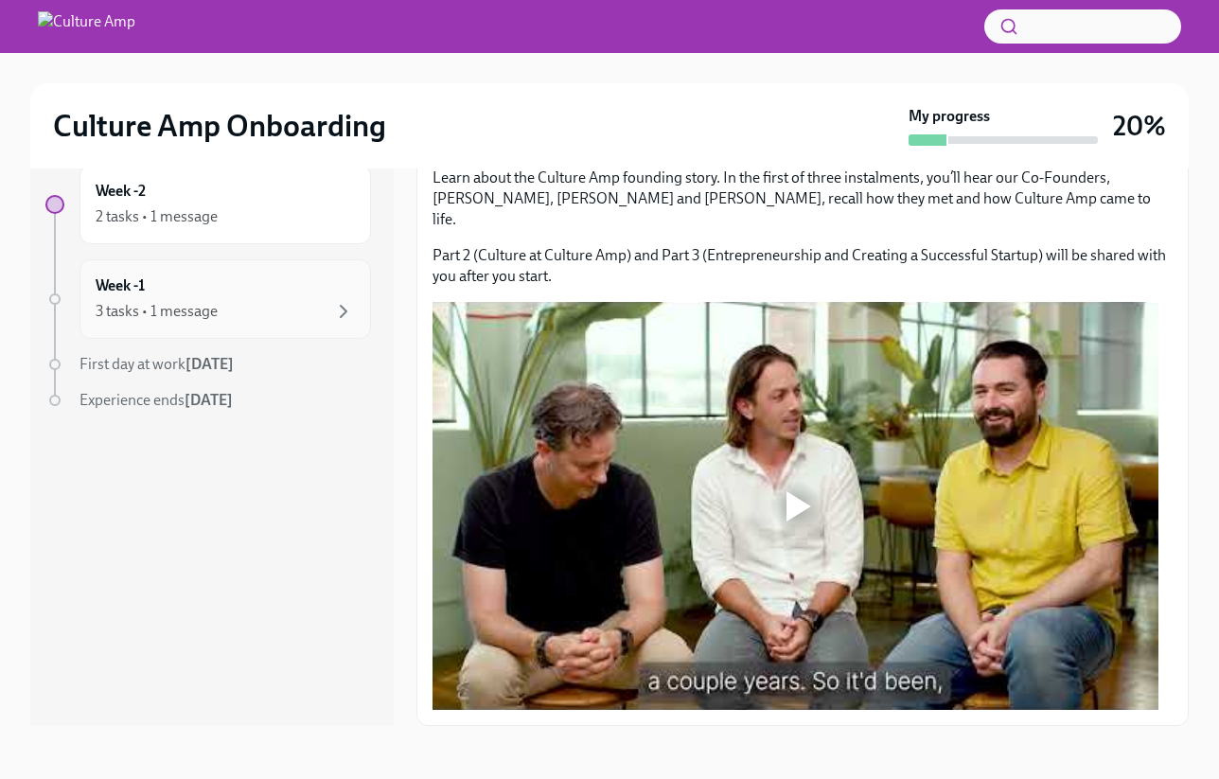
click at [200, 288] on div "Week -1 3 tasks • 1 message" at bounding box center [225, 298] width 259 height 47
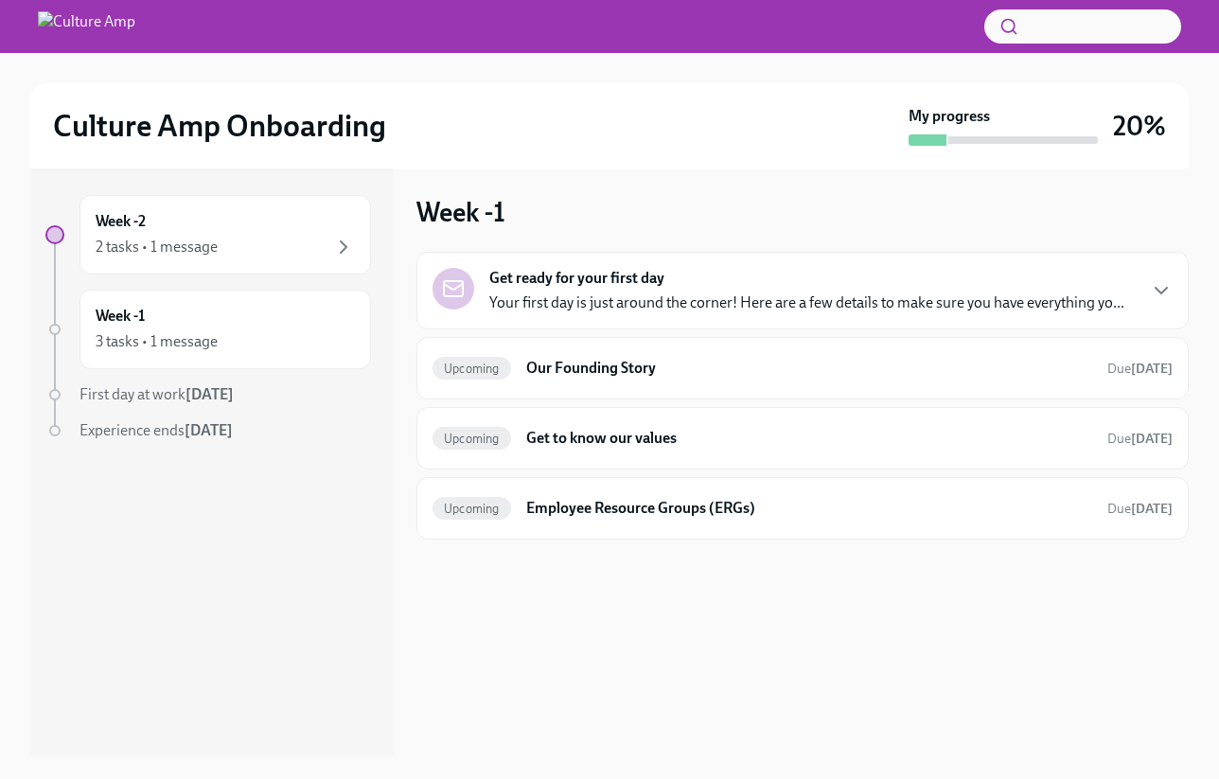
scroll to position [4, 0]
click at [795, 516] on h6 "Employee Resource Groups (ERGs)" at bounding box center [809, 508] width 566 height 21
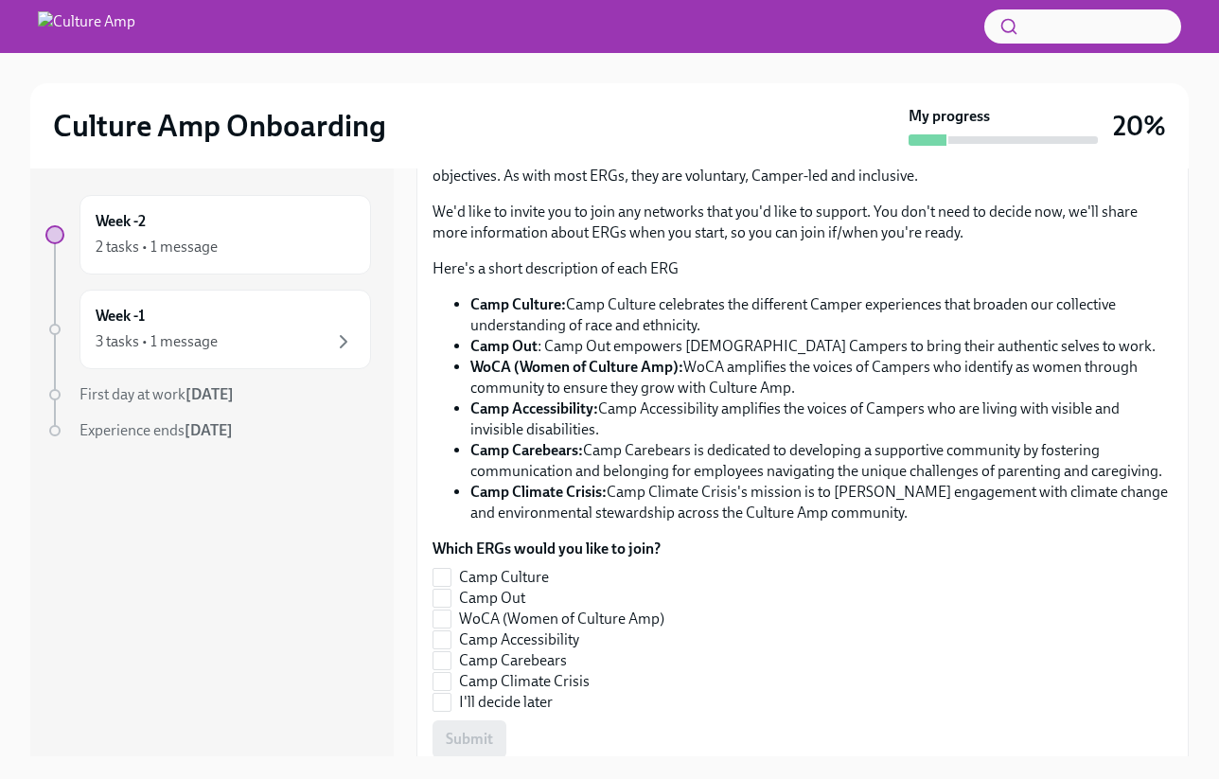
scroll to position [357, 0]
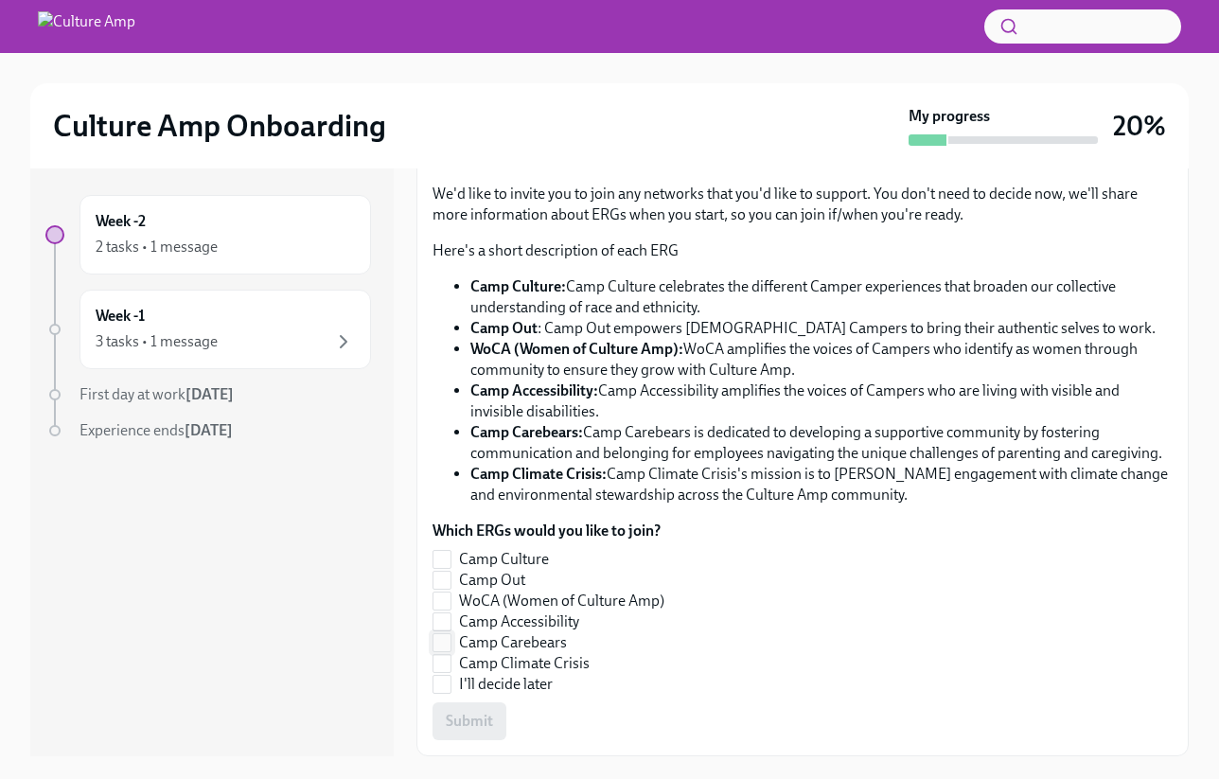
click at [554, 641] on span "Camp Carebears" at bounding box center [513, 642] width 108 height 21
click at [450, 641] on input "Camp Carebears" at bounding box center [441, 642] width 17 height 17
checkbox input "true"
click at [518, 558] on span "Camp Culture" at bounding box center [504, 559] width 90 height 21
click at [450, 558] on input "Camp Culture" at bounding box center [441, 559] width 17 height 17
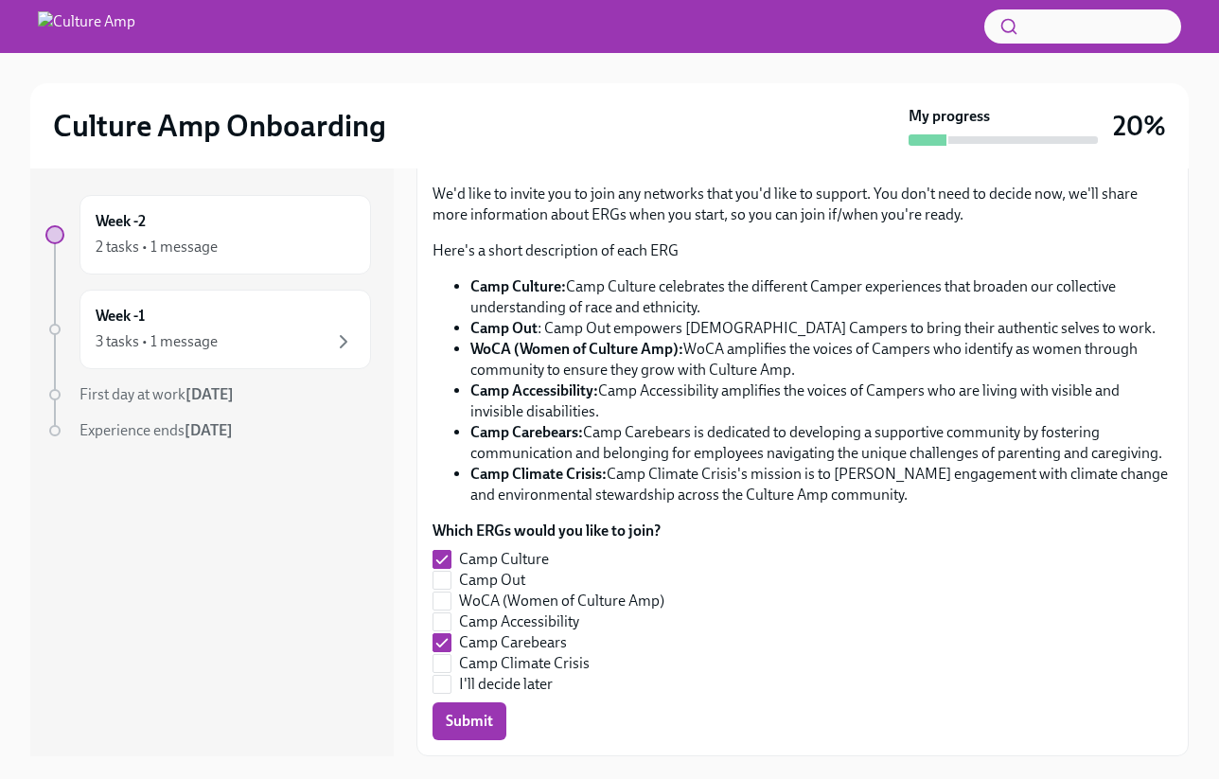
scroll to position [34, 0]
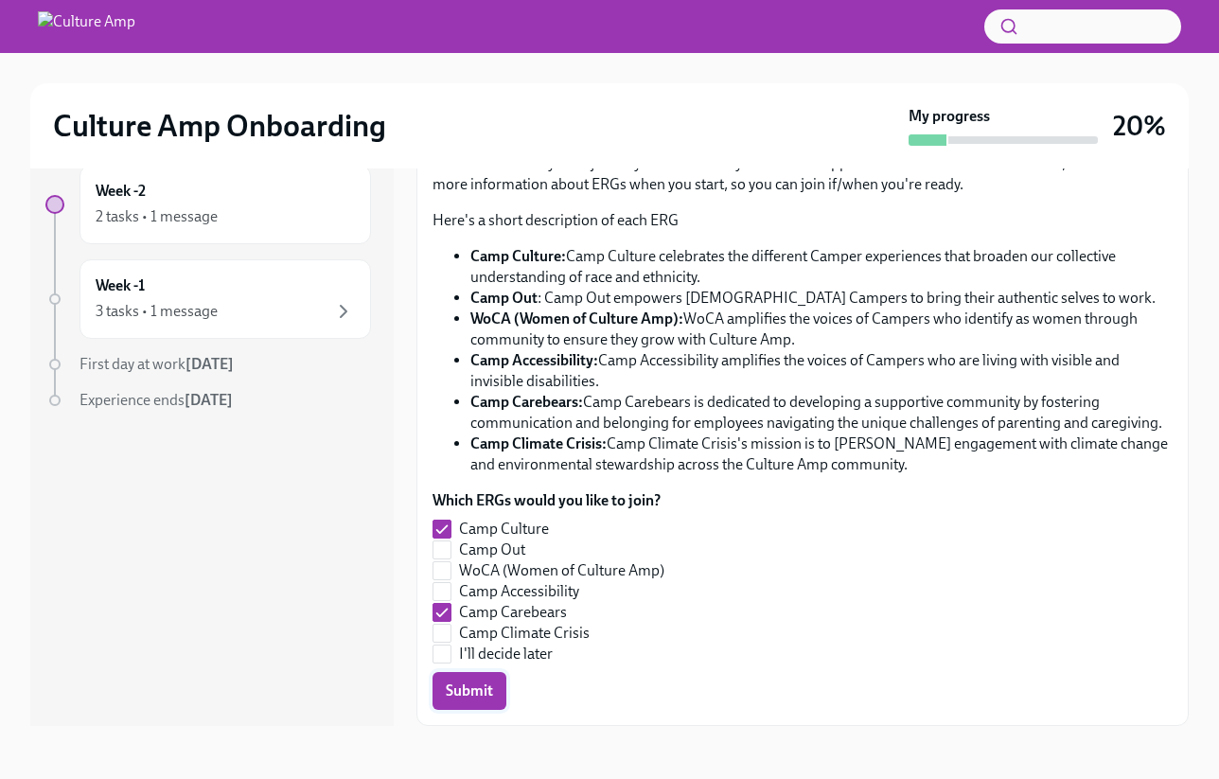
click at [469, 702] on button "Submit" at bounding box center [469, 691] width 74 height 38
checkbox input "false"
checkbox input "true"
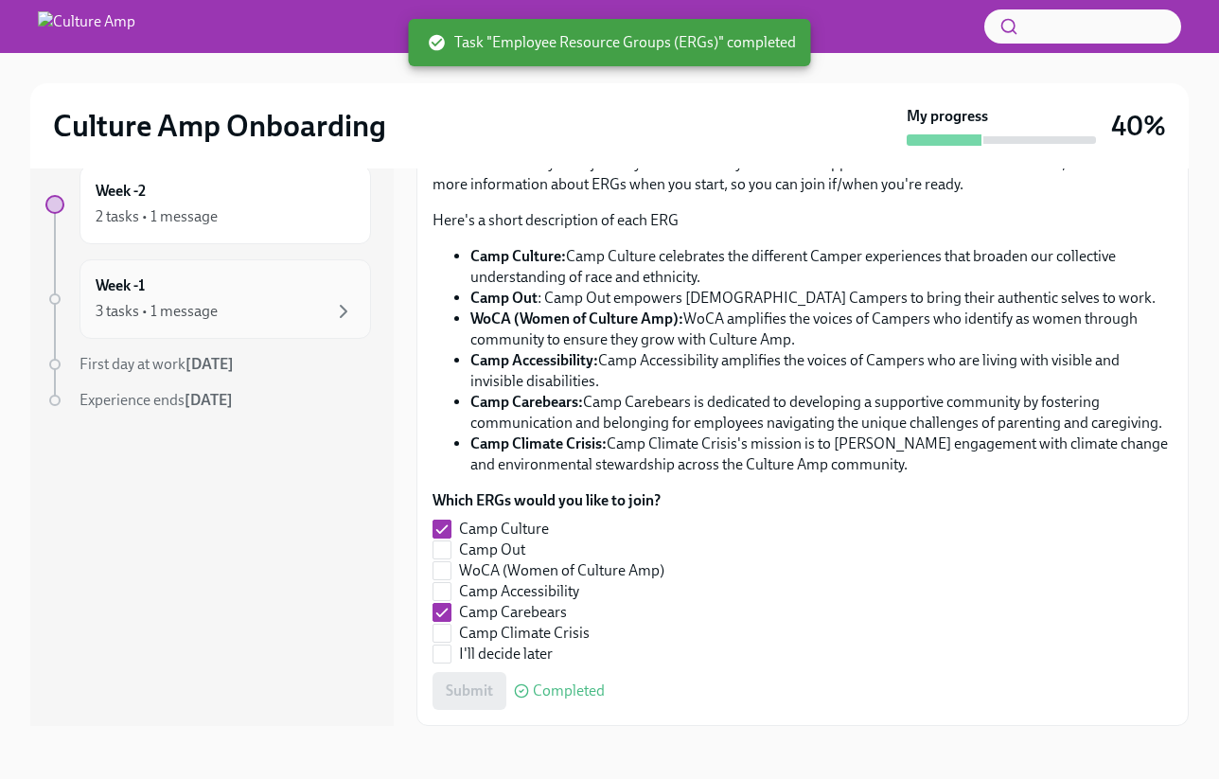
click at [230, 316] on div "3 tasks • 1 message" at bounding box center [225, 311] width 259 height 23
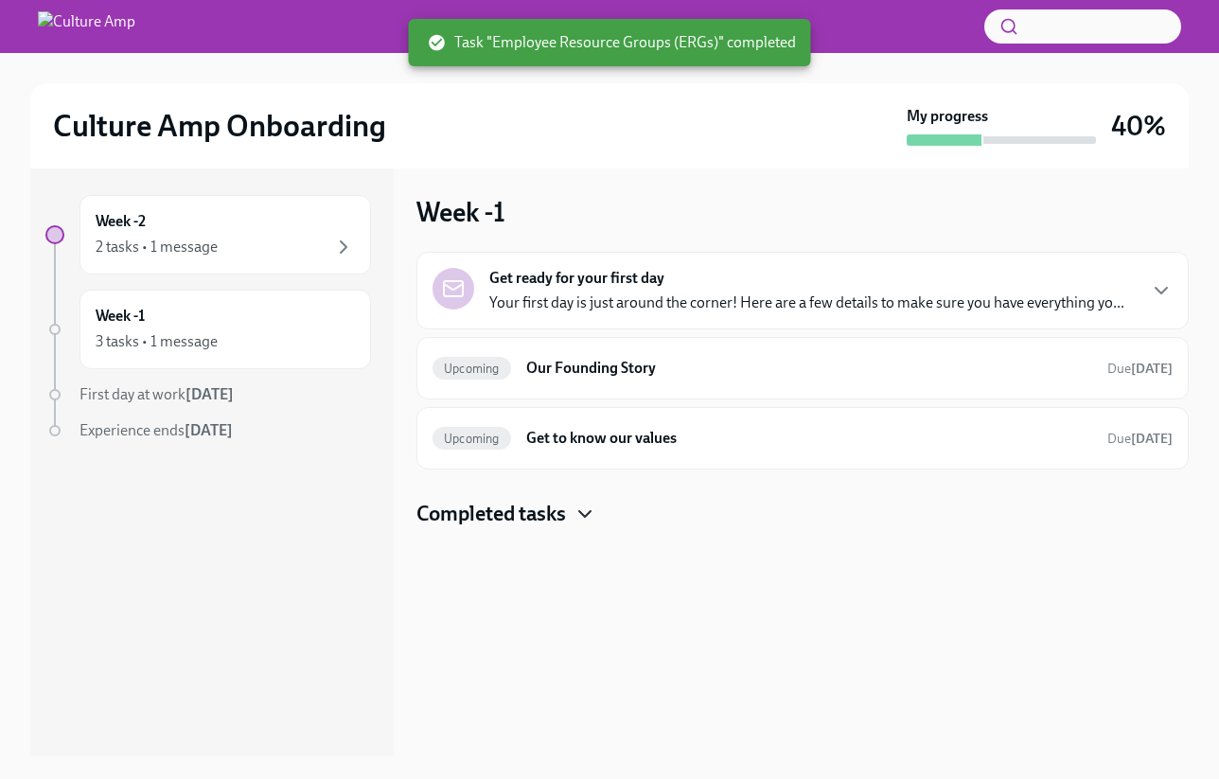
click at [581, 518] on icon "button" at bounding box center [584, 513] width 23 height 23
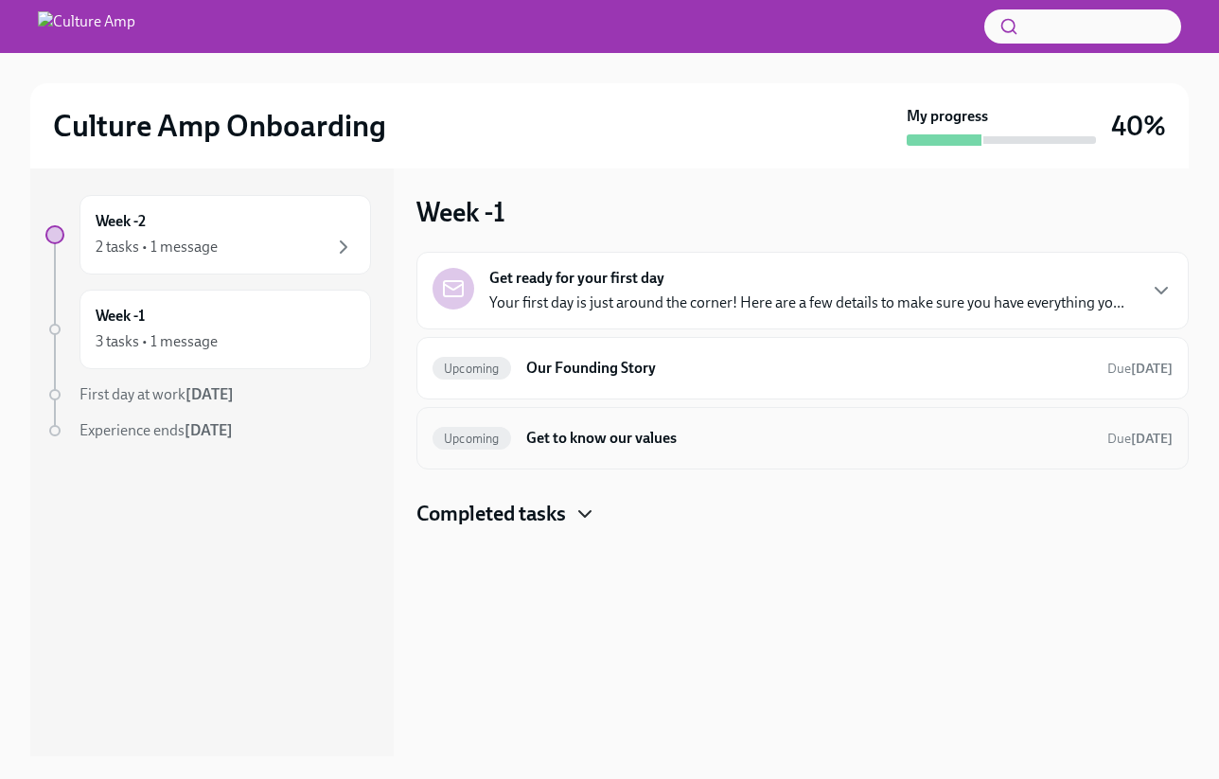
click at [795, 433] on h6 "Get to know our values" at bounding box center [809, 438] width 566 height 21
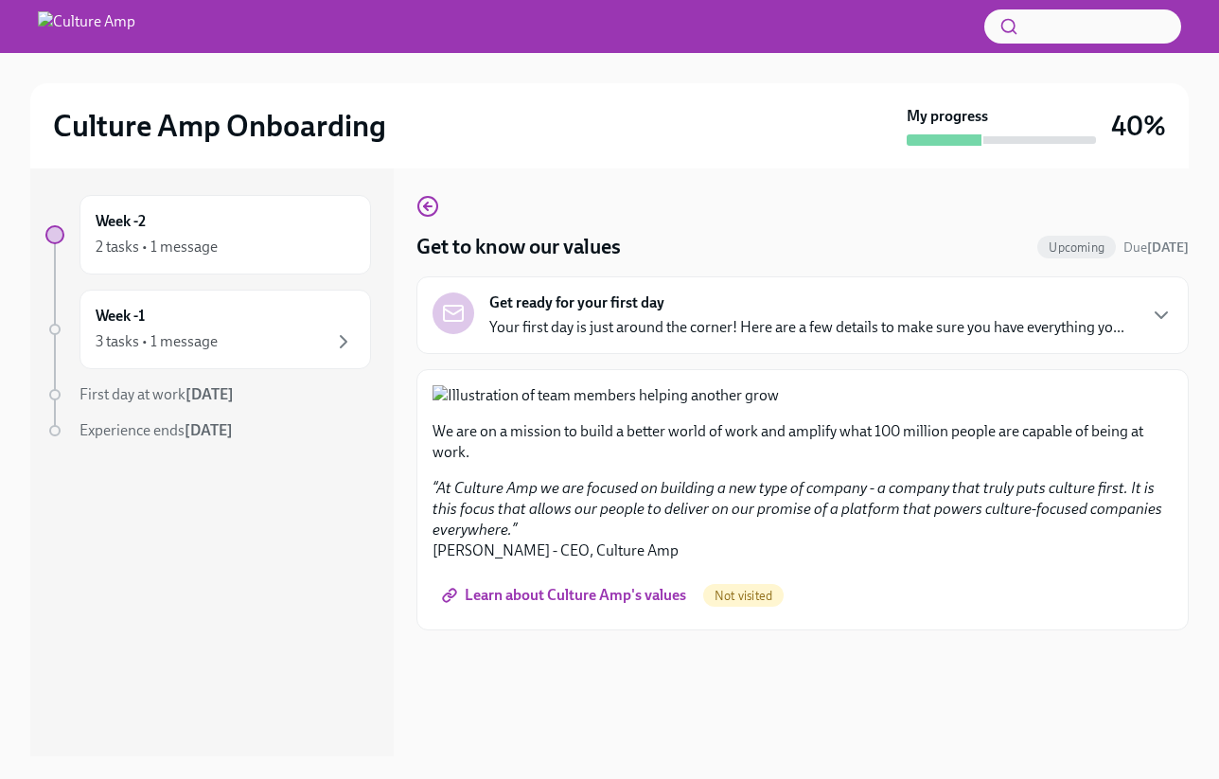
scroll to position [34, 0]
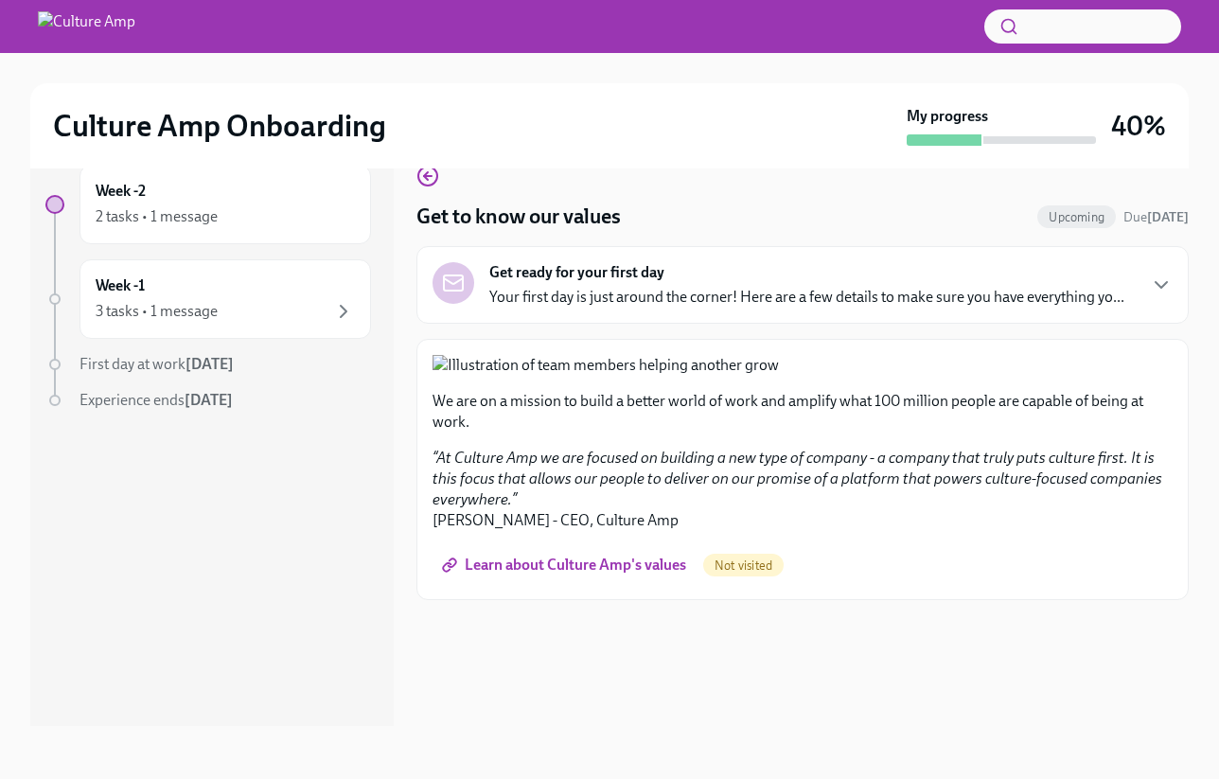
click at [587, 574] on span "Learn about Culture Amp's values" at bounding box center [566, 564] width 240 height 19
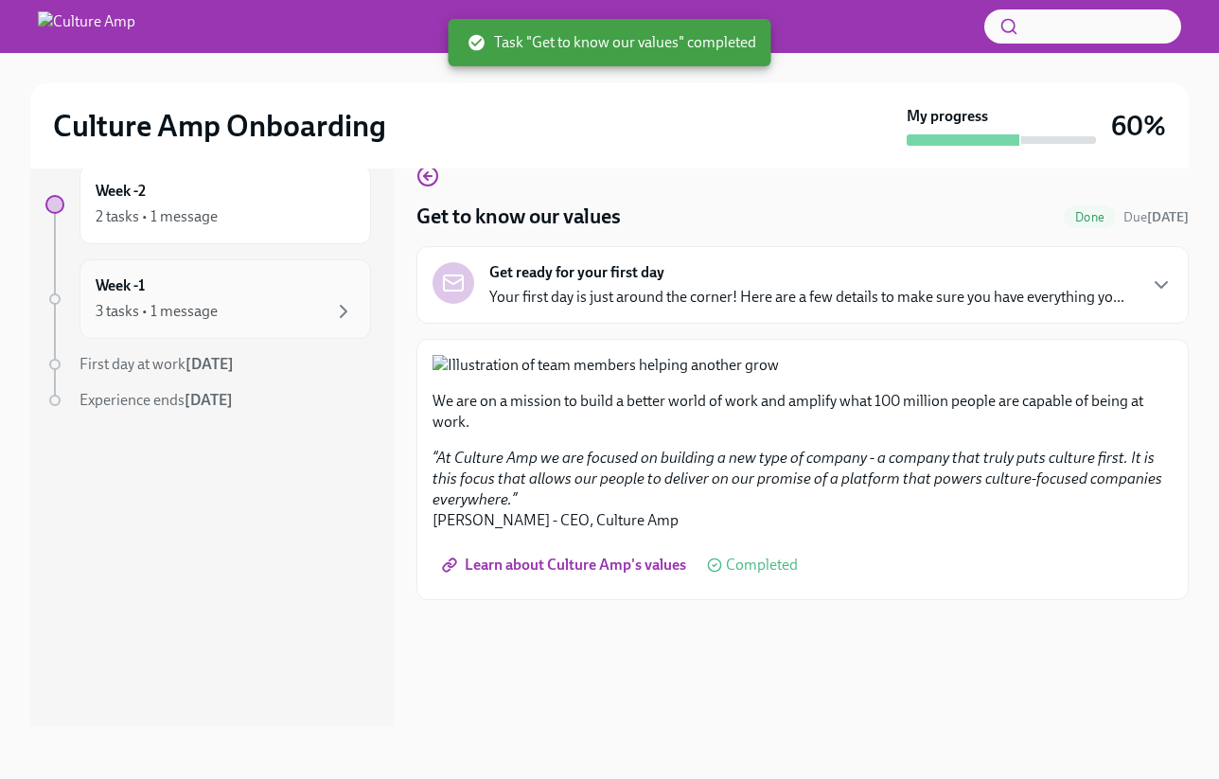
click at [230, 332] on div "Week -1 3 tasks • 1 message" at bounding box center [224, 298] width 291 height 79
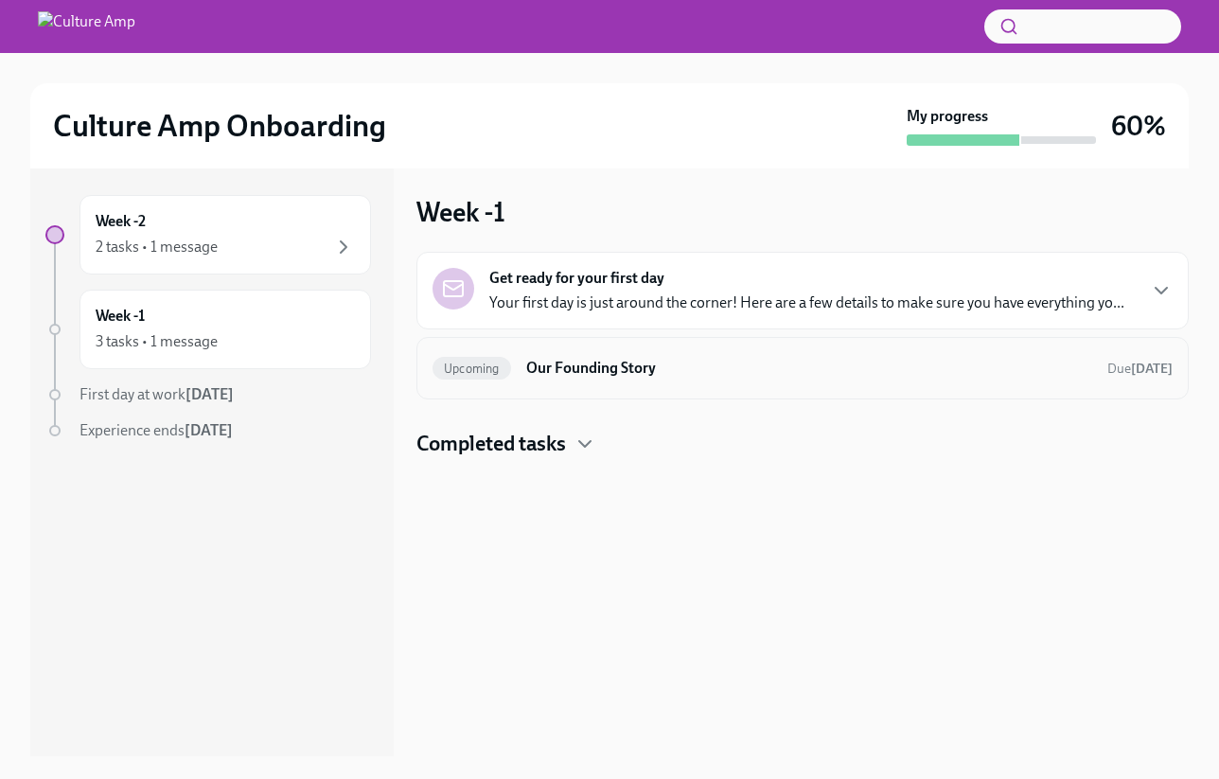
click at [795, 373] on h6 "Our Founding Story" at bounding box center [809, 368] width 566 height 21
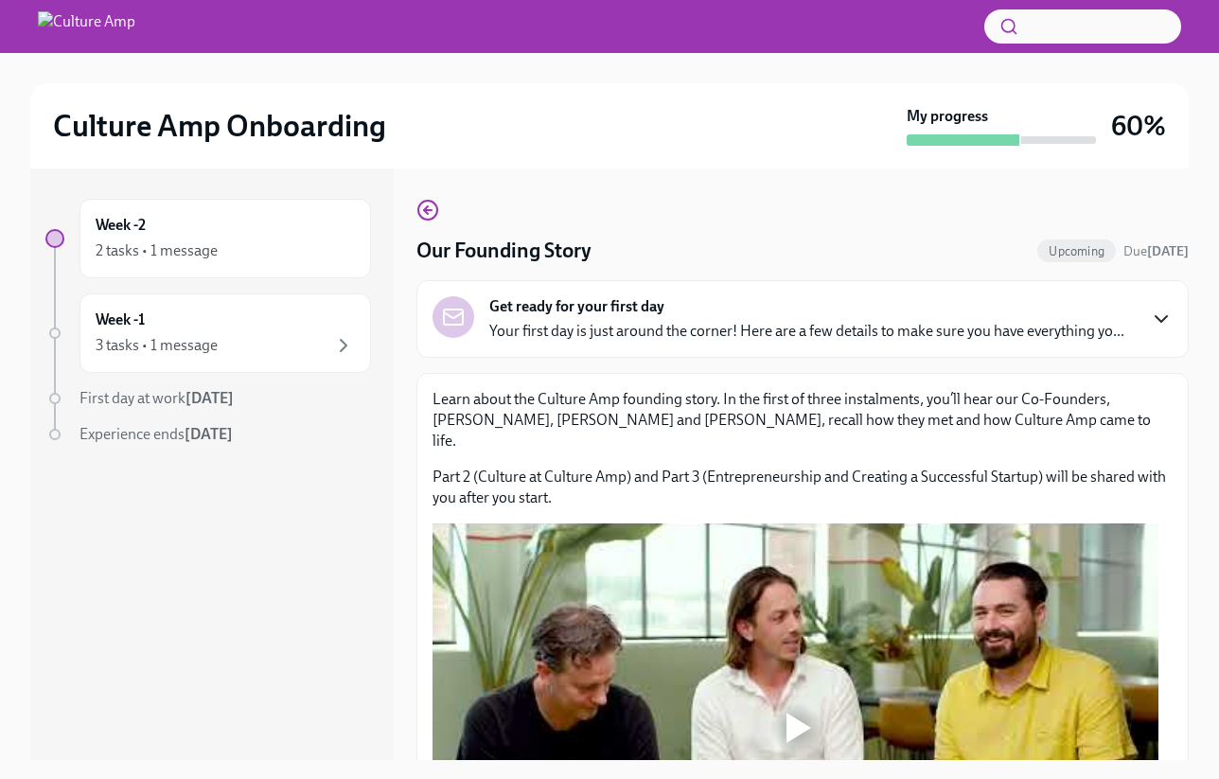
click at [795, 330] on icon "button" at bounding box center [1161, 319] width 23 height 23
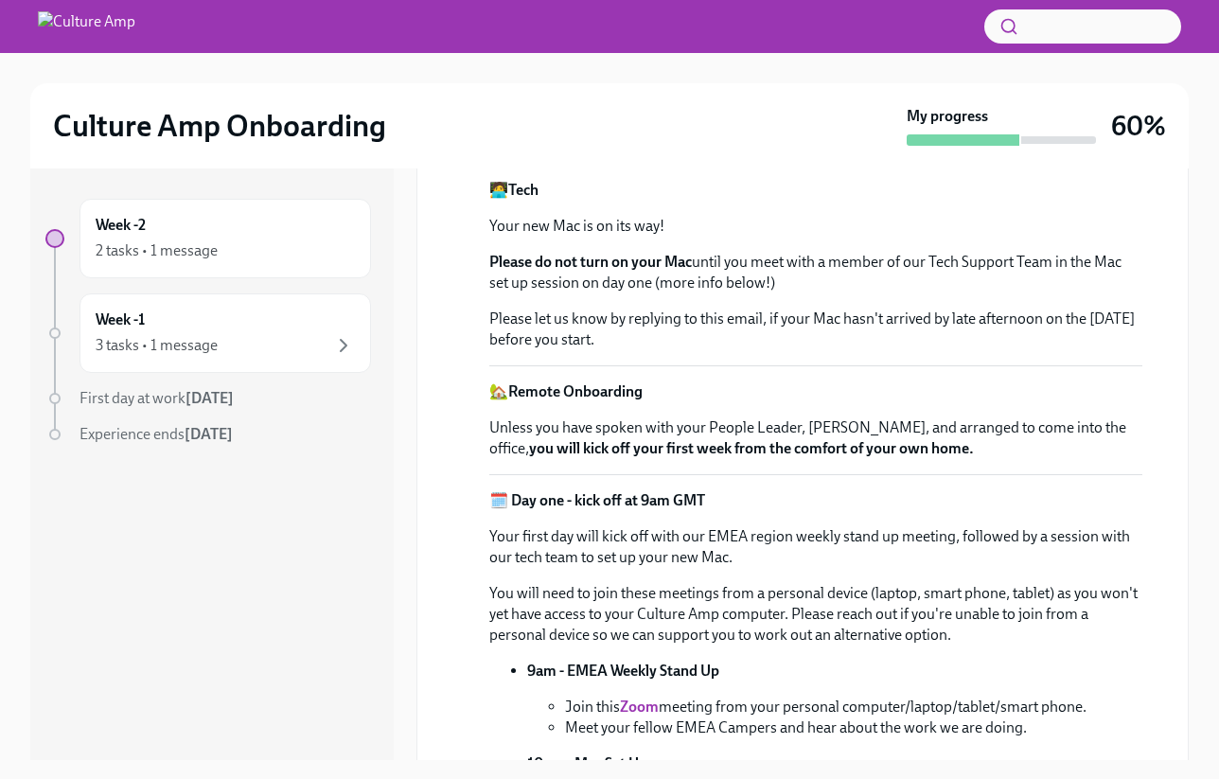
scroll to position [310, 0]
